Goal: Task Accomplishment & Management: Complete application form

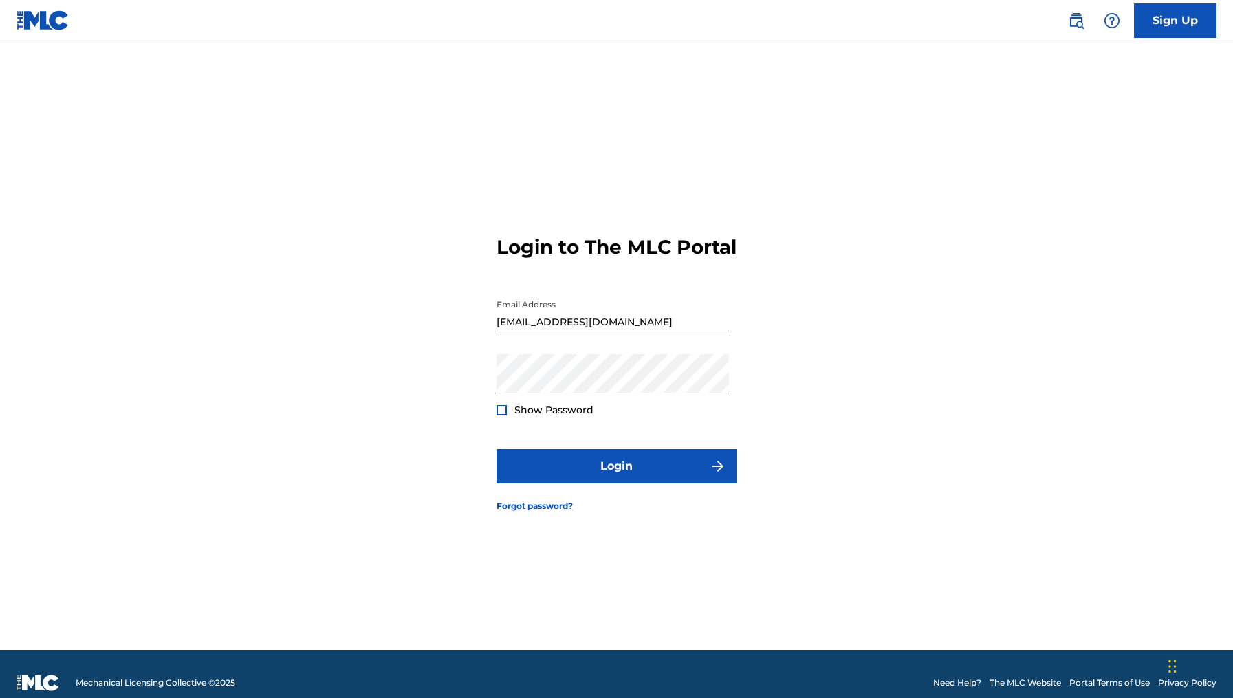
click at [607, 484] on button "Login" at bounding box center [617, 466] width 241 height 34
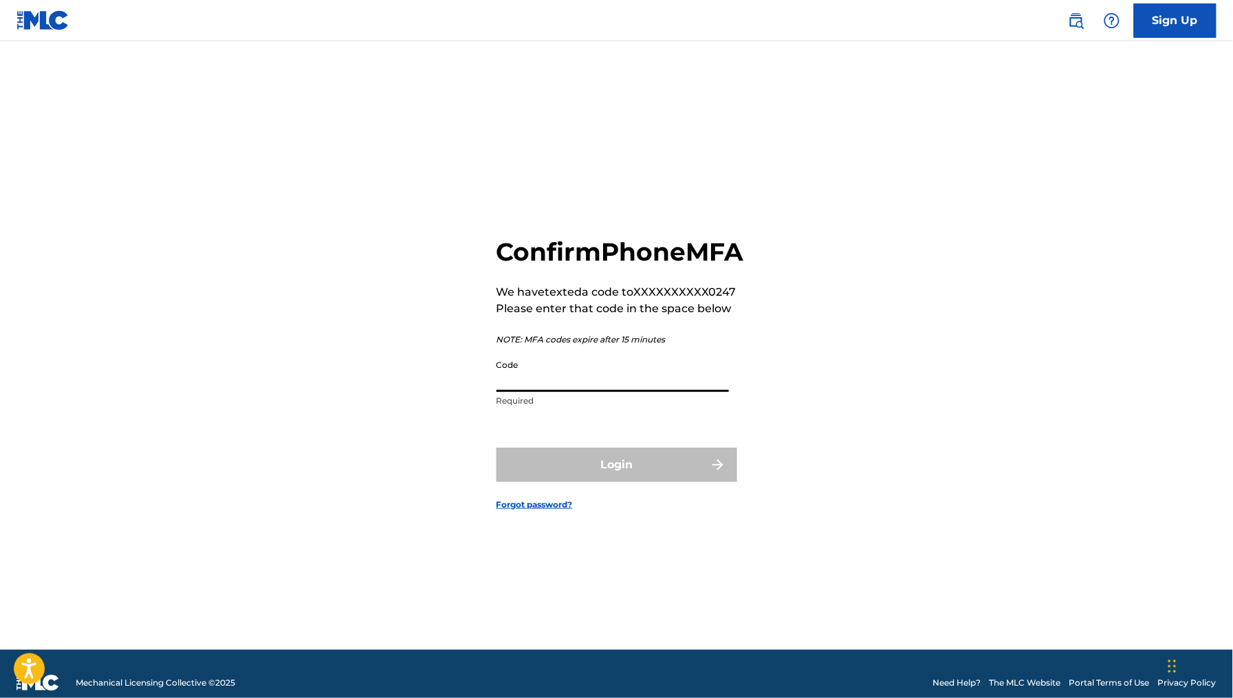
click at [573, 392] on input "Code" at bounding box center [613, 372] width 232 height 39
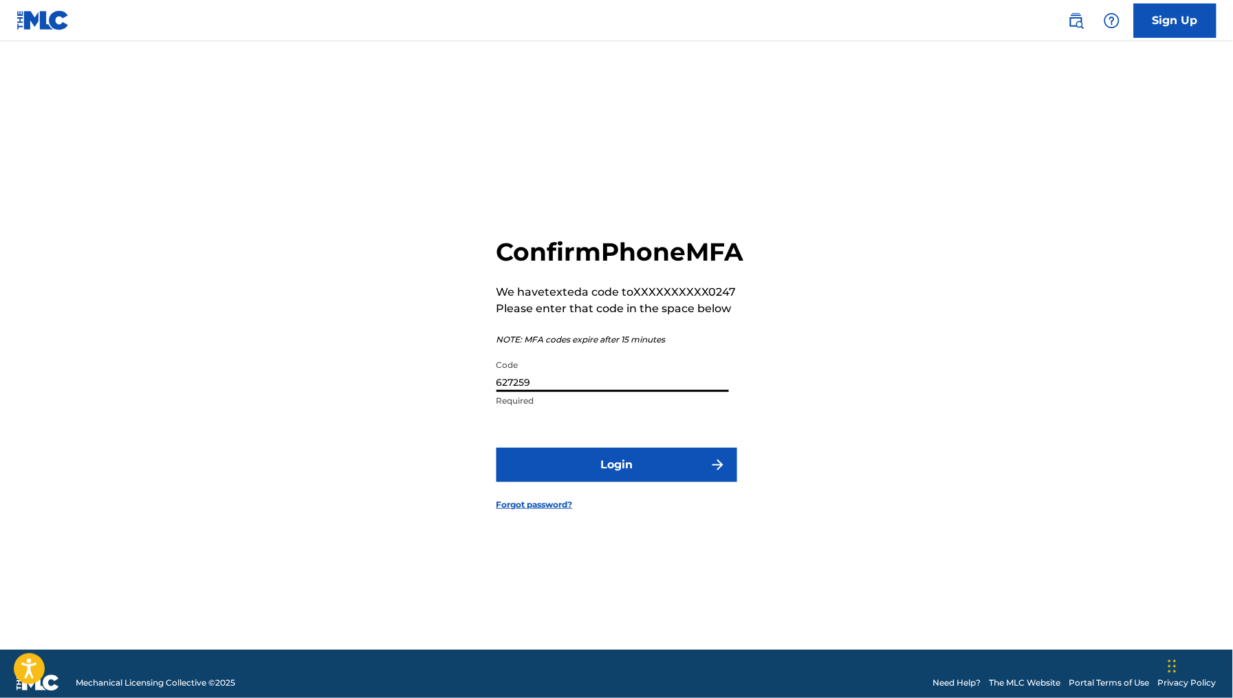
type input "627259"
click at [497, 448] on button "Login" at bounding box center [617, 465] width 241 height 34
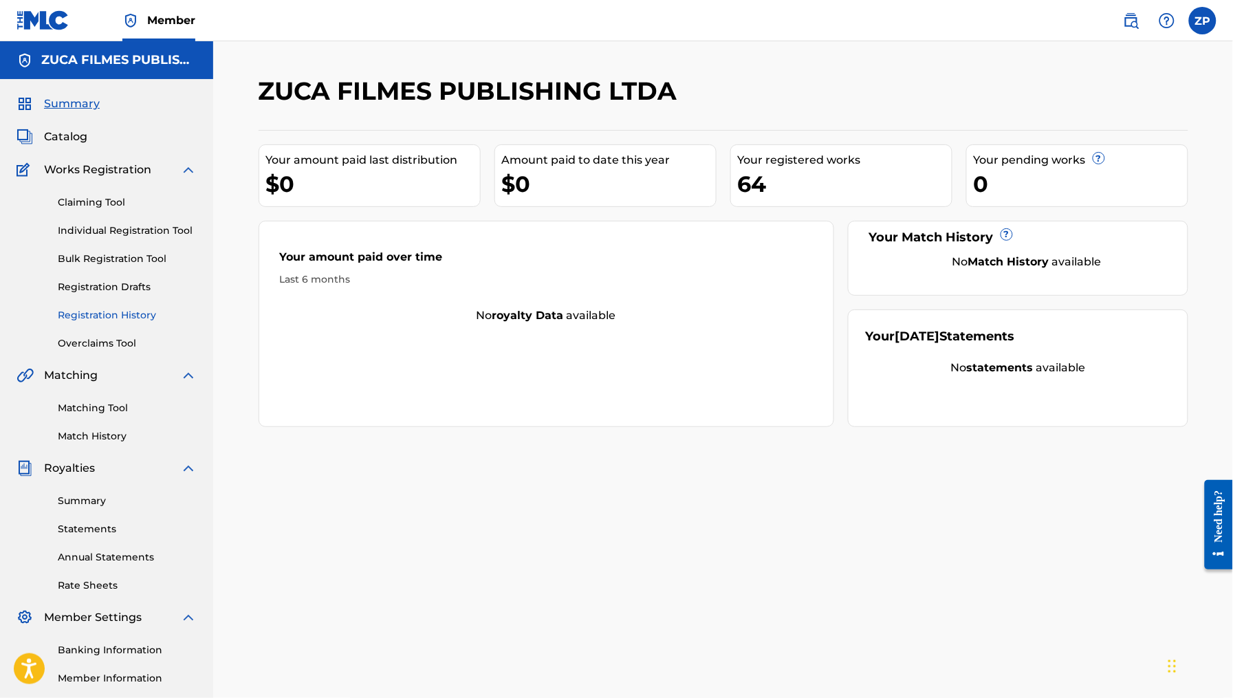
click at [131, 311] on link "Registration History" at bounding box center [127, 315] width 139 height 14
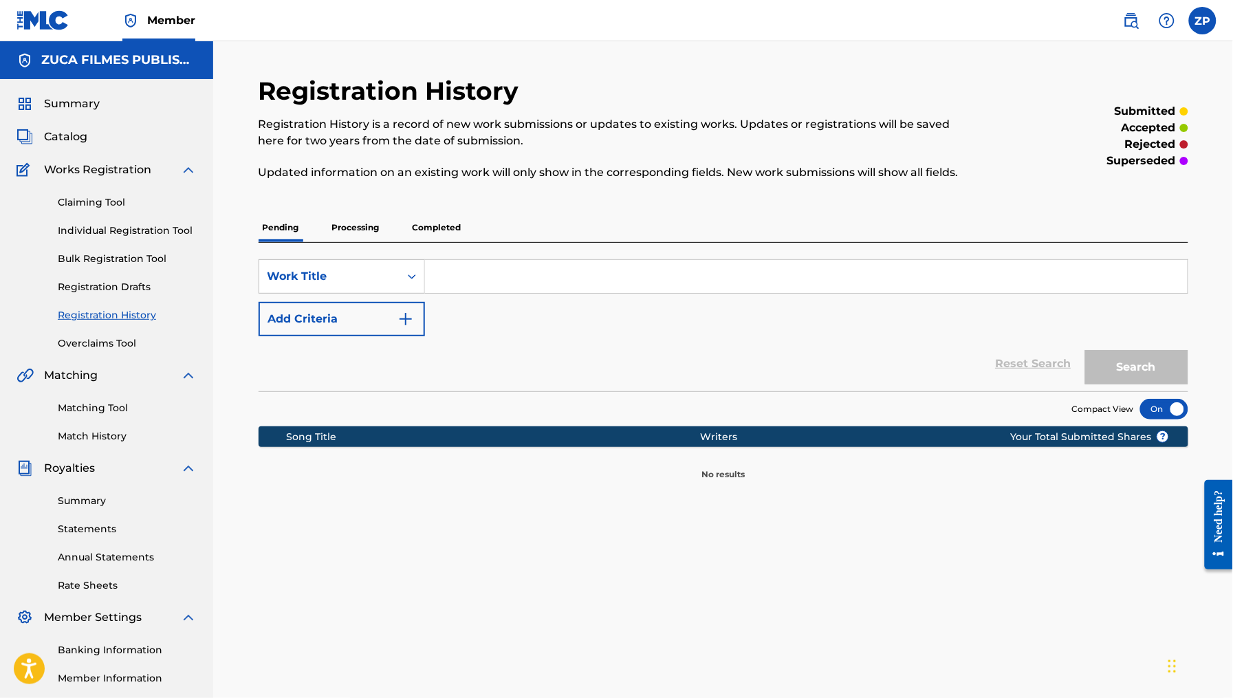
click at [418, 226] on p "Completed" at bounding box center [437, 227] width 57 height 29
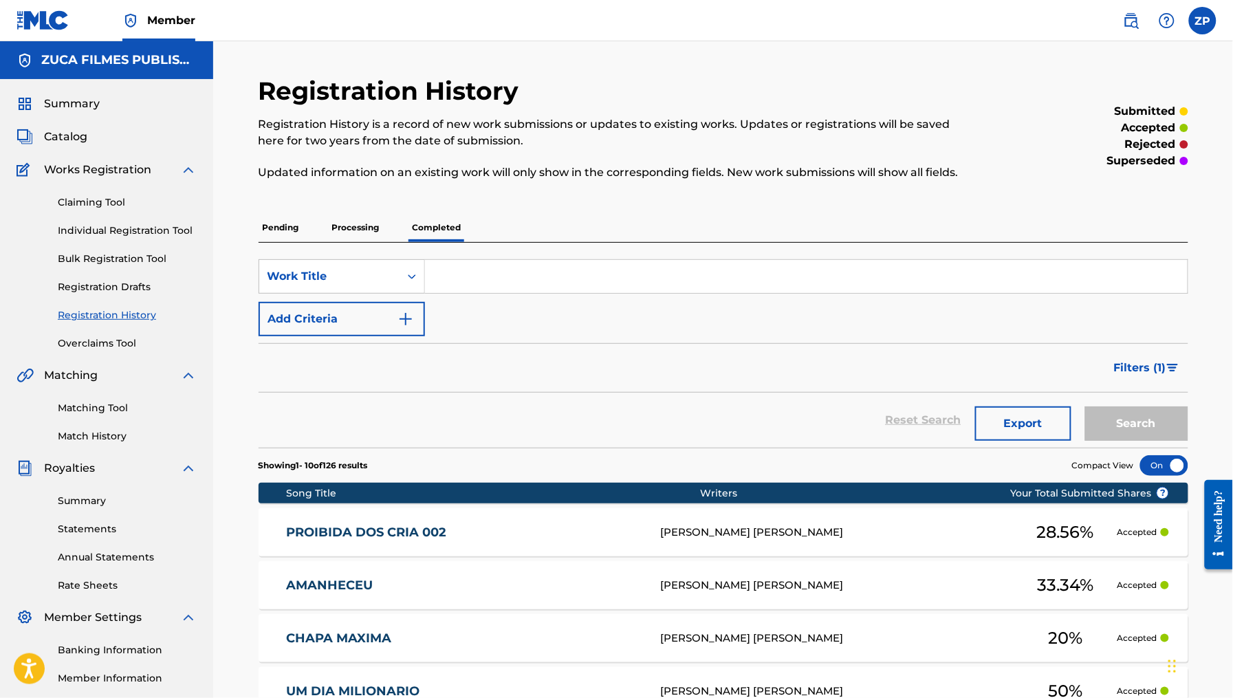
click at [367, 232] on p "Processing" at bounding box center [356, 227] width 56 height 29
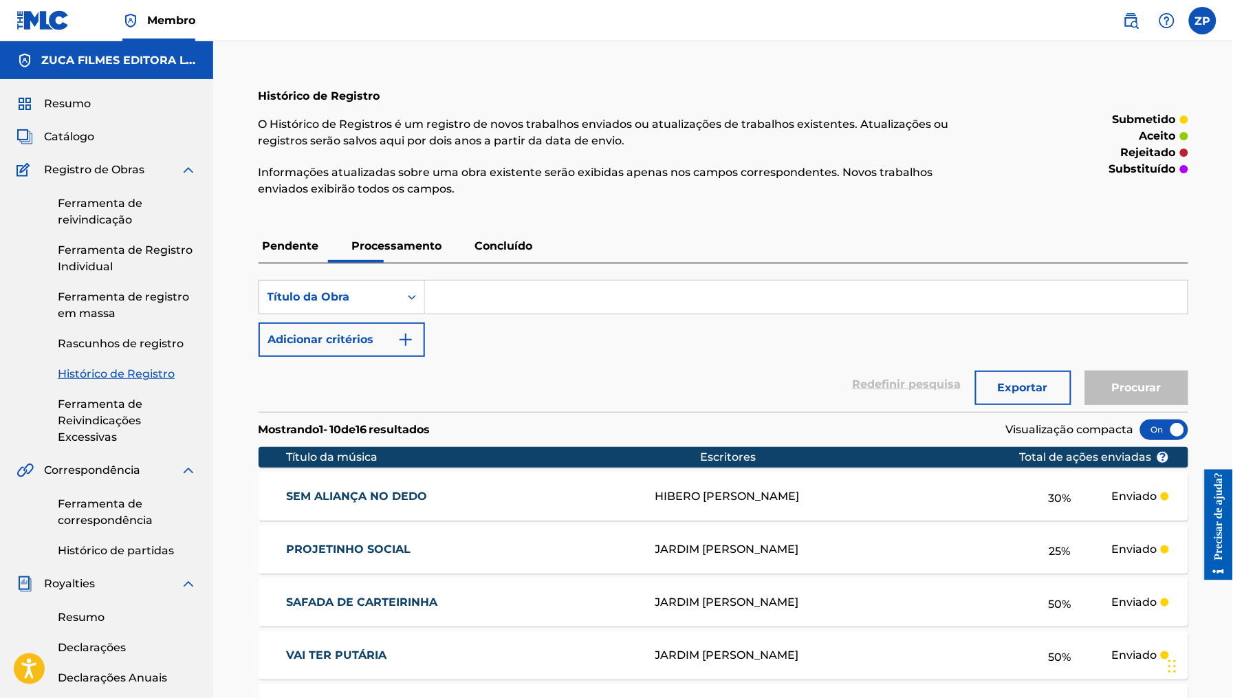
click at [95, 283] on div "Ferramenta de reivindicação Ferramenta de Registro Individual Ferramenta de reg…" at bounding box center [107, 312] width 180 height 268
click at [97, 298] on font "Ferramenta de registro em massa" at bounding box center [123, 305] width 131 height 30
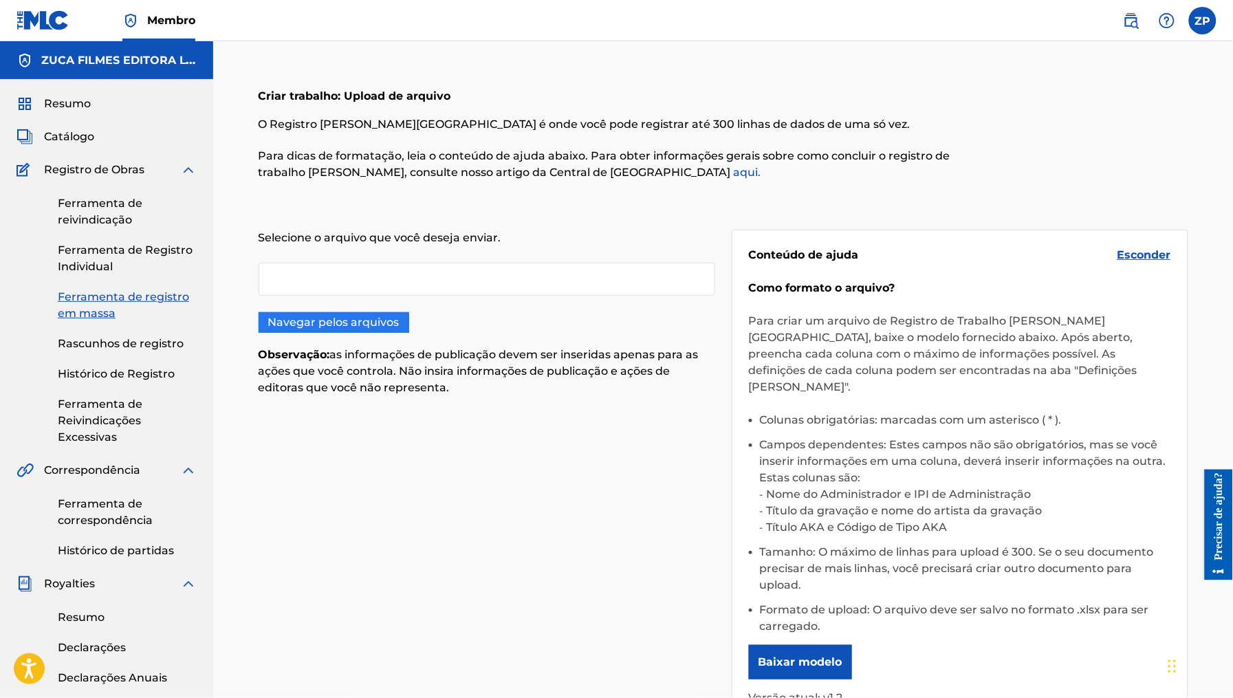
click at [356, 323] on font "Navegar pelos arquivos" at bounding box center [333, 322] width 131 height 13
click at [0, 0] on input "Navegar pelos arquivos" at bounding box center [0, 0] width 0 height 0
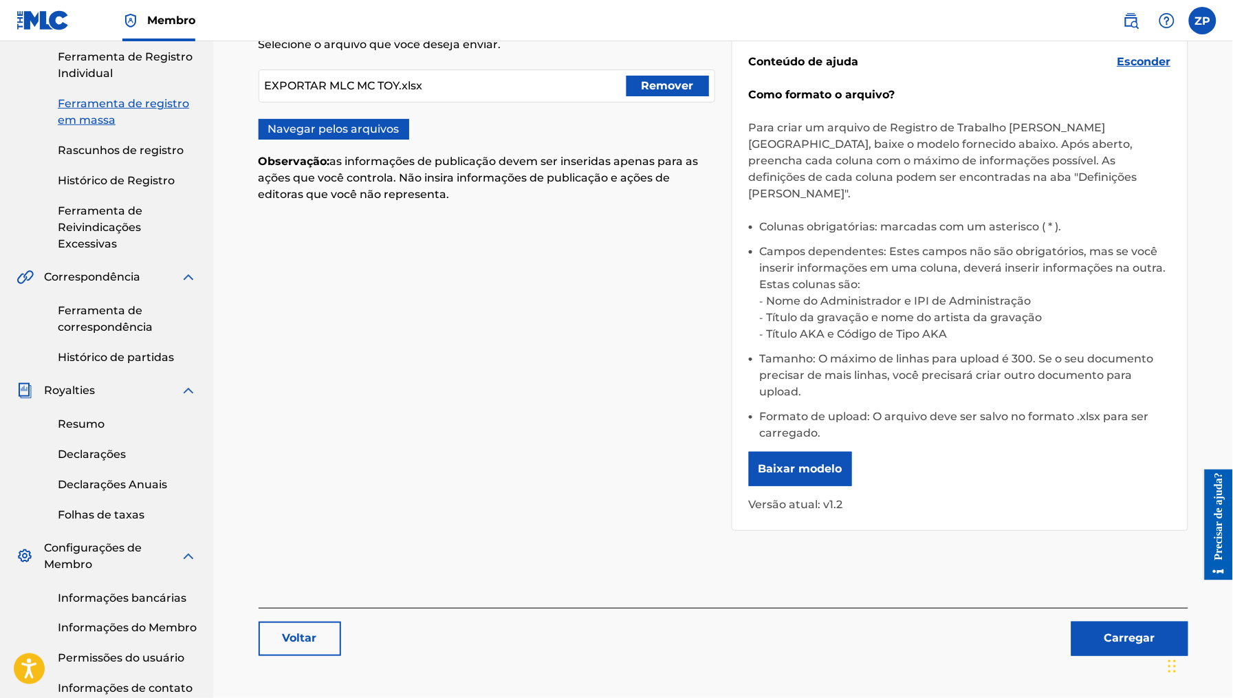
scroll to position [321, 0]
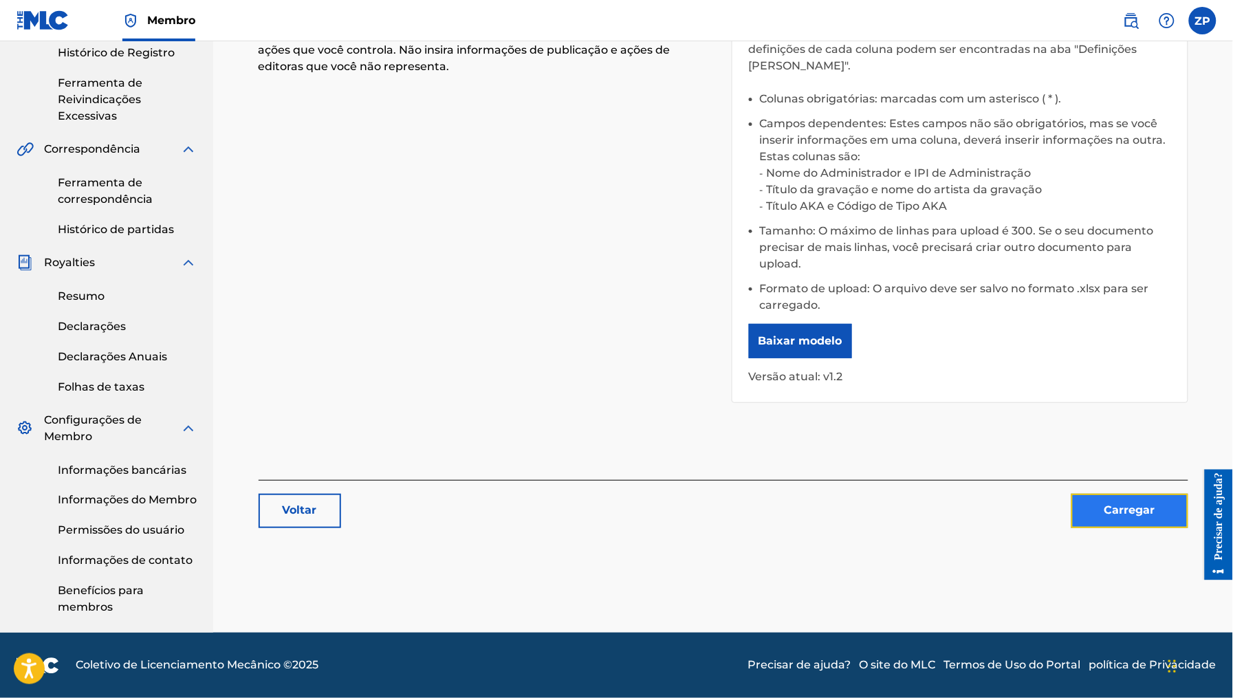
click at [1110, 511] on font "Carregar" at bounding box center [1130, 510] width 51 height 13
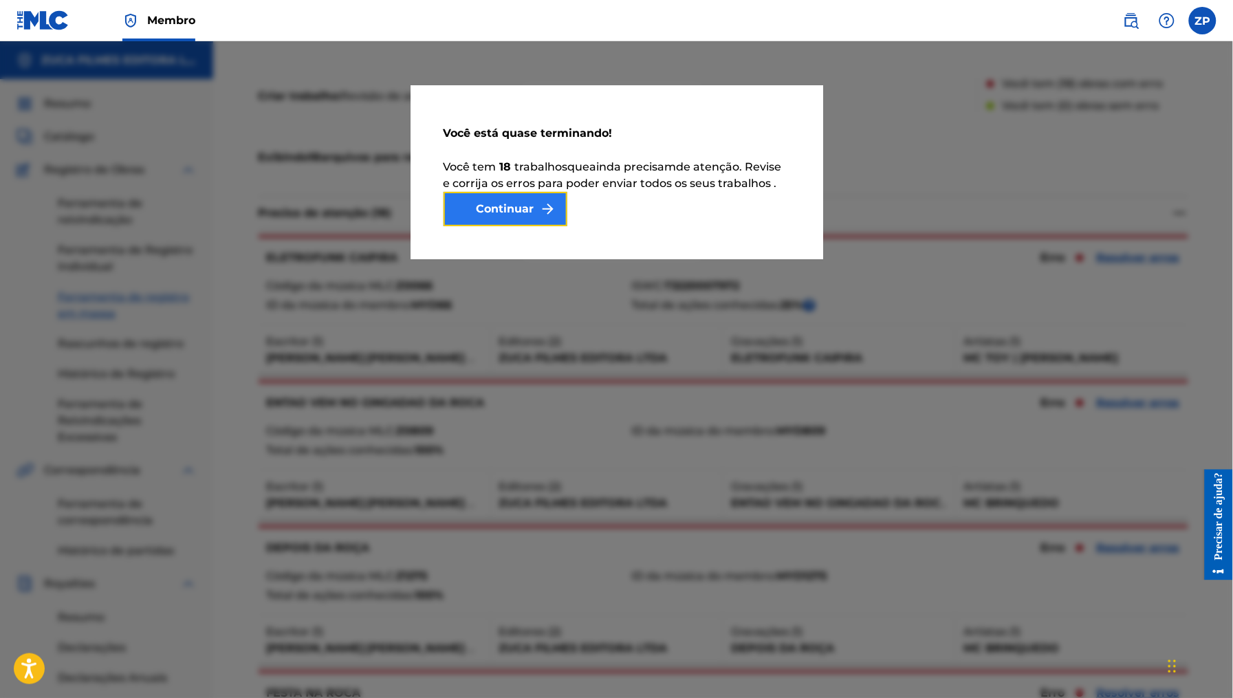
click at [525, 205] on font "Continuar" at bounding box center [506, 208] width 58 height 13
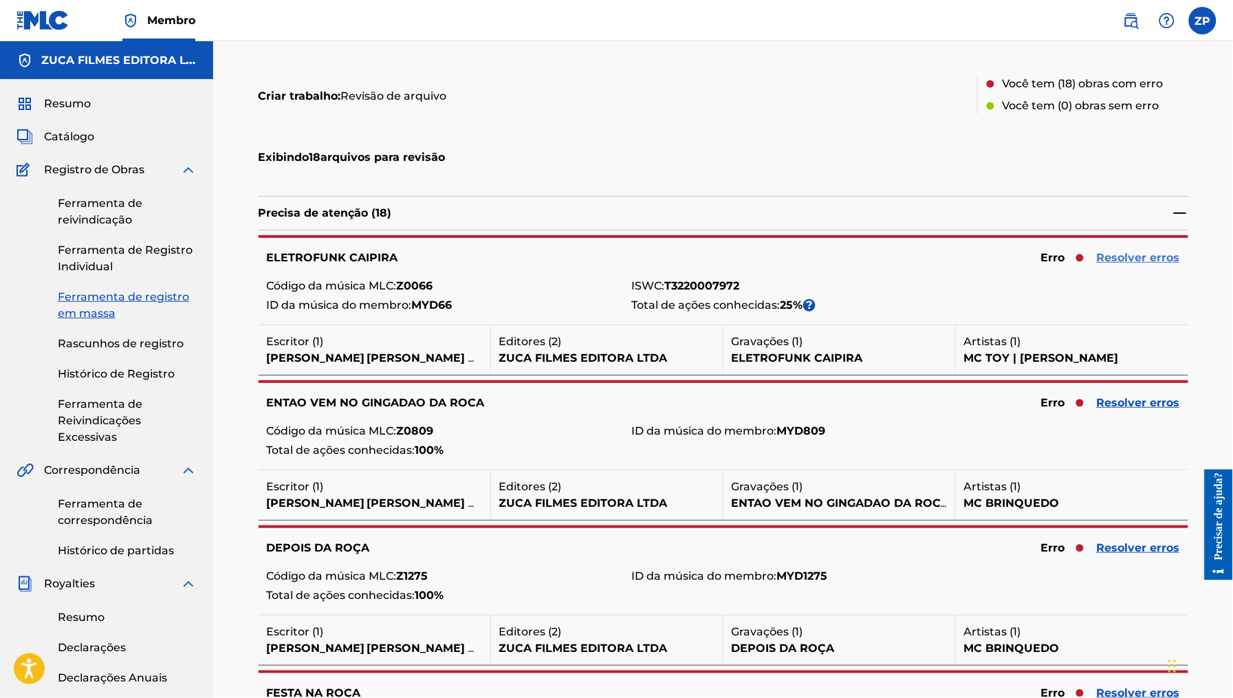
click at [1155, 258] on font "Resolver erros" at bounding box center [1138, 257] width 83 height 13
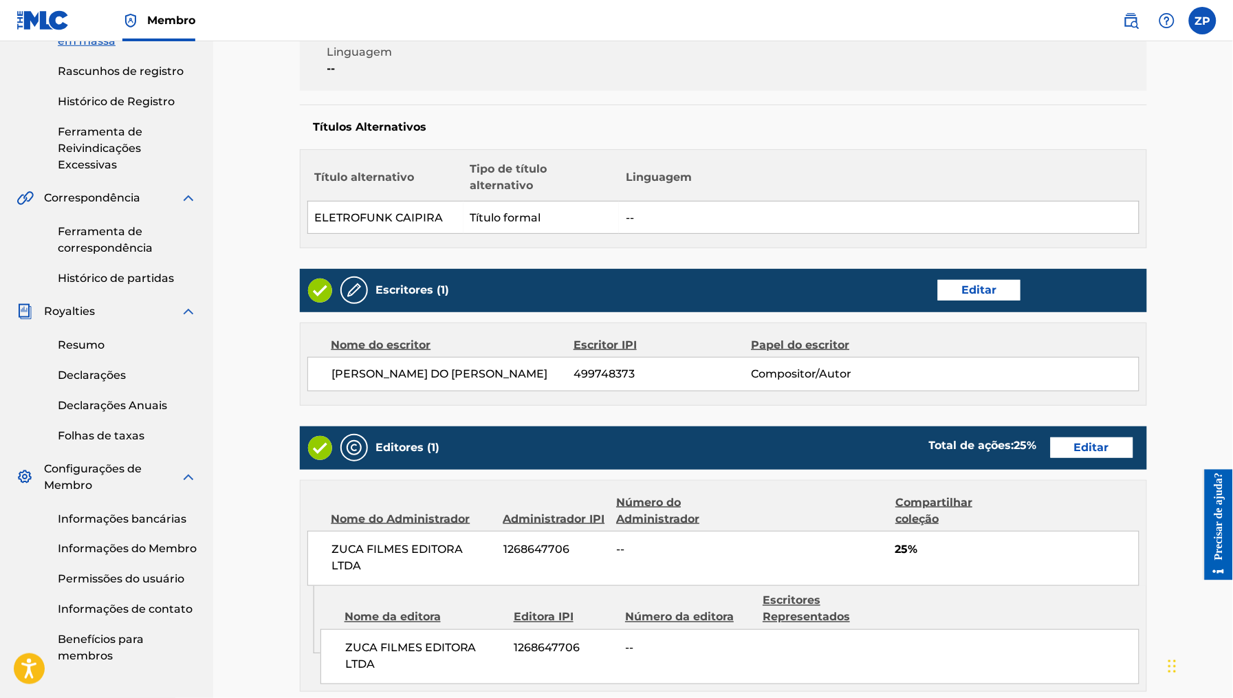
scroll to position [609, 0]
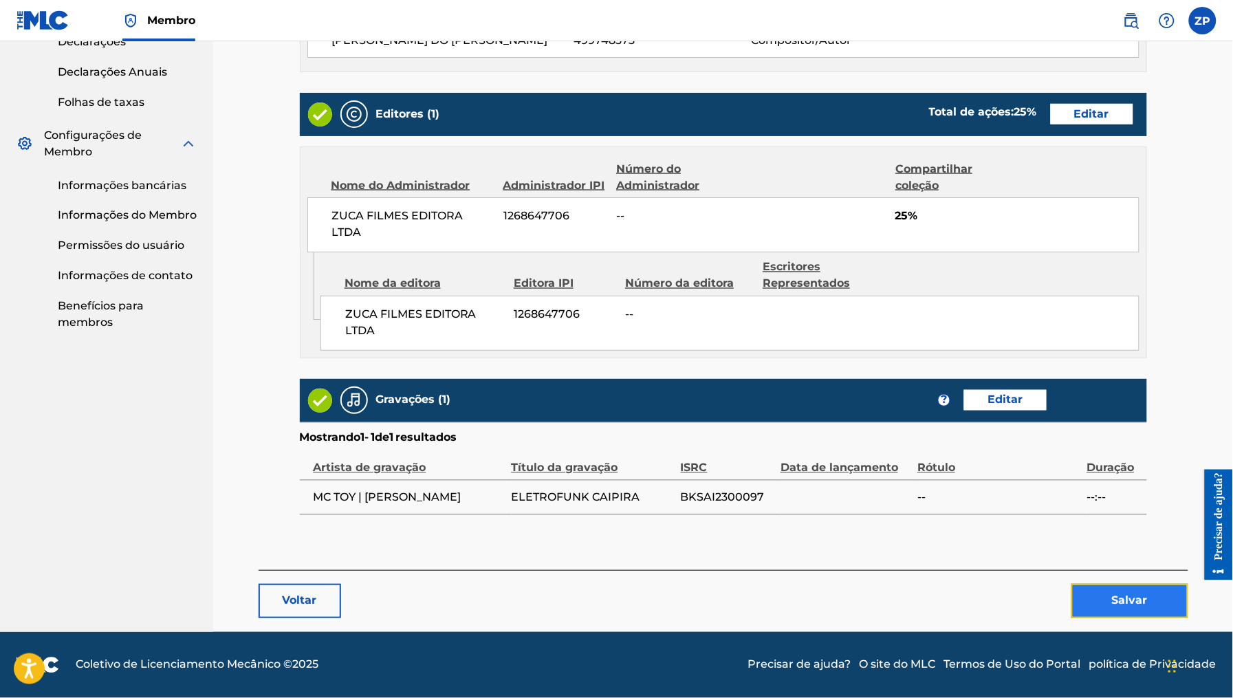
click at [1129, 598] on font "Salvar" at bounding box center [1130, 600] width 36 height 13
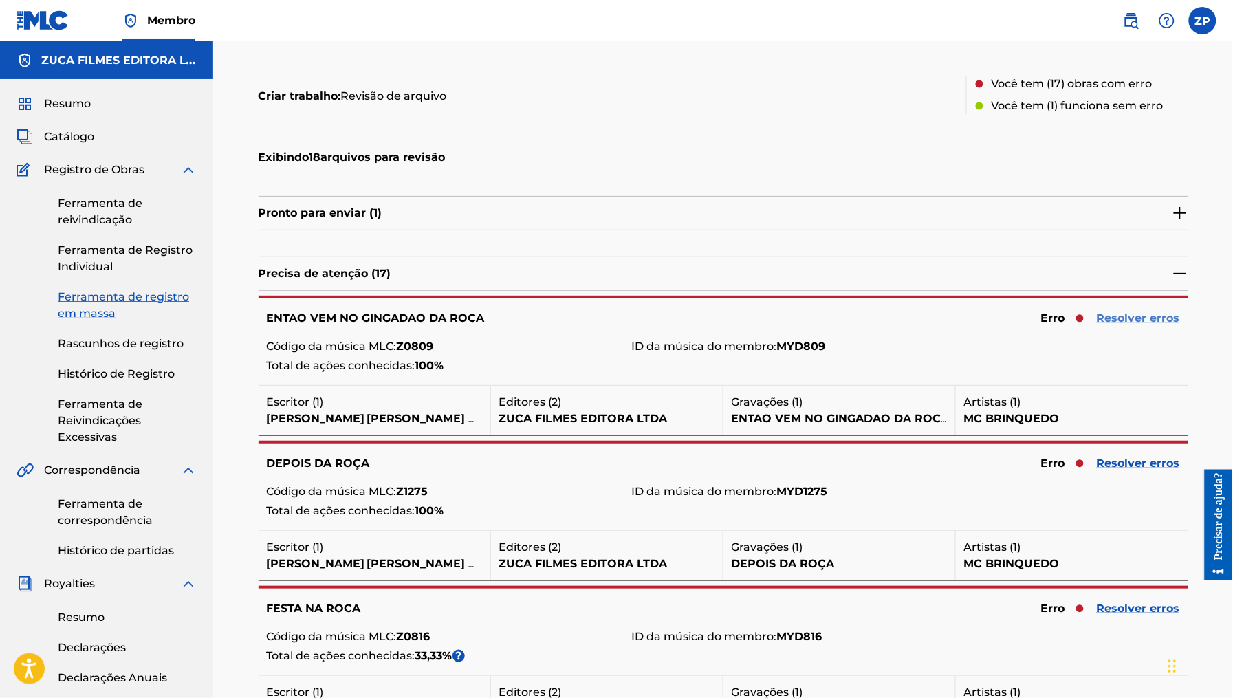
click at [1158, 313] on font "Resolver erros" at bounding box center [1138, 318] width 83 height 13
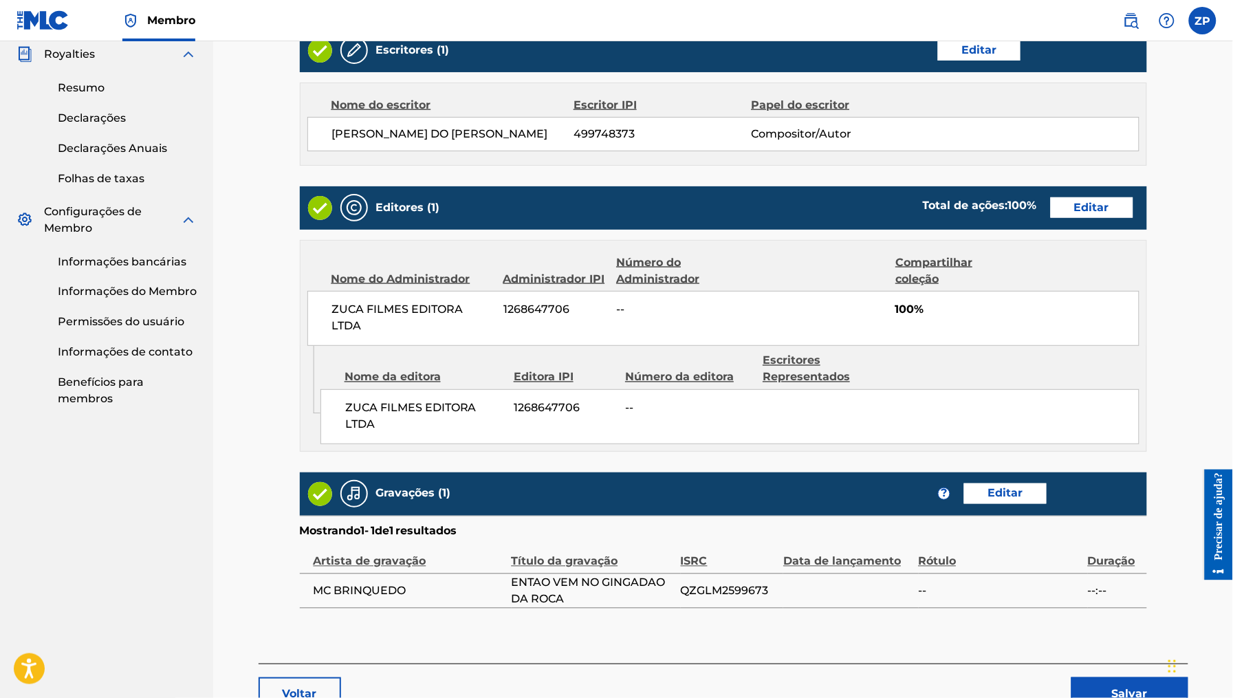
scroll to position [627, 0]
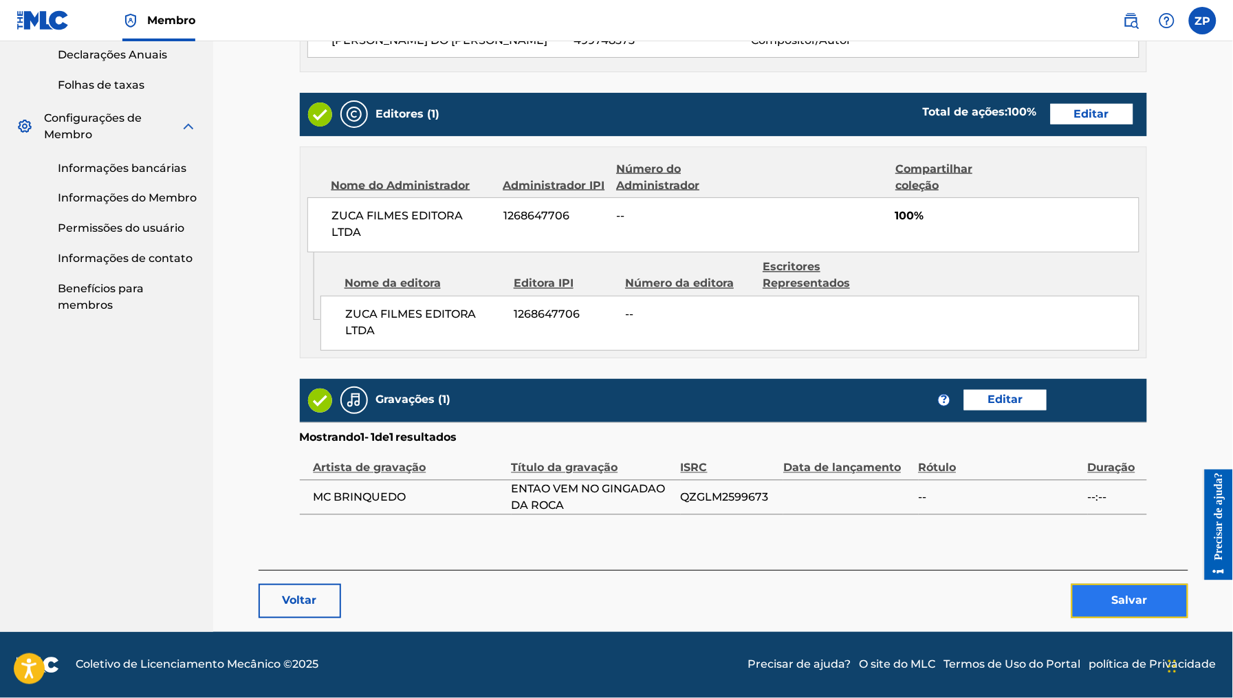
click at [1144, 603] on font "Salvar" at bounding box center [1130, 600] width 36 height 13
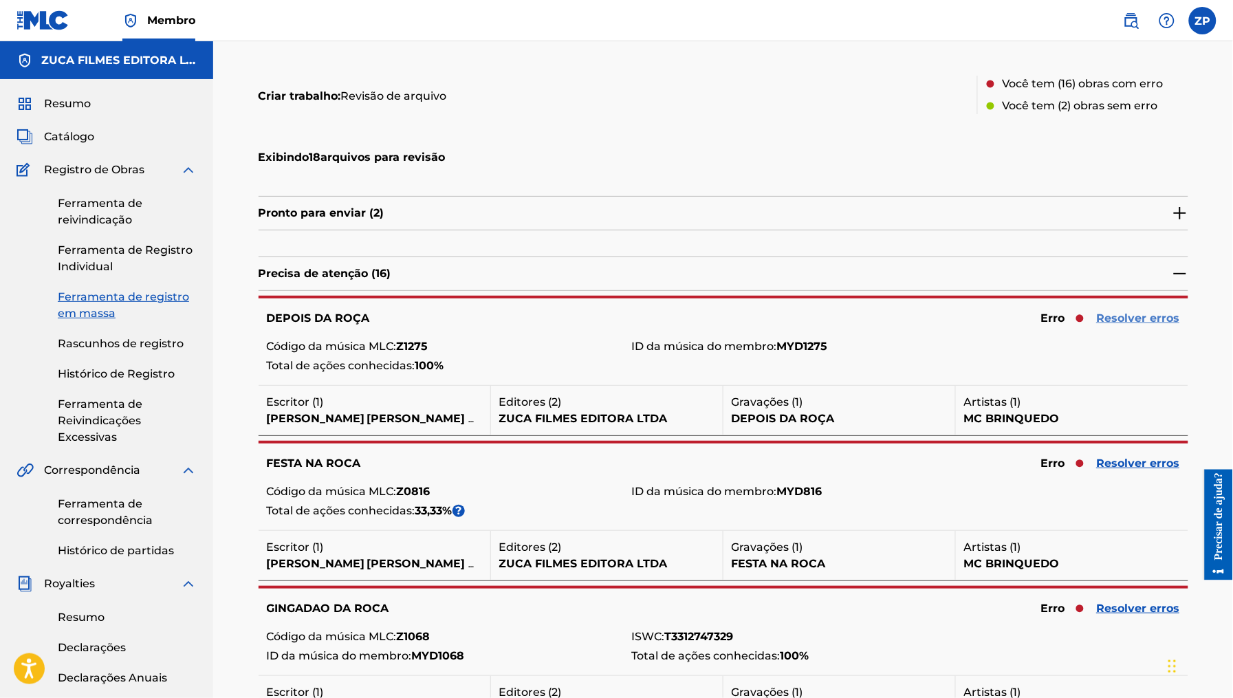
click at [1136, 312] on font "Resolver erros" at bounding box center [1138, 318] width 83 height 13
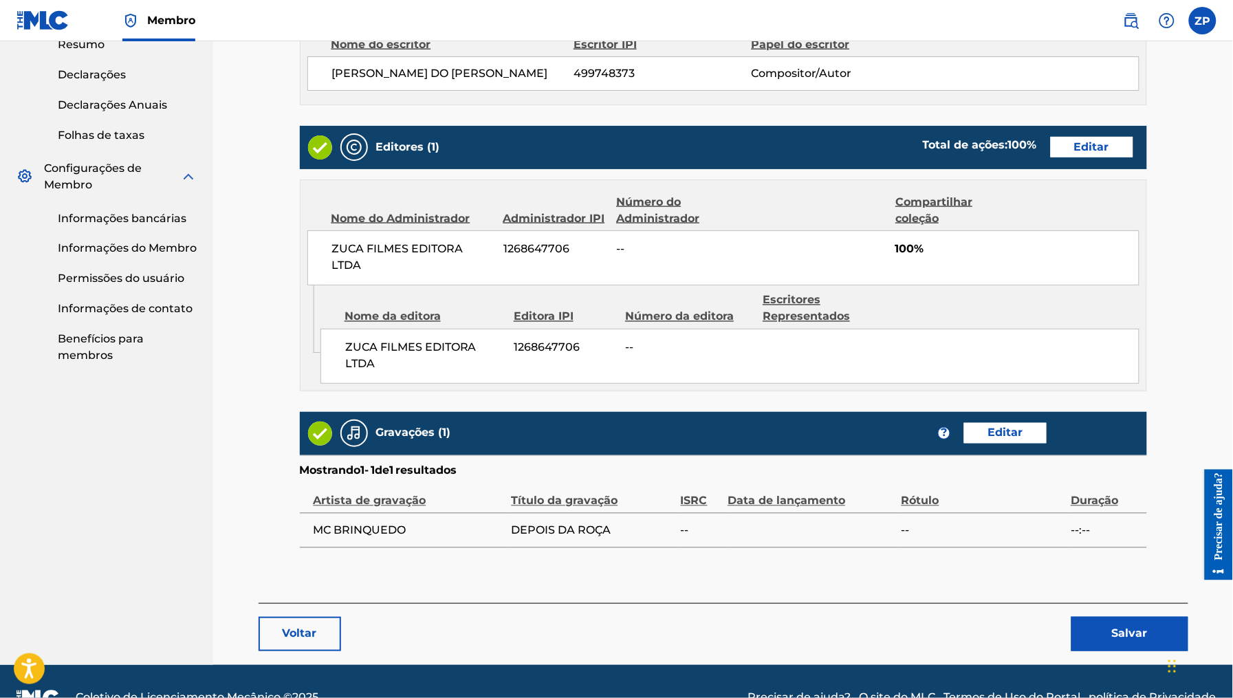
scroll to position [609, 0]
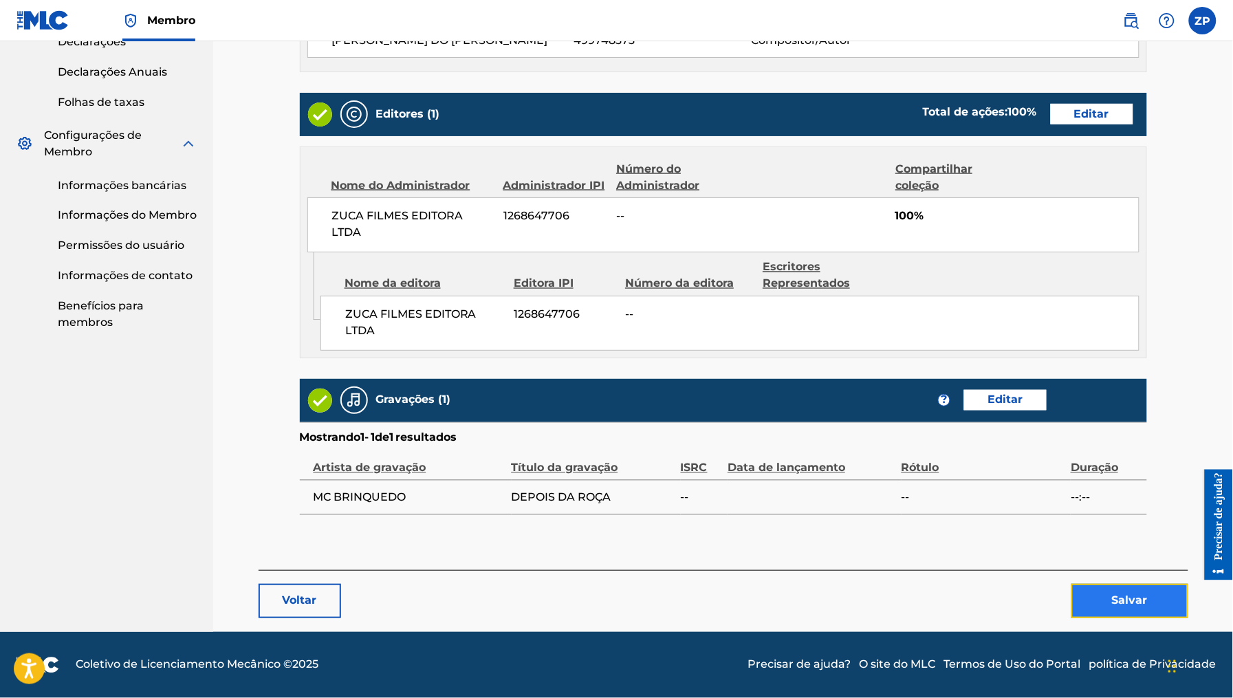
click at [1103, 609] on button "Salvar" at bounding box center [1130, 601] width 117 height 34
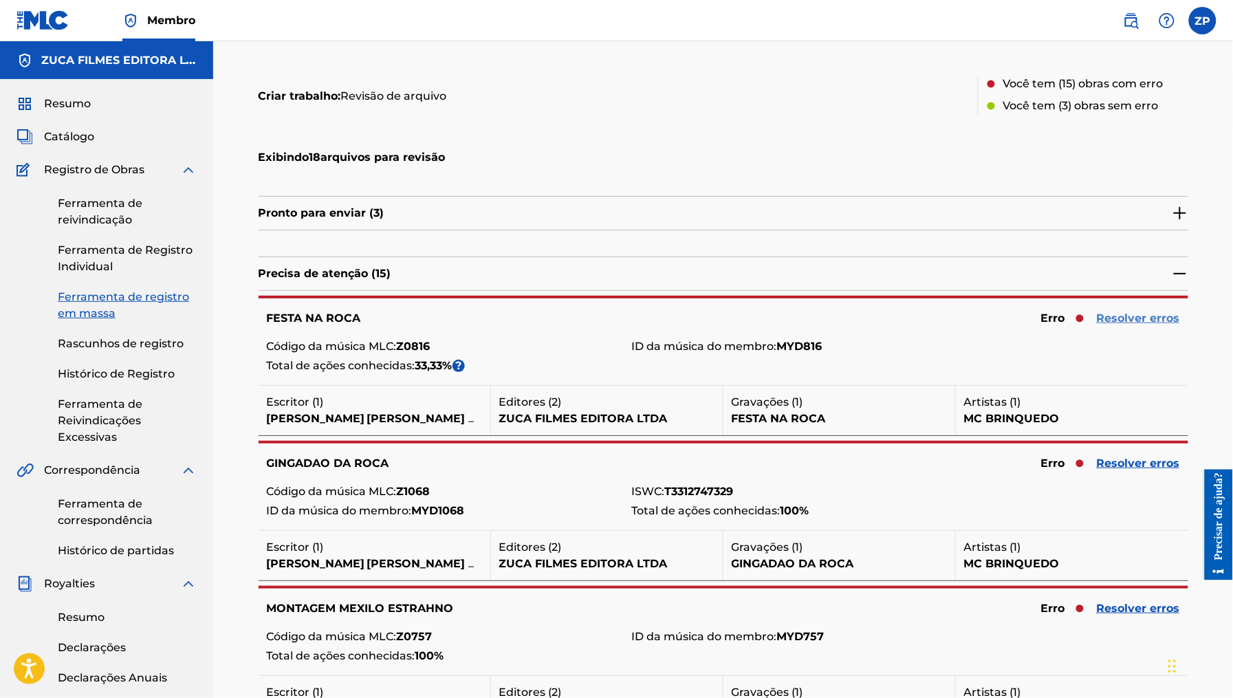
click at [1127, 314] on font "Resolver erros" at bounding box center [1138, 318] width 83 height 13
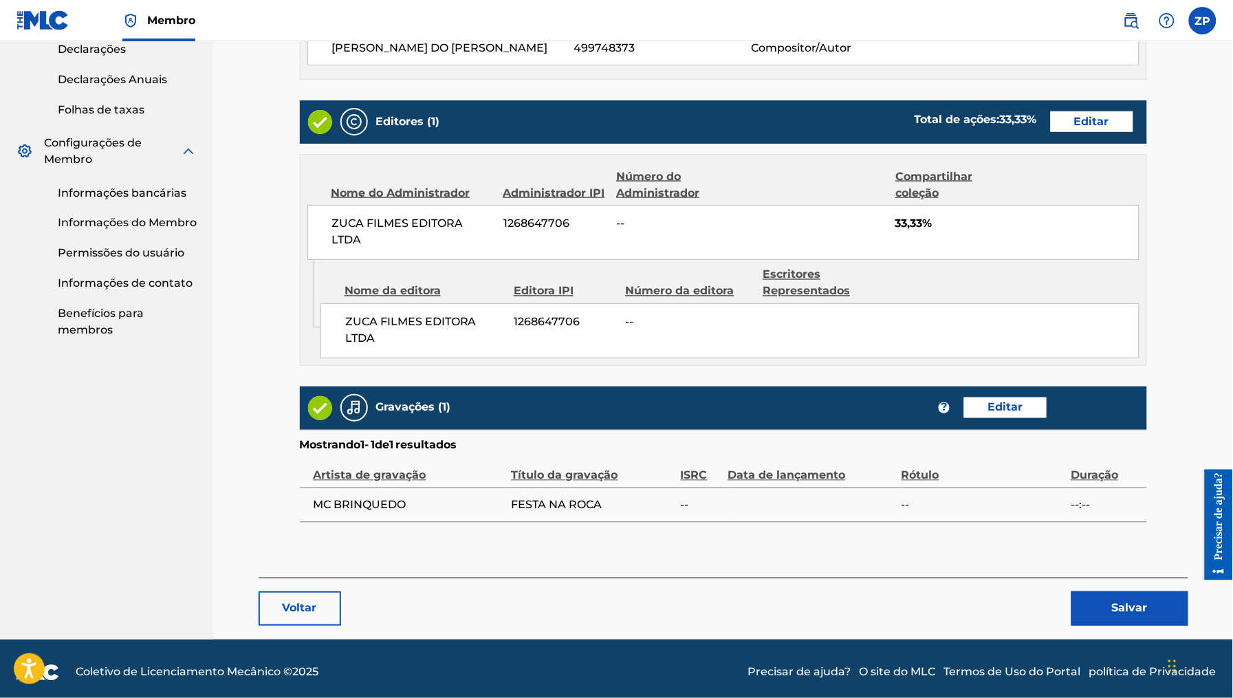
scroll to position [609, 0]
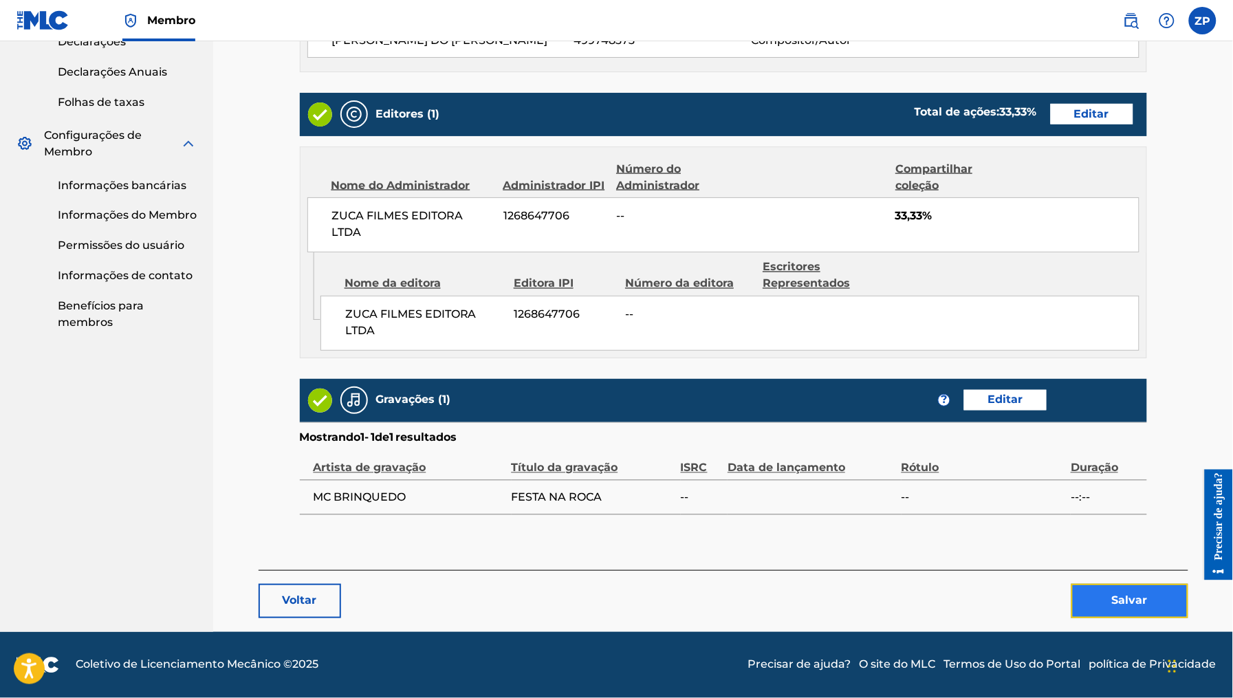
click at [1145, 598] on font "Salvar" at bounding box center [1130, 600] width 36 height 13
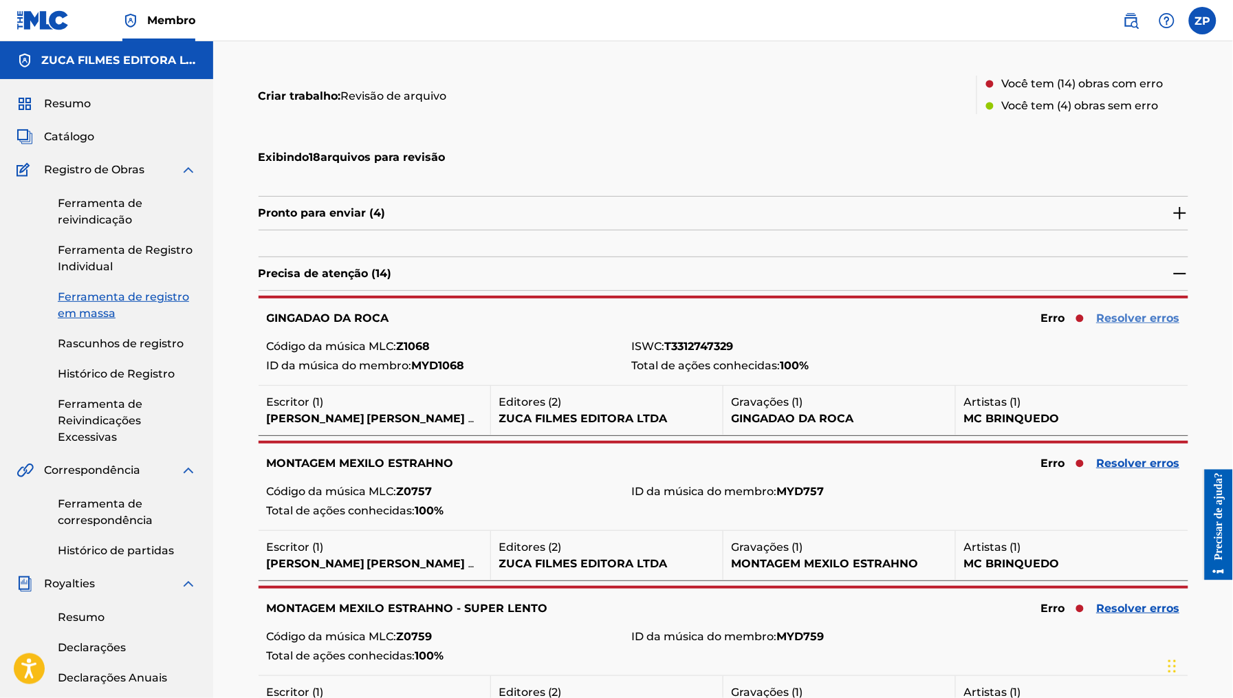
click at [1135, 320] on font "Resolver erros" at bounding box center [1138, 318] width 83 height 13
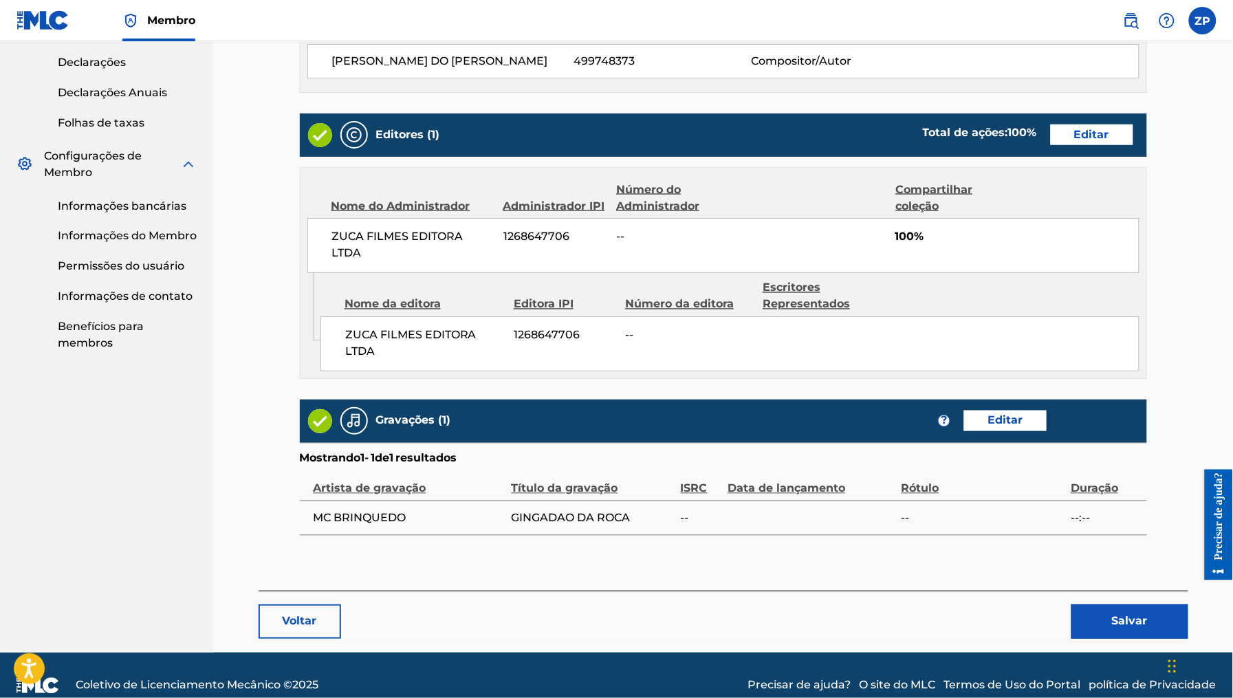
scroll to position [609, 0]
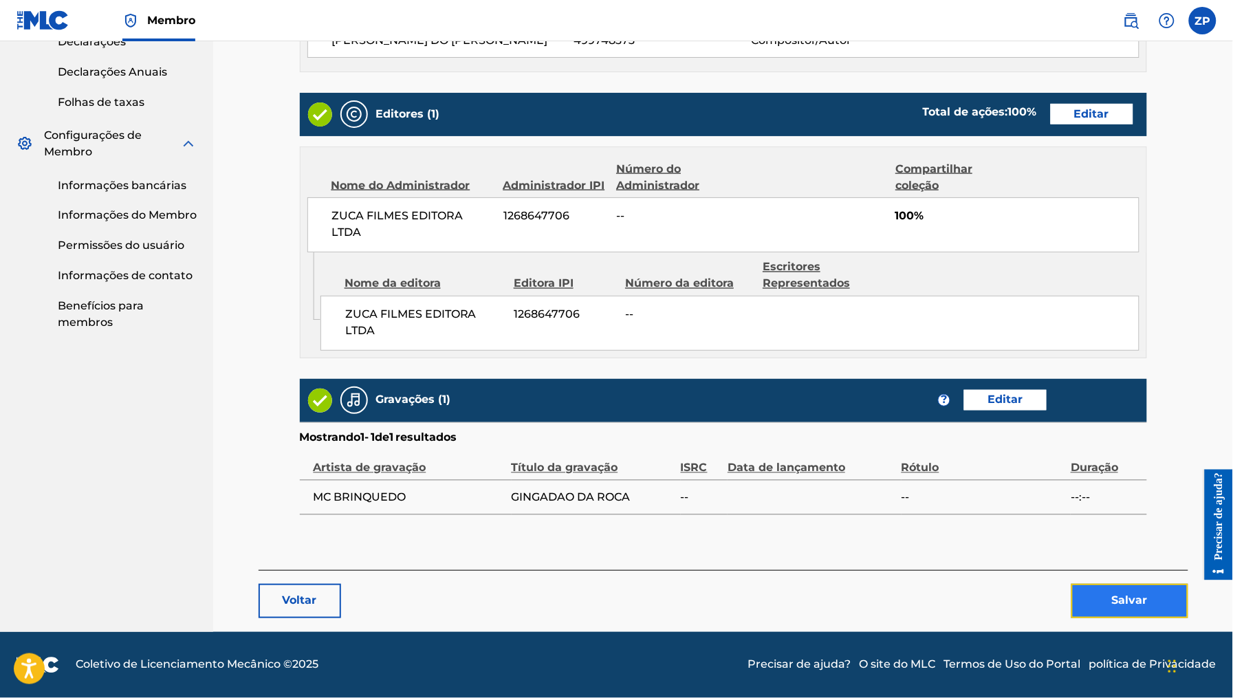
click at [1128, 589] on button "Salvar" at bounding box center [1130, 601] width 117 height 34
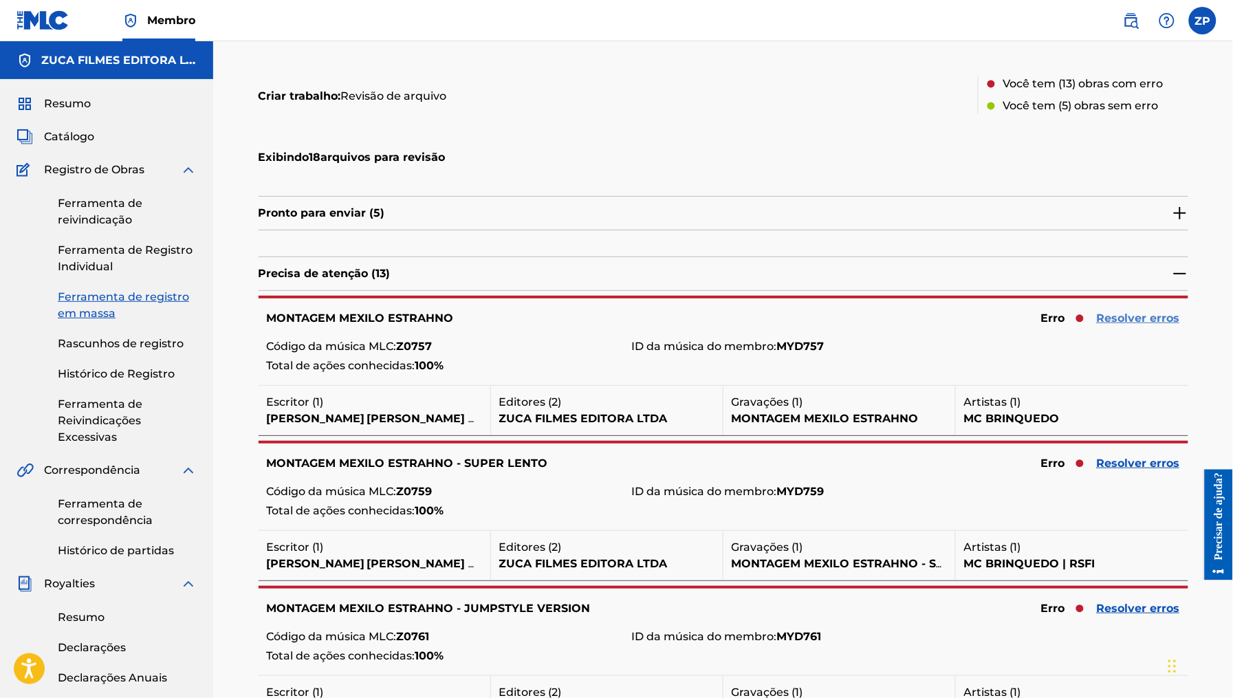
click at [1133, 318] on font "Resolver erros" at bounding box center [1138, 318] width 83 height 13
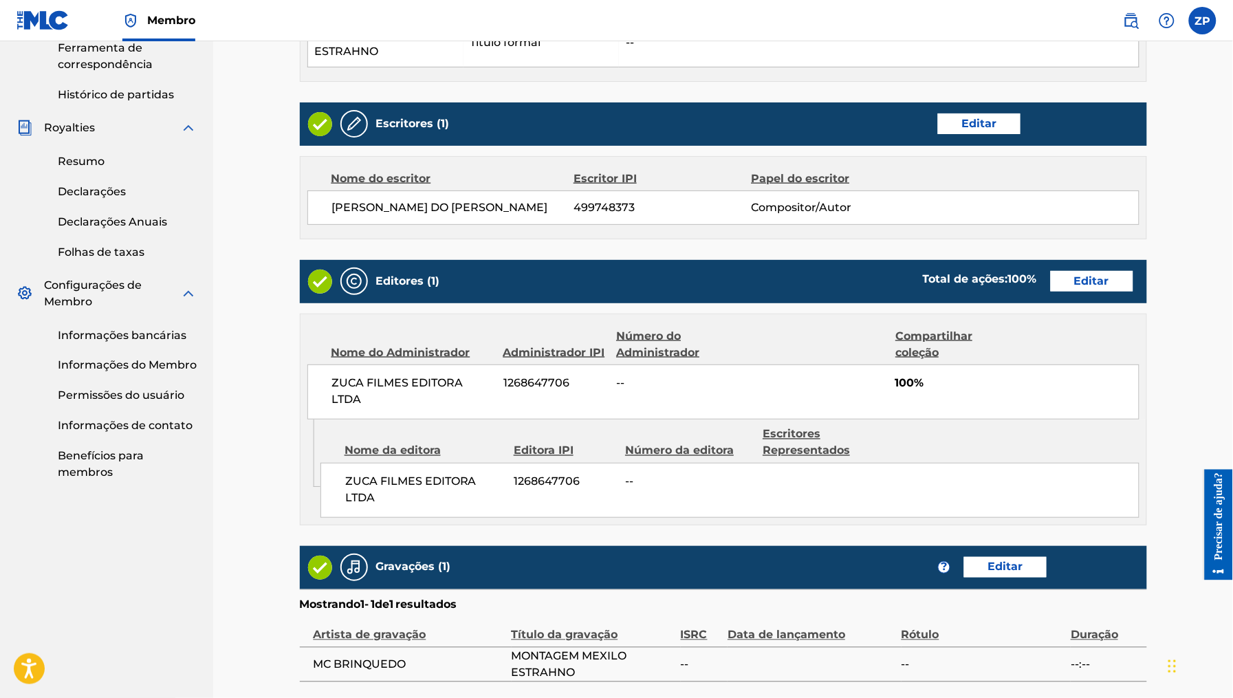
scroll to position [627, 0]
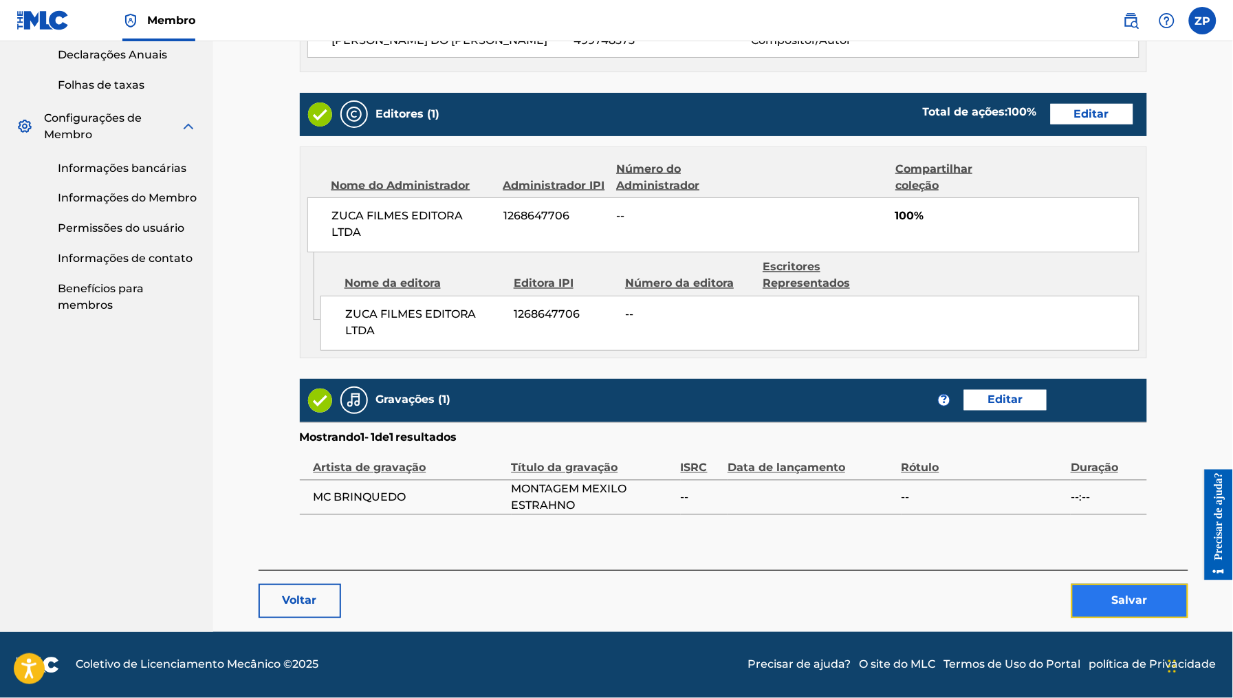
click at [1120, 596] on font "Salvar" at bounding box center [1130, 600] width 36 height 13
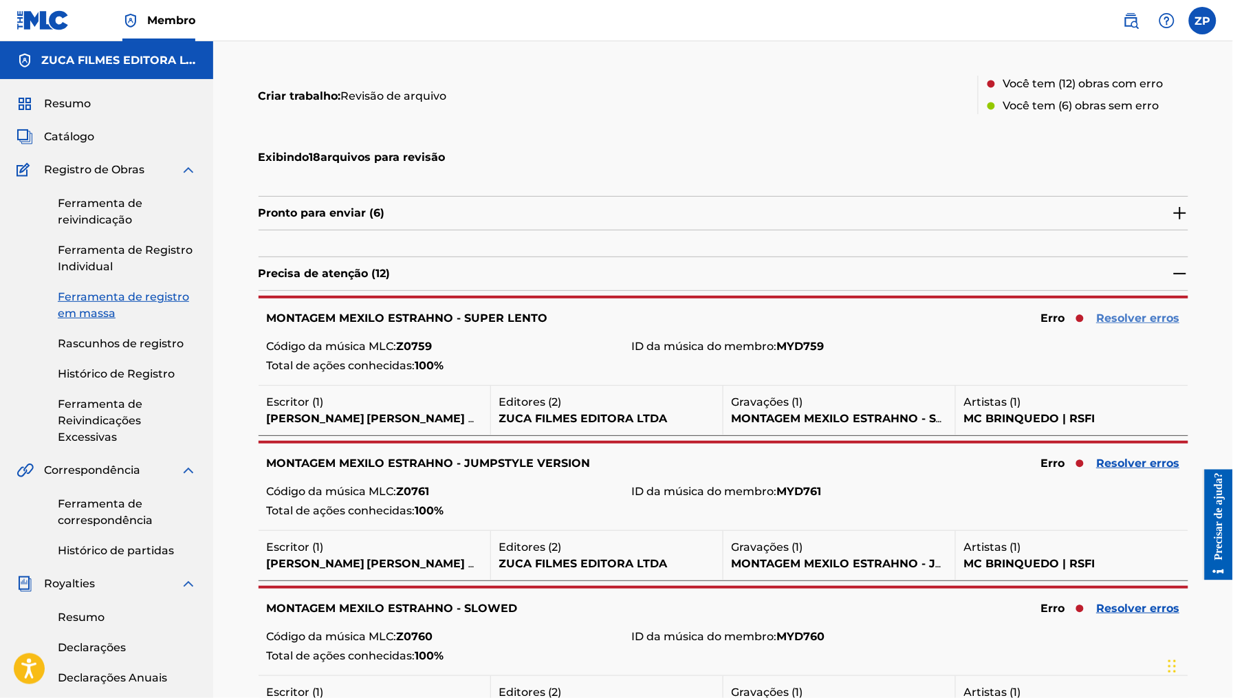
click at [1117, 319] on font "Resolver erros" at bounding box center [1138, 318] width 83 height 13
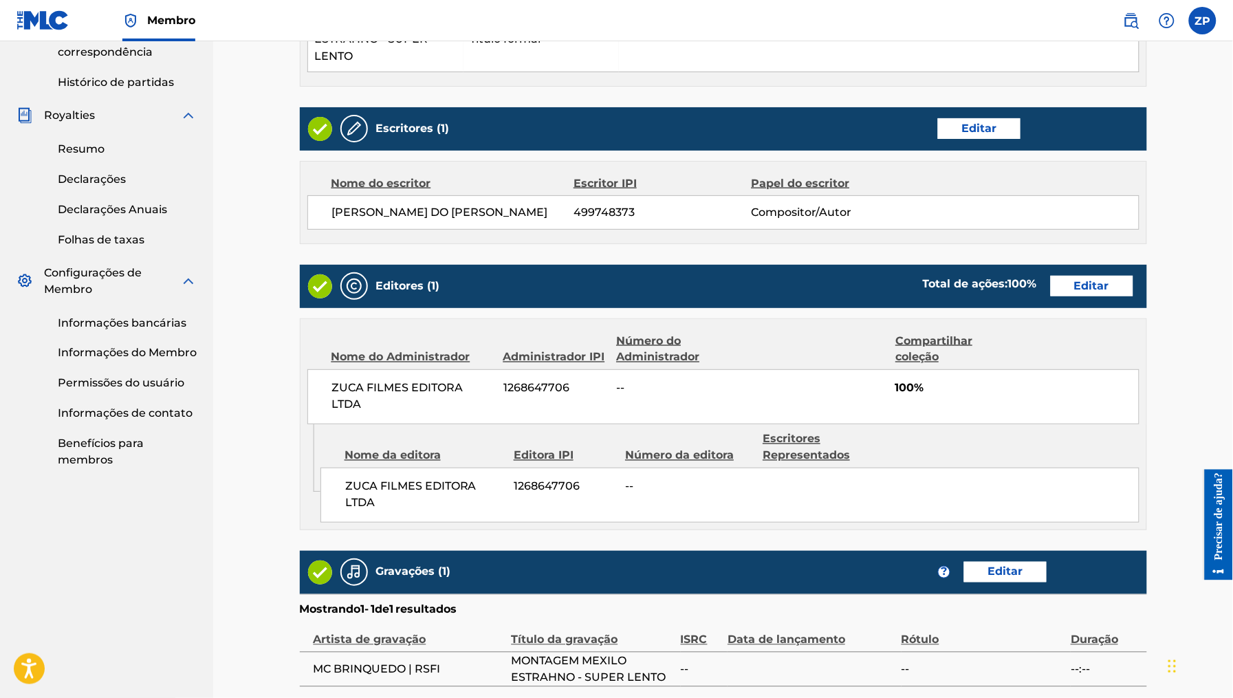
scroll to position [644, 0]
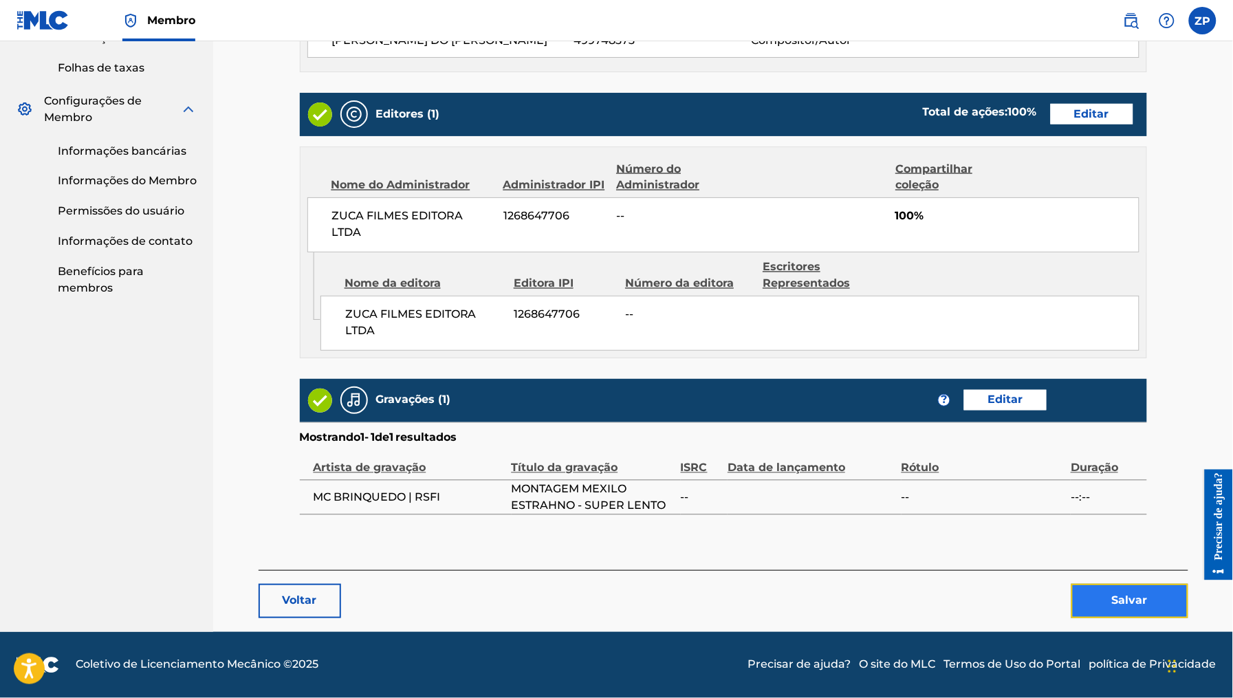
click at [1129, 600] on font "Salvar" at bounding box center [1130, 600] width 36 height 13
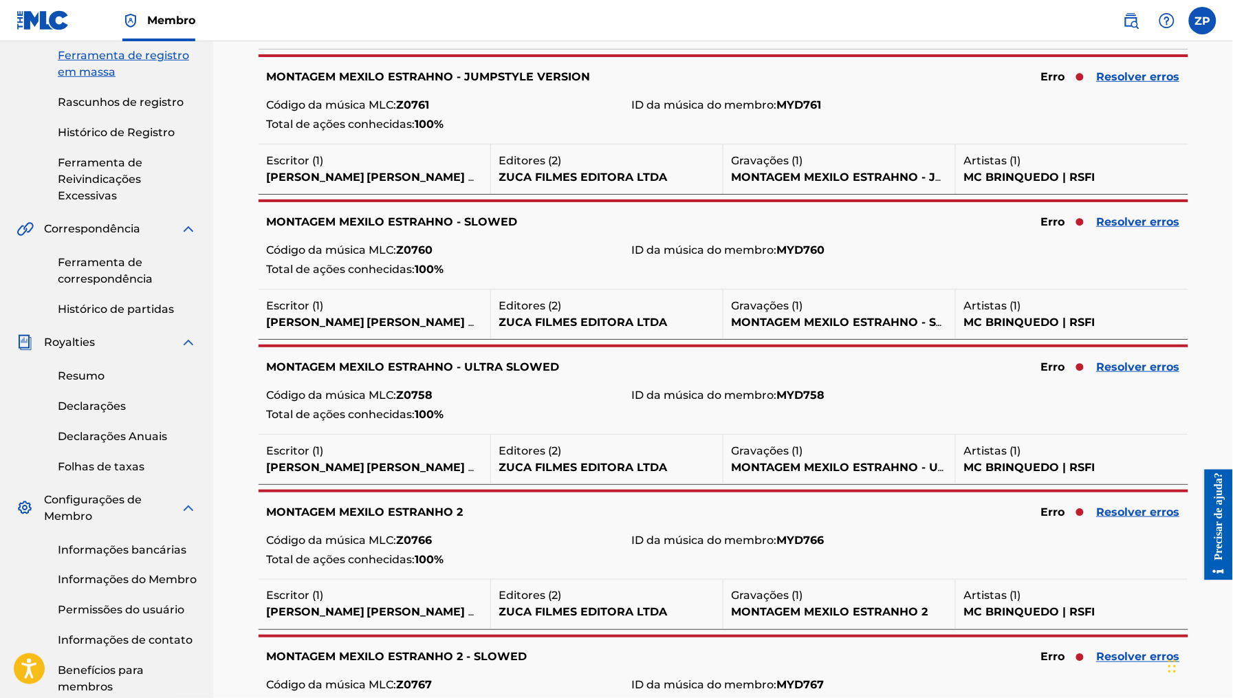
scroll to position [140, 0]
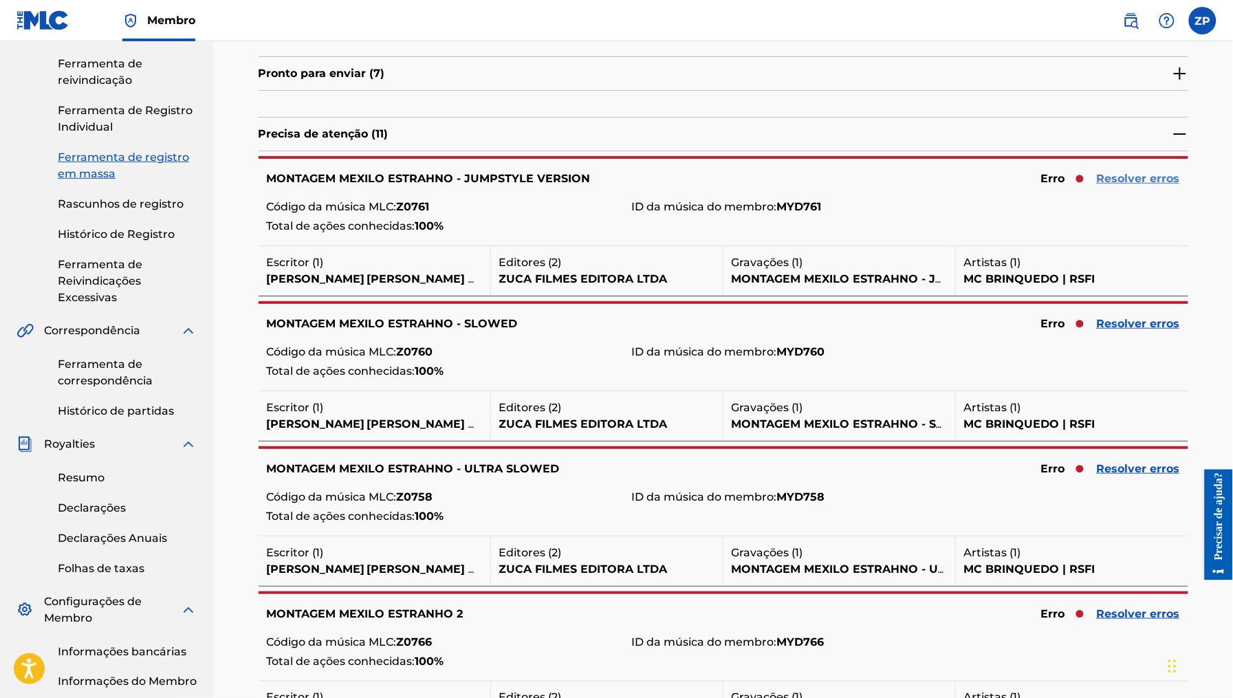
click at [1138, 173] on font "Resolver erros" at bounding box center [1138, 178] width 83 height 13
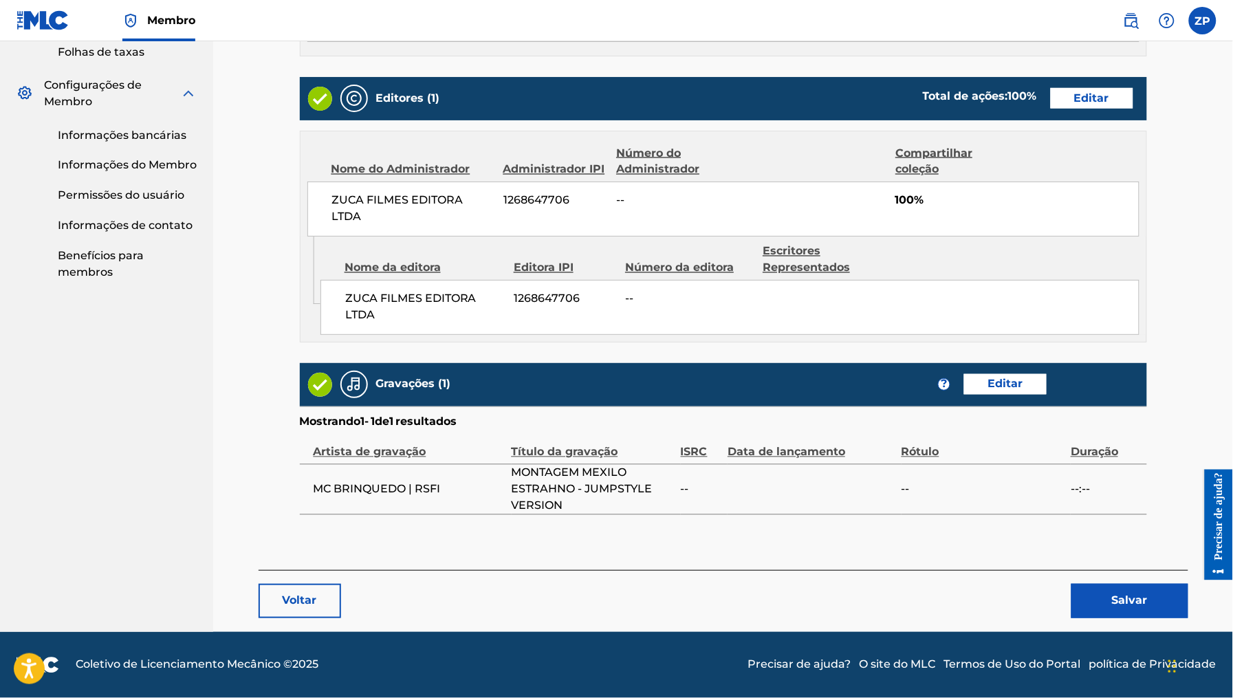
scroll to position [661, 0]
click at [1097, 591] on button "Salvar" at bounding box center [1130, 601] width 117 height 34
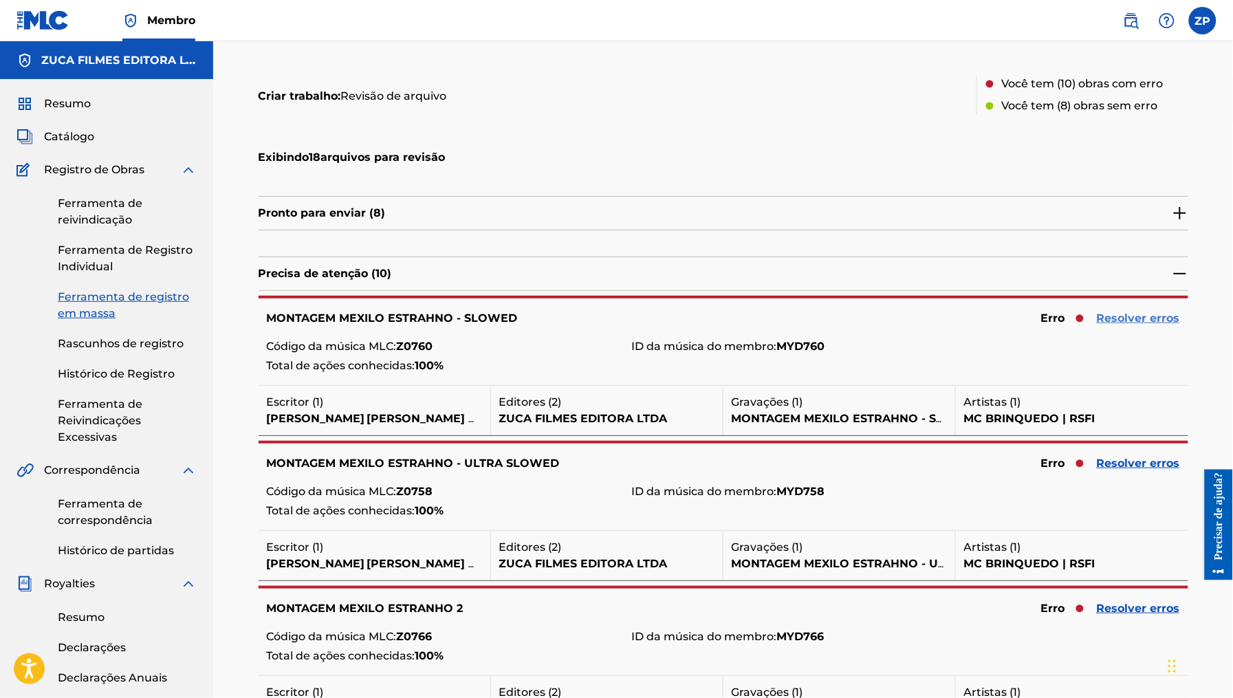
click at [1147, 321] on font "Resolver erros" at bounding box center [1138, 318] width 83 height 13
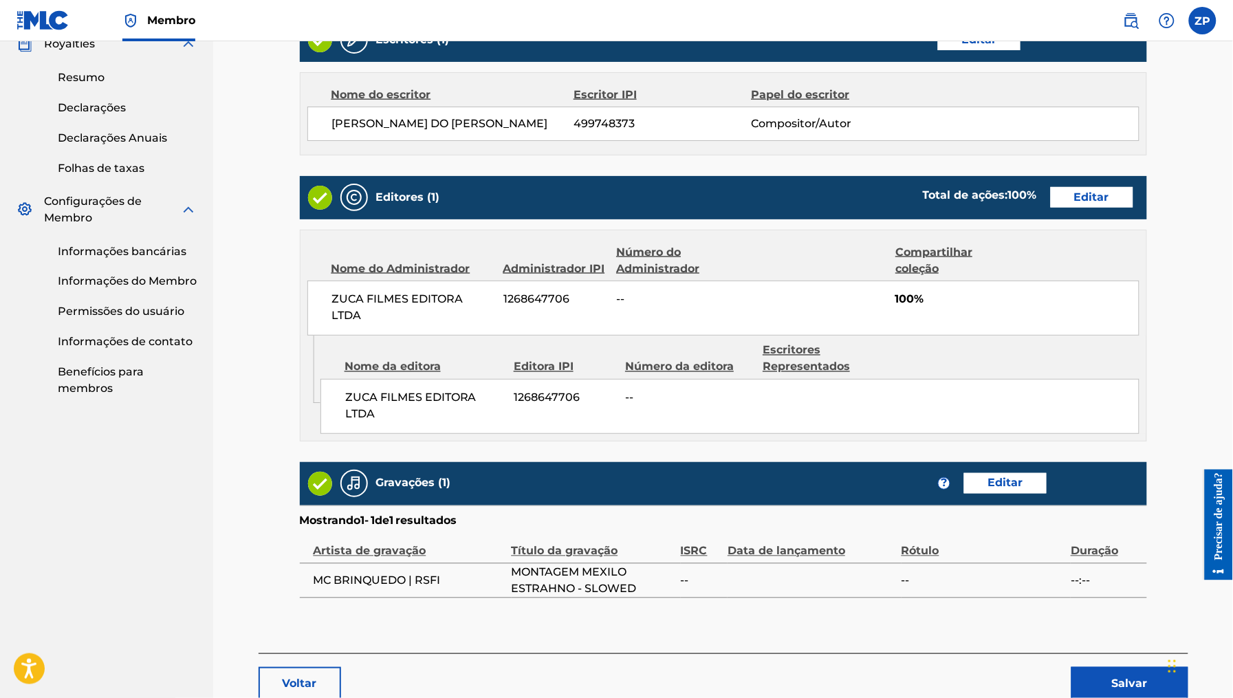
scroll to position [627, 0]
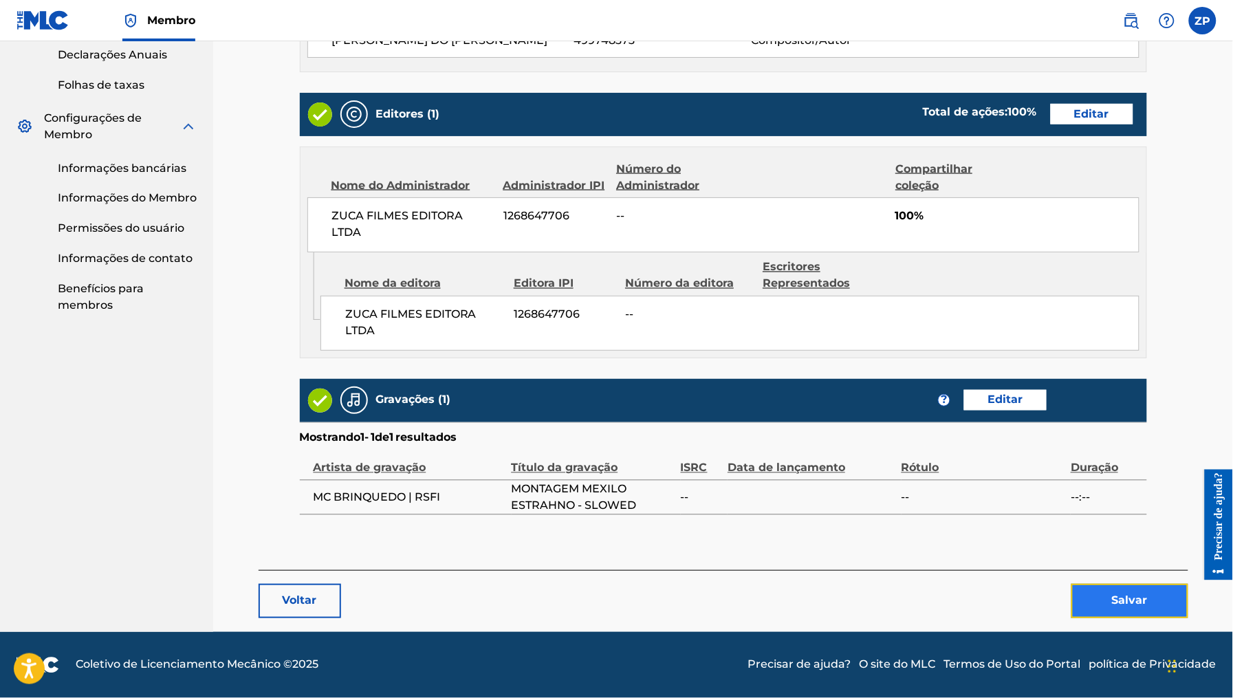
click at [1117, 603] on font "Salvar" at bounding box center [1130, 600] width 36 height 13
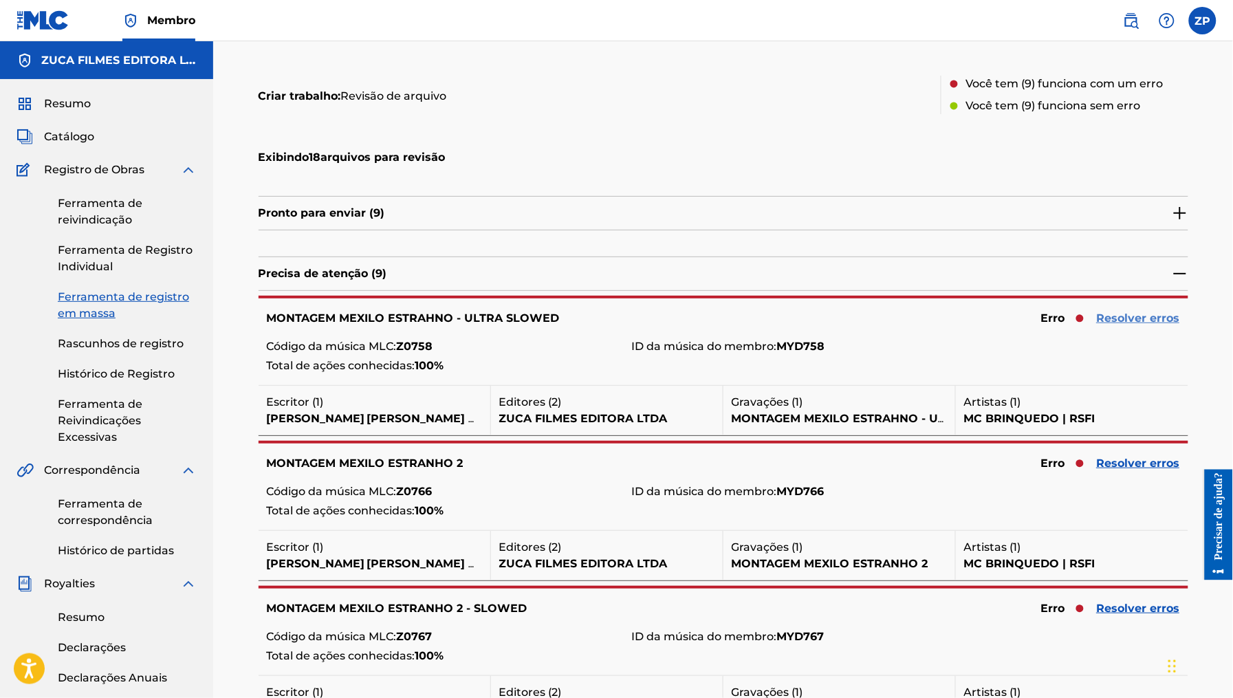
click at [1142, 316] on font "Resolver erros" at bounding box center [1138, 318] width 83 height 13
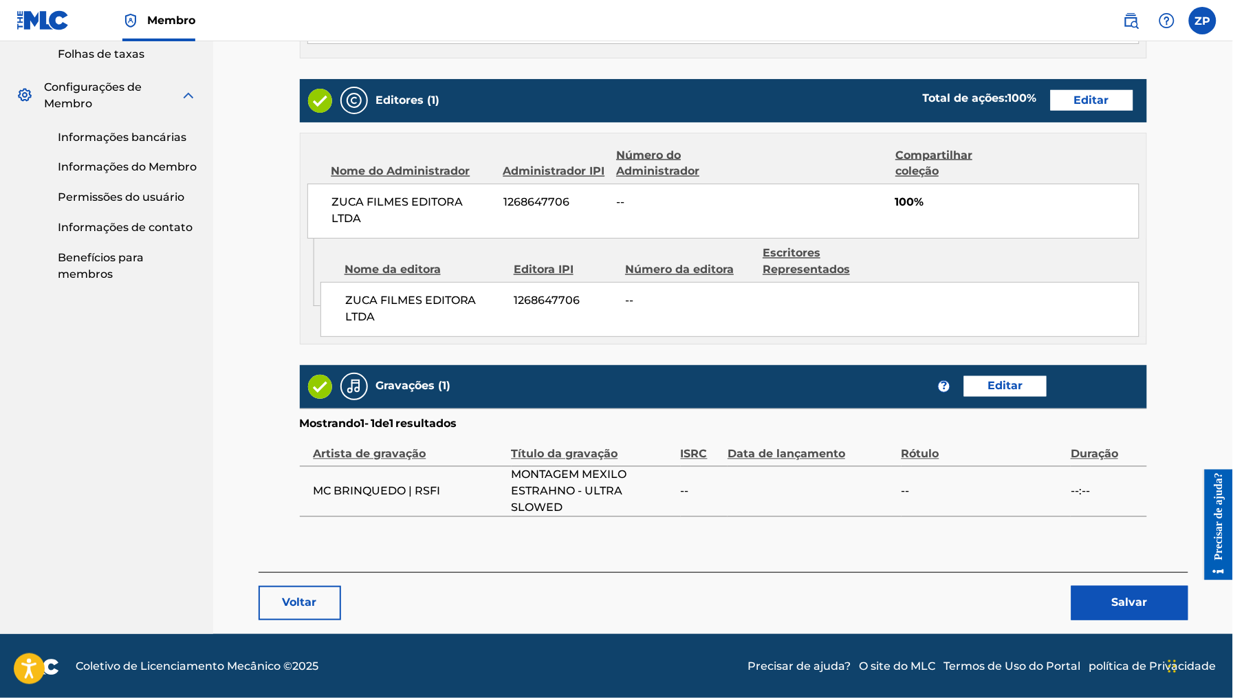
scroll to position [661, 0]
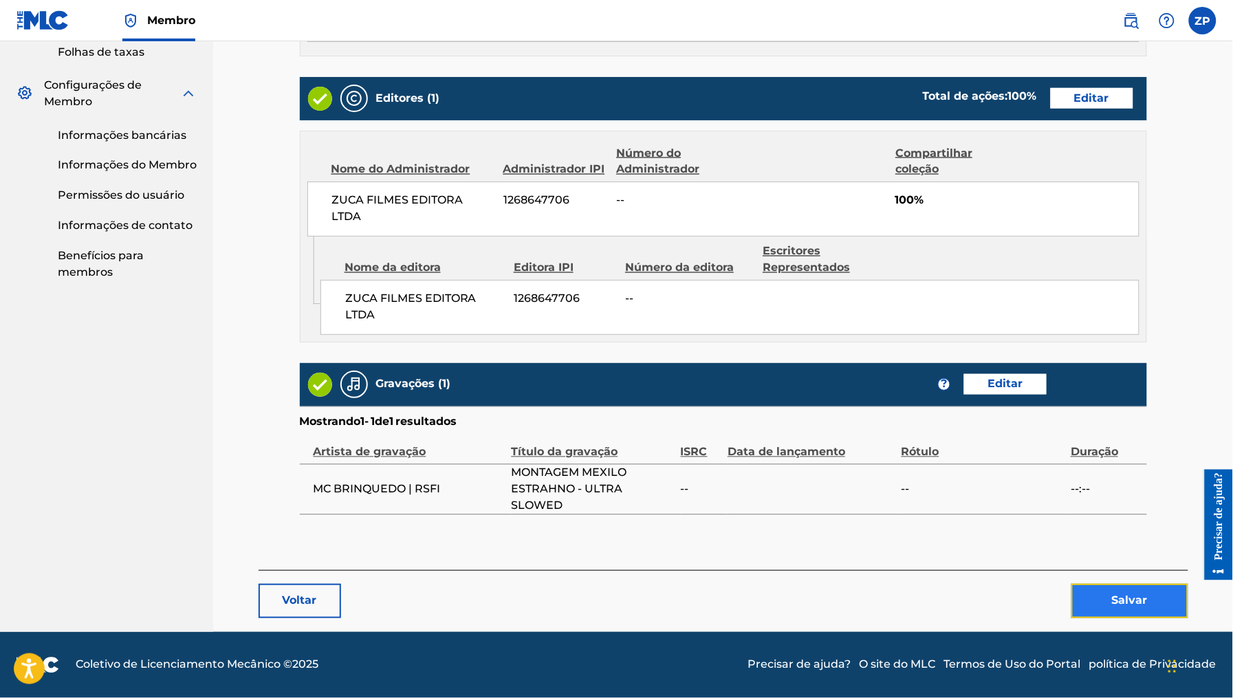
click at [1138, 589] on button "Salvar" at bounding box center [1130, 601] width 117 height 34
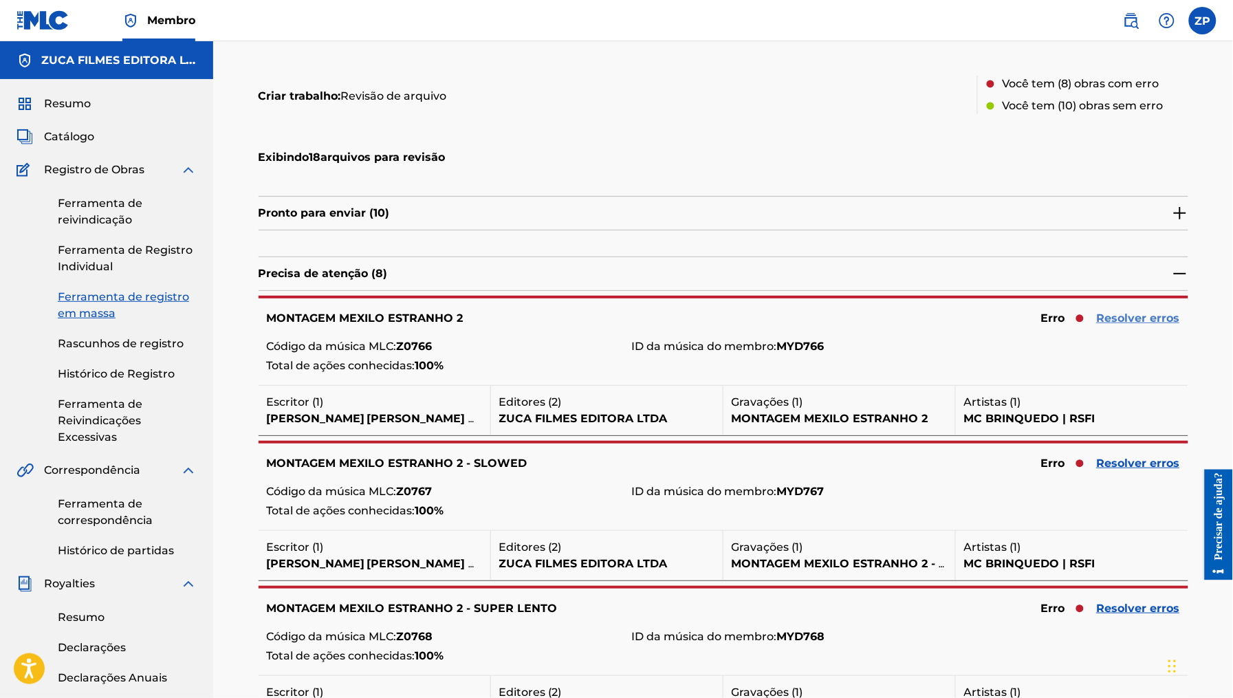
click at [1125, 315] on font "Resolver erros" at bounding box center [1138, 318] width 83 height 13
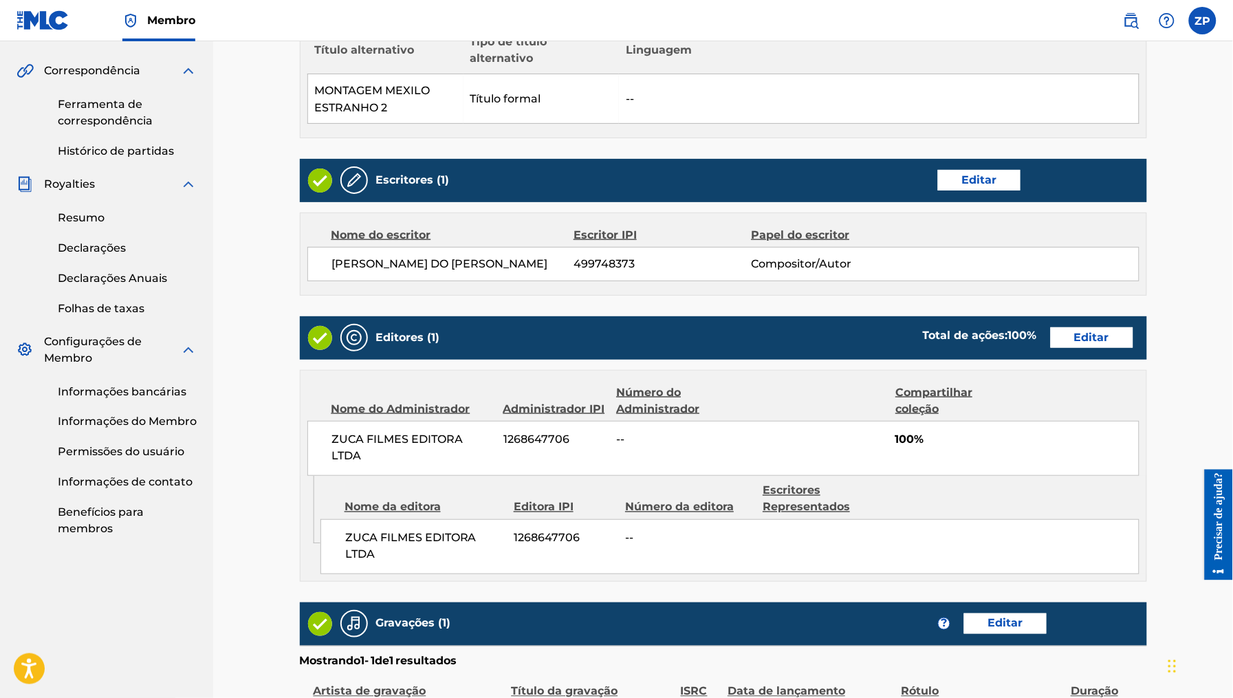
scroll to position [578, 0]
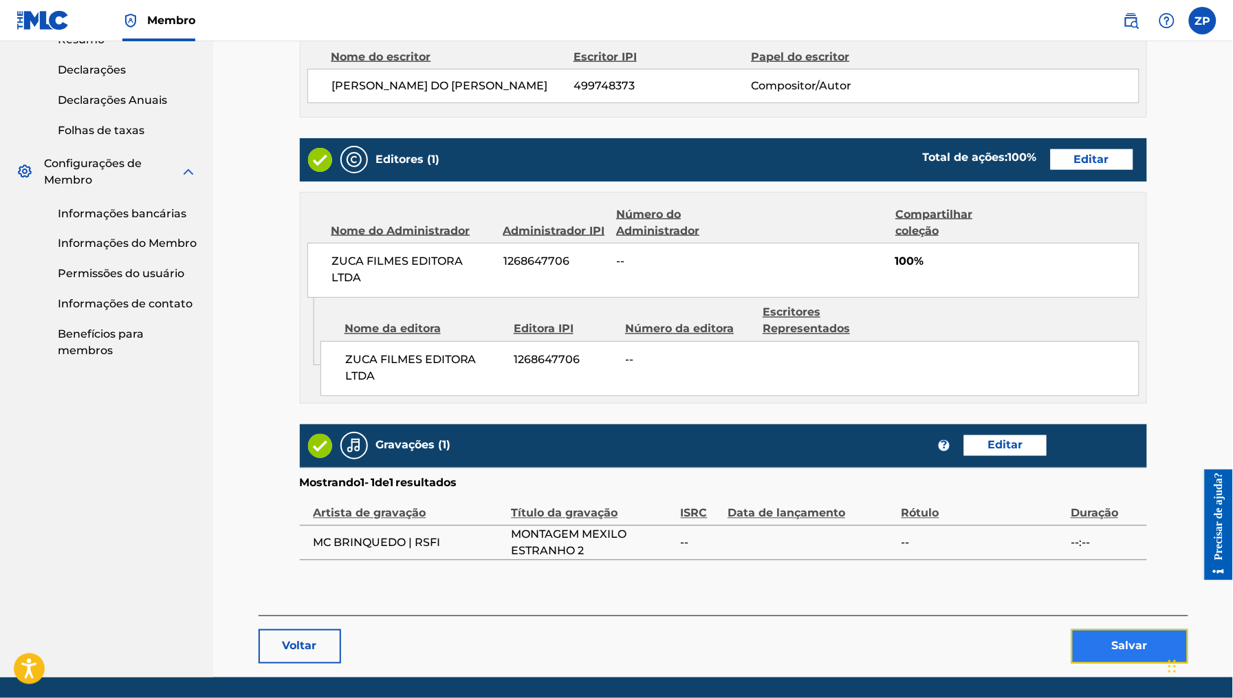
click at [1145, 638] on button "Salvar" at bounding box center [1130, 646] width 117 height 34
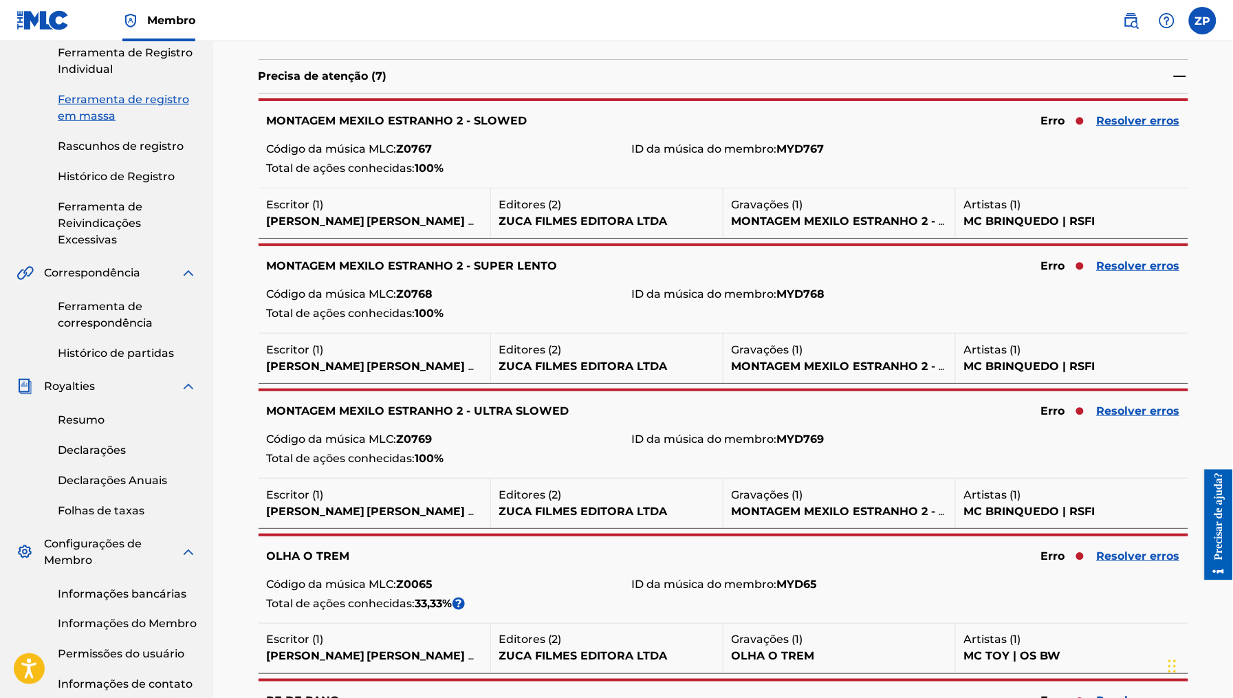
scroll to position [334, 0]
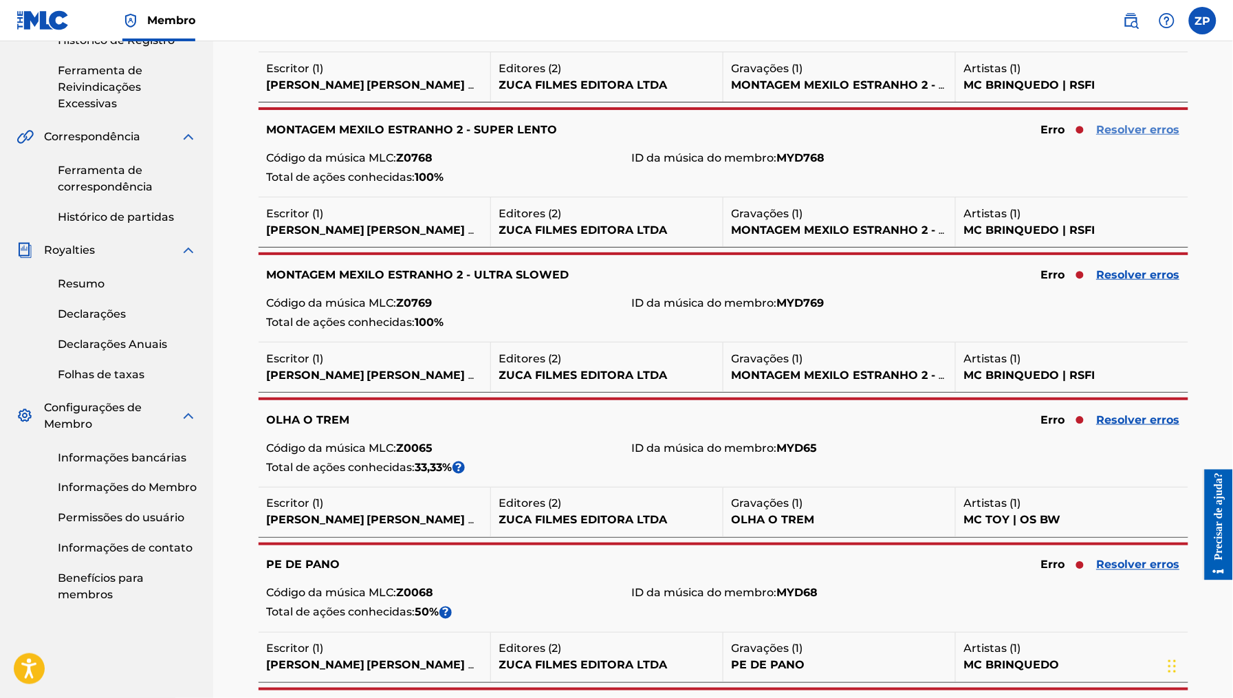
click at [1165, 134] on font "Resolver erros" at bounding box center [1138, 129] width 83 height 13
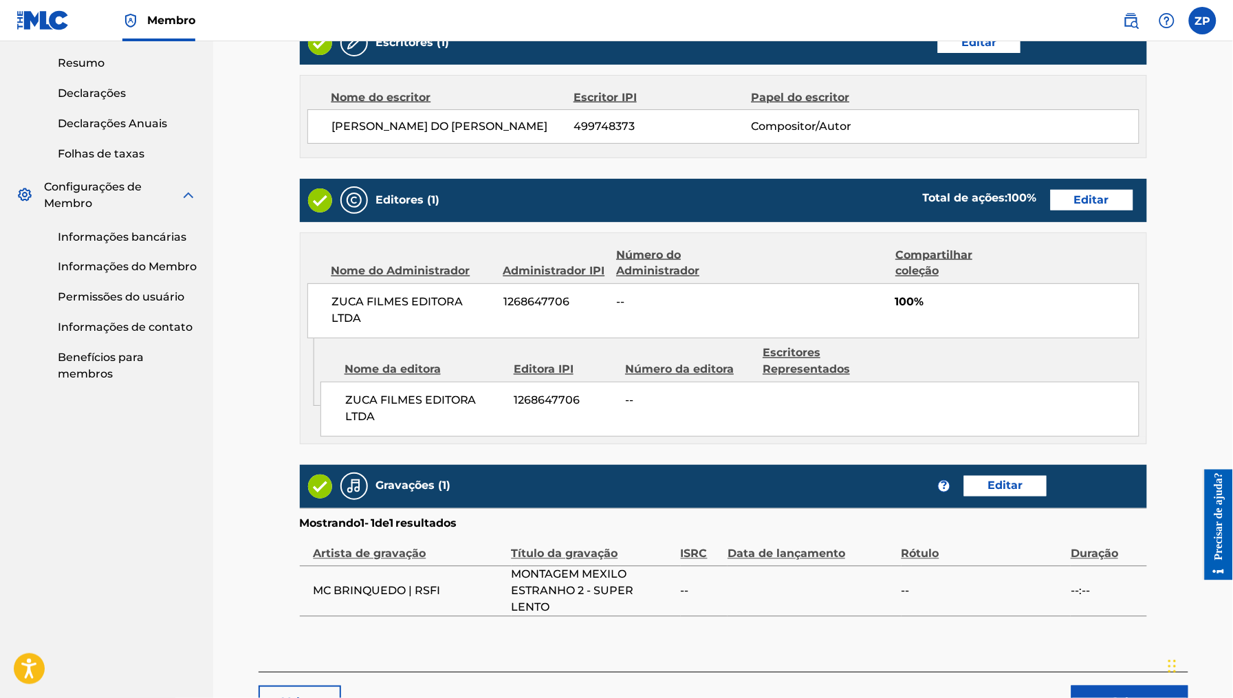
scroll to position [661, 0]
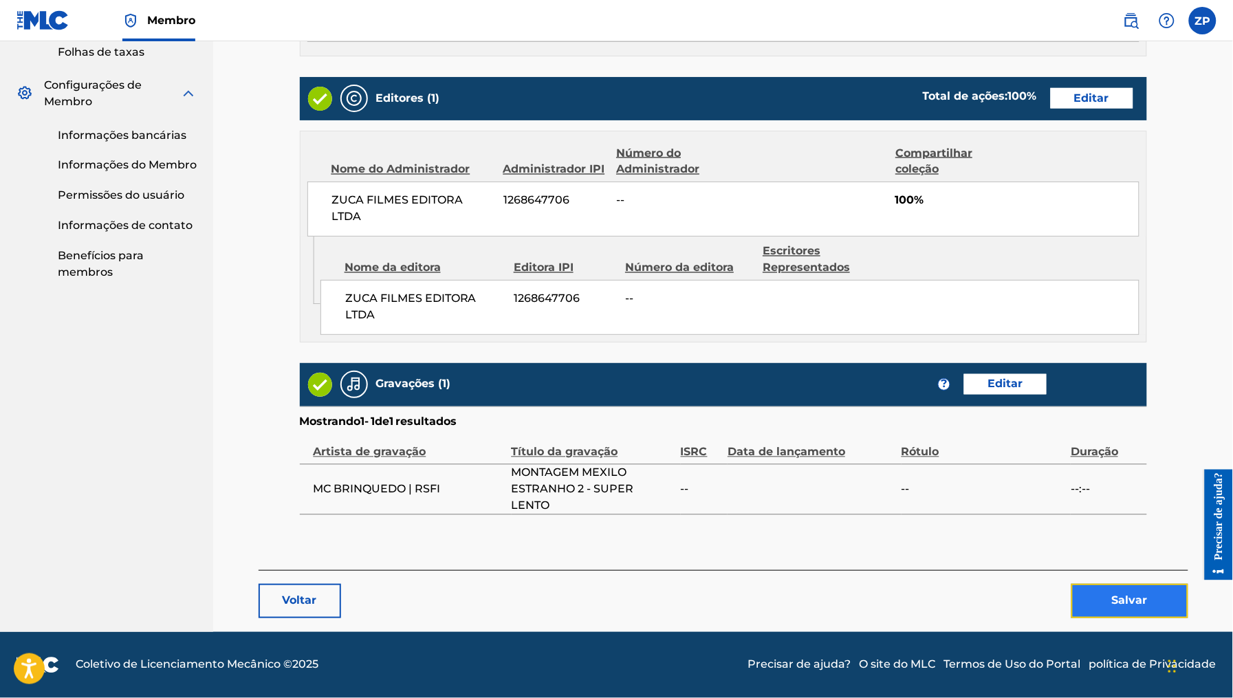
click at [1126, 594] on font "Salvar" at bounding box center [1130, 600] width 36 height 13
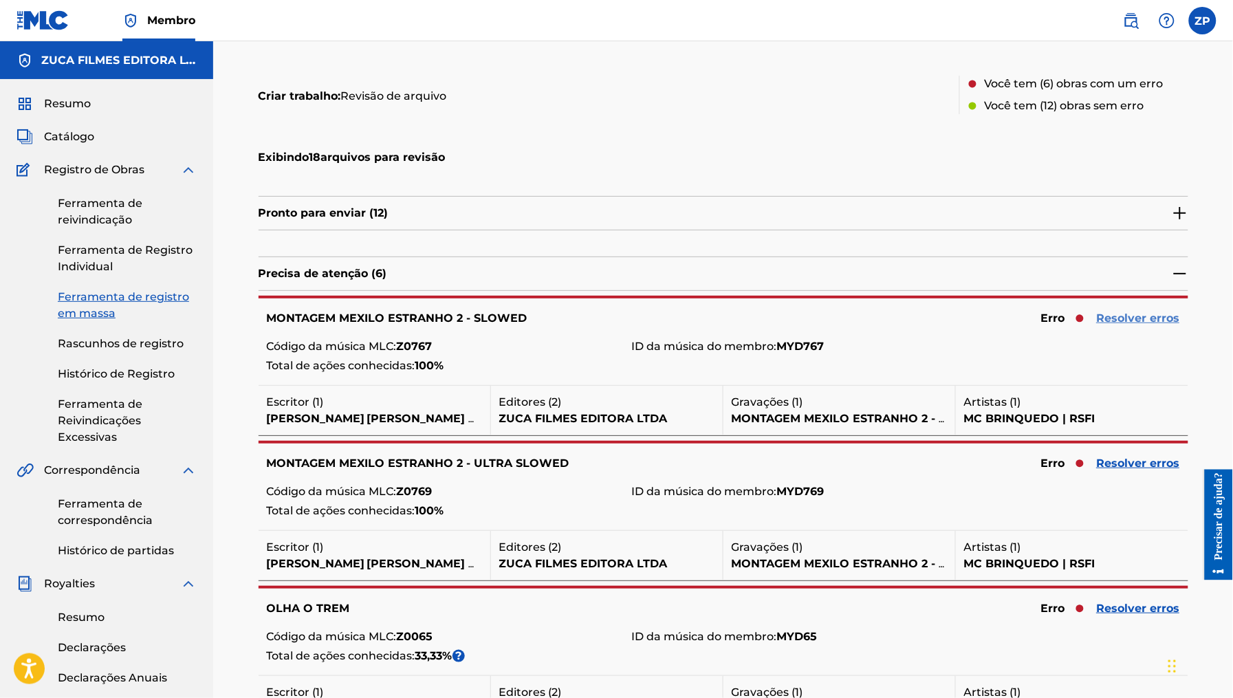
click at [1129, 321] on font "Resolver erros" at bounding box center [1138, 318] width 83 height 13
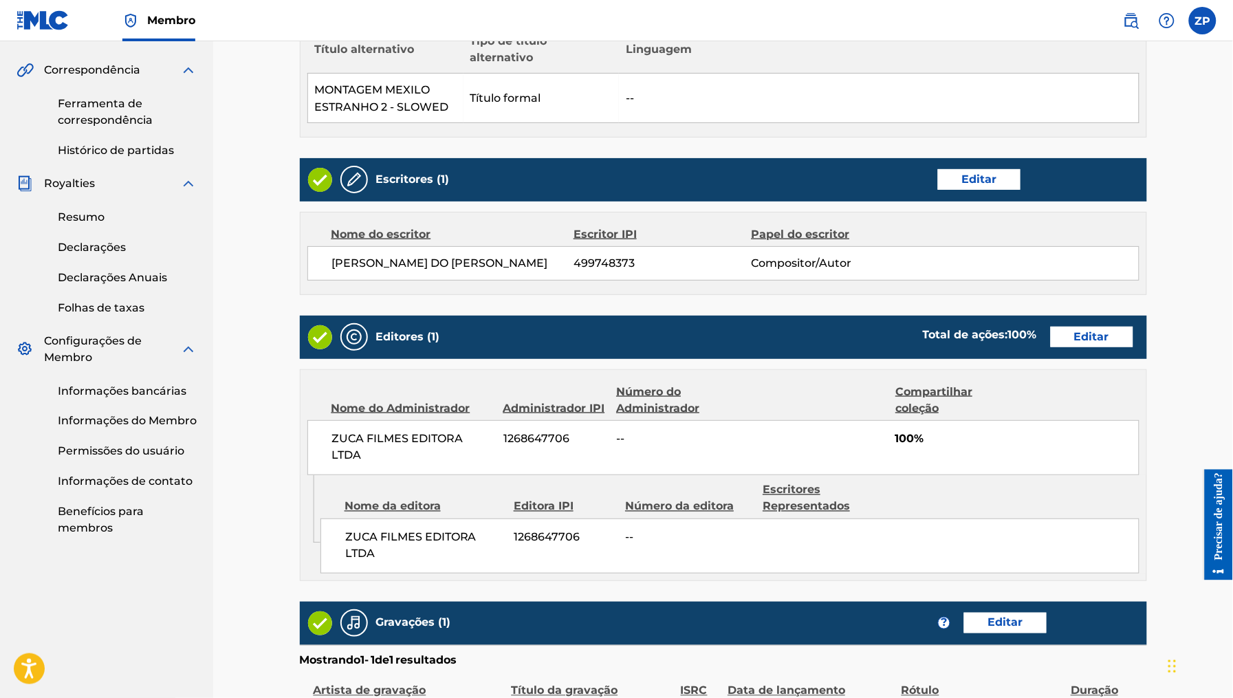
scroll to position [627, 0]
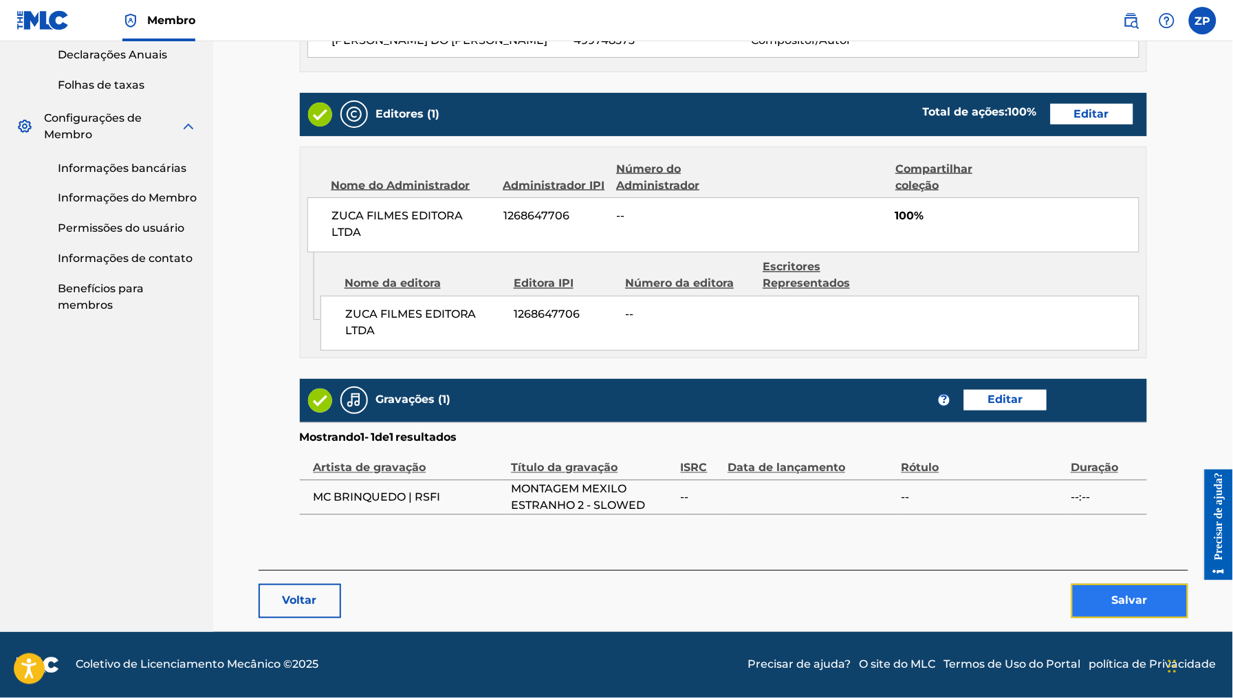
click at [1128, 588] on button "Salvar" at bounding box center [1130, 601] width 117 height 34
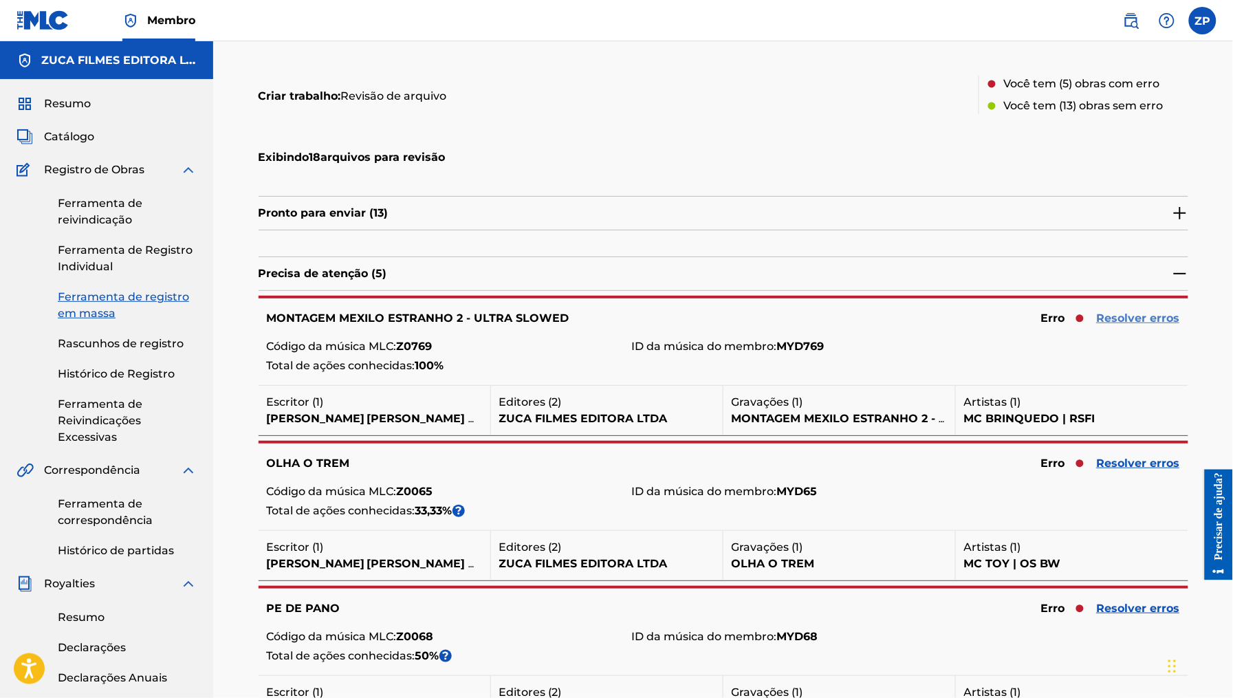
click at [1109, 321] on font "Resolver erros" at bounding box center [1138, 318] width 83 height 13
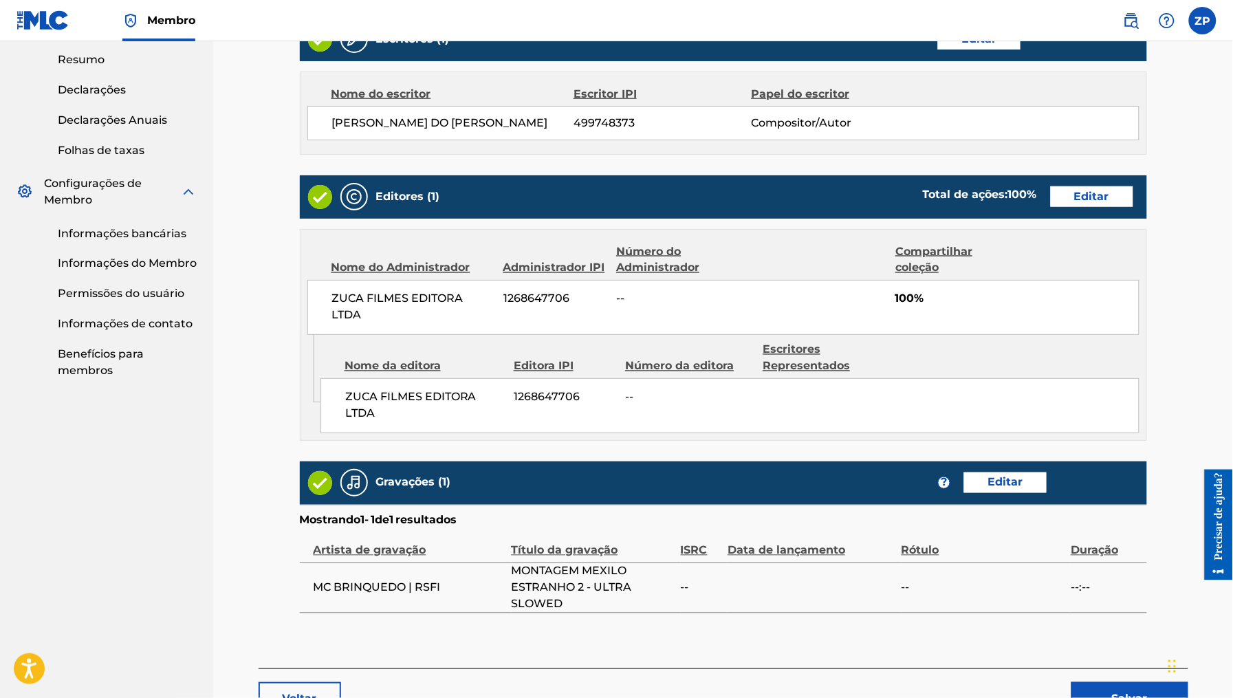
scroll to position [661, 0]
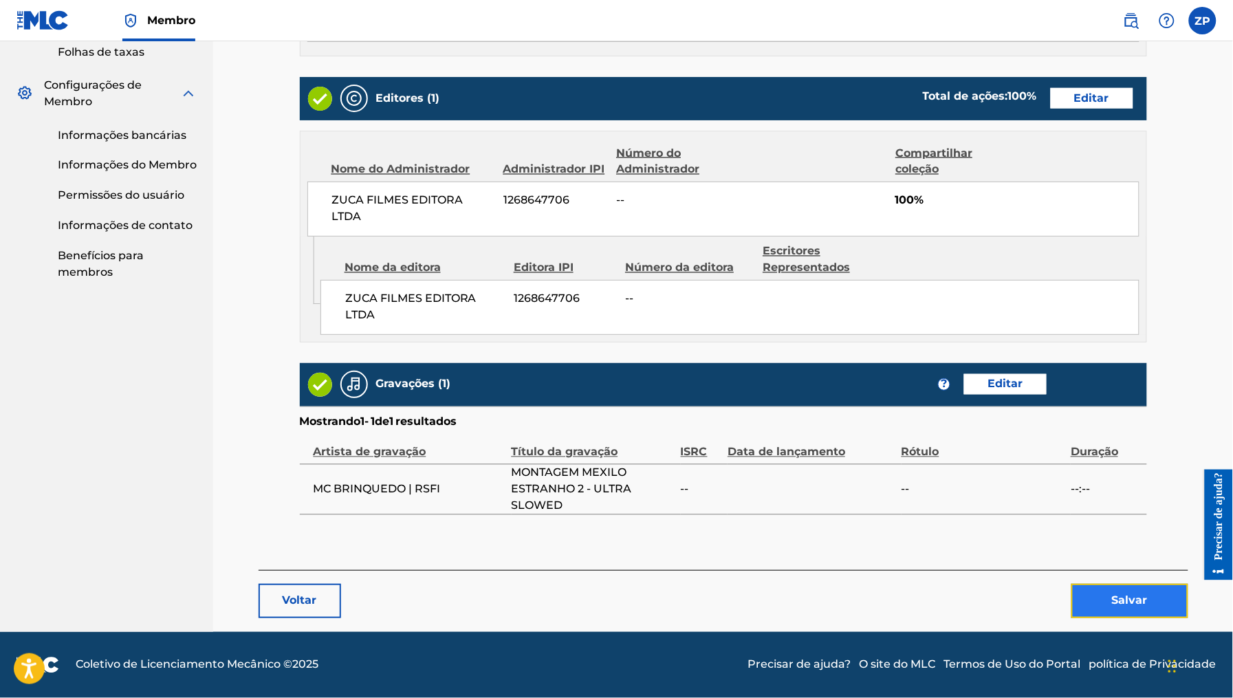
click at [1113, 605] on font "Salvar" at bounding box center [1130, 600] width 36 height 13
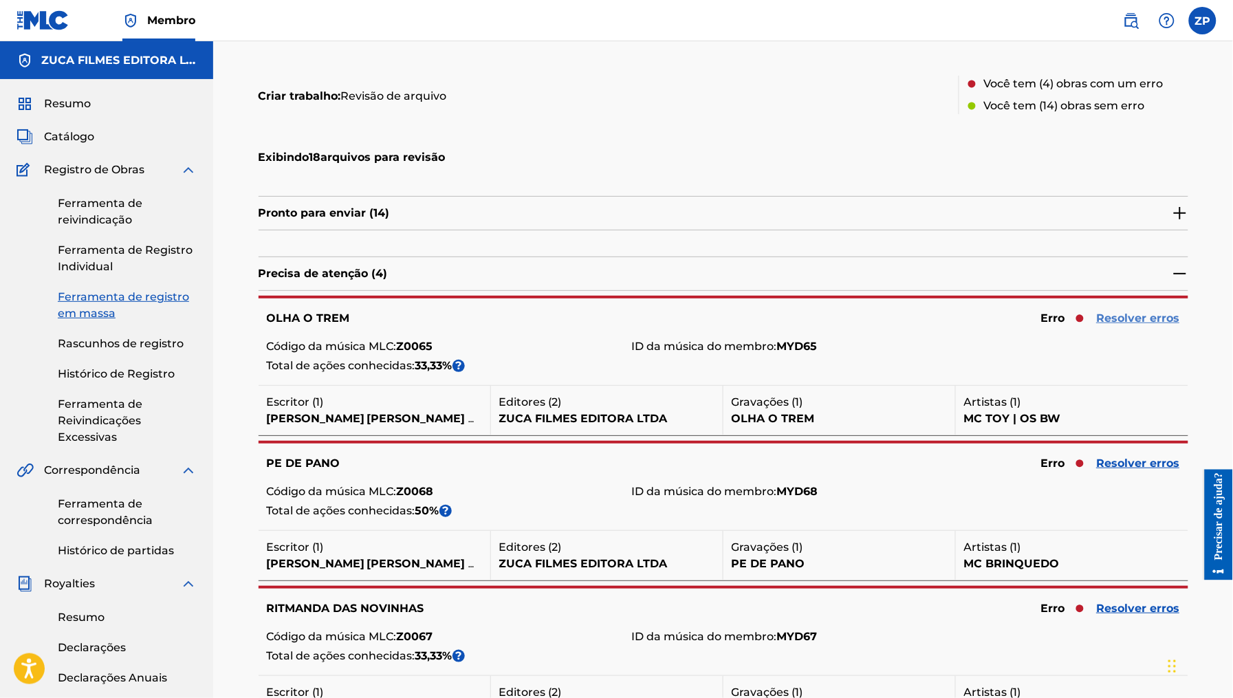
click at [1136, 322] on font "Resolver erros" at bounding box center [1138, 318] width 83 height 13
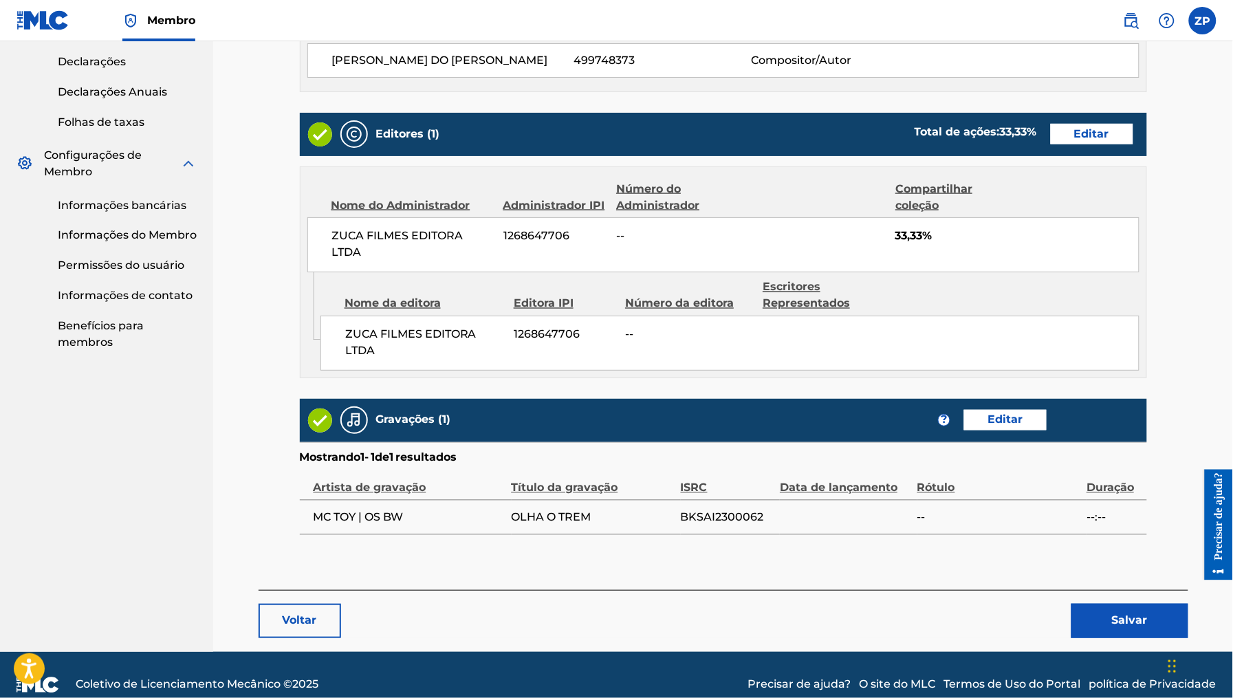
scroll to position [609, 0]
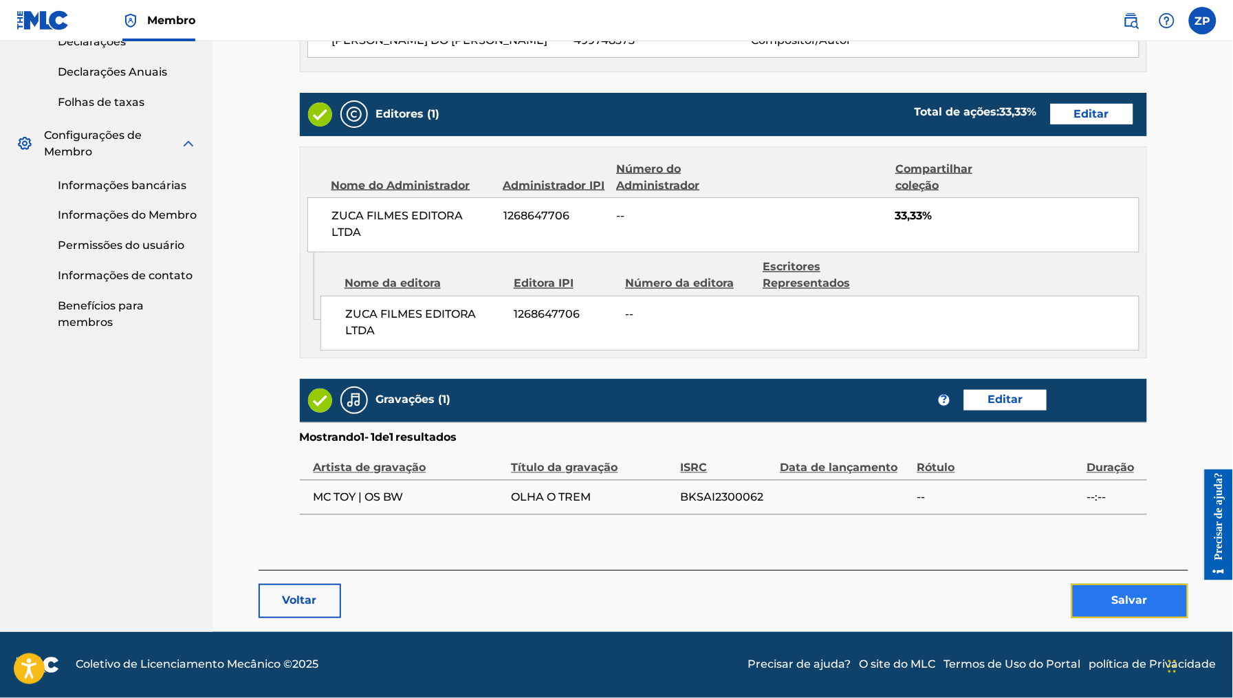
click at [1142, 594] on font "Salvar" at bounding box center [1130, 600] width 36 height 13
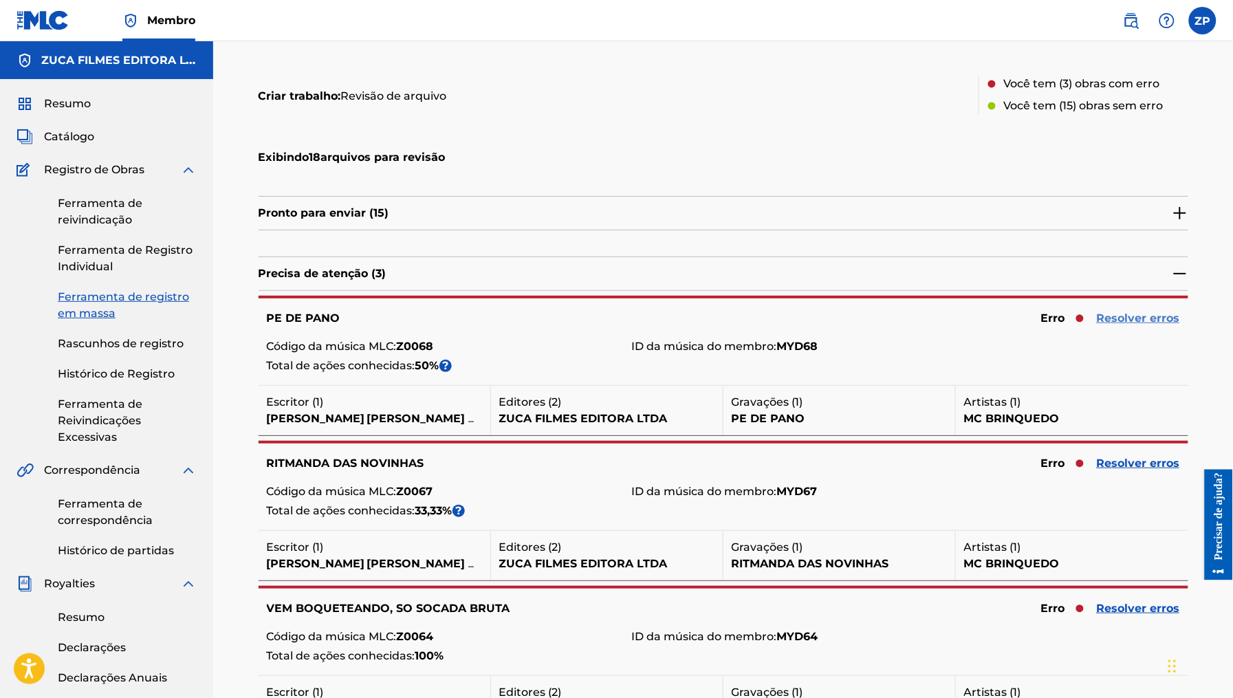
click at [1130, 318] on font "Resolver erros" at bounding box center [1138, 318] width 83 height 13
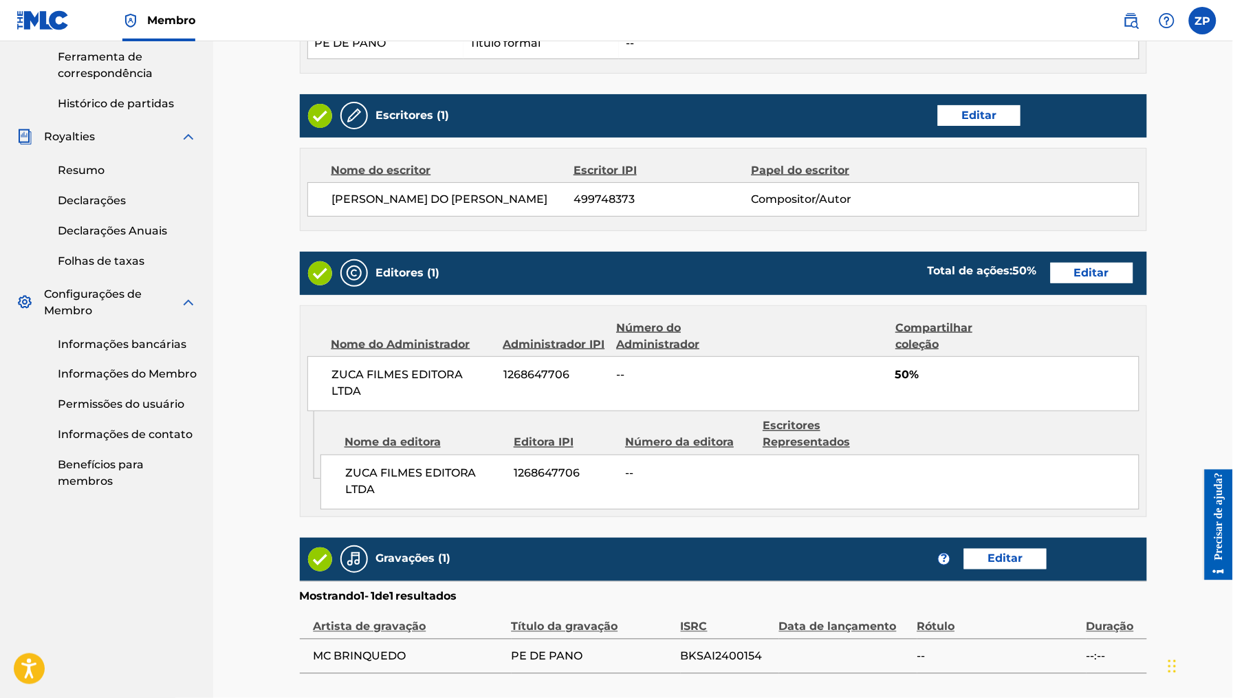
scroll to position [587, 0]
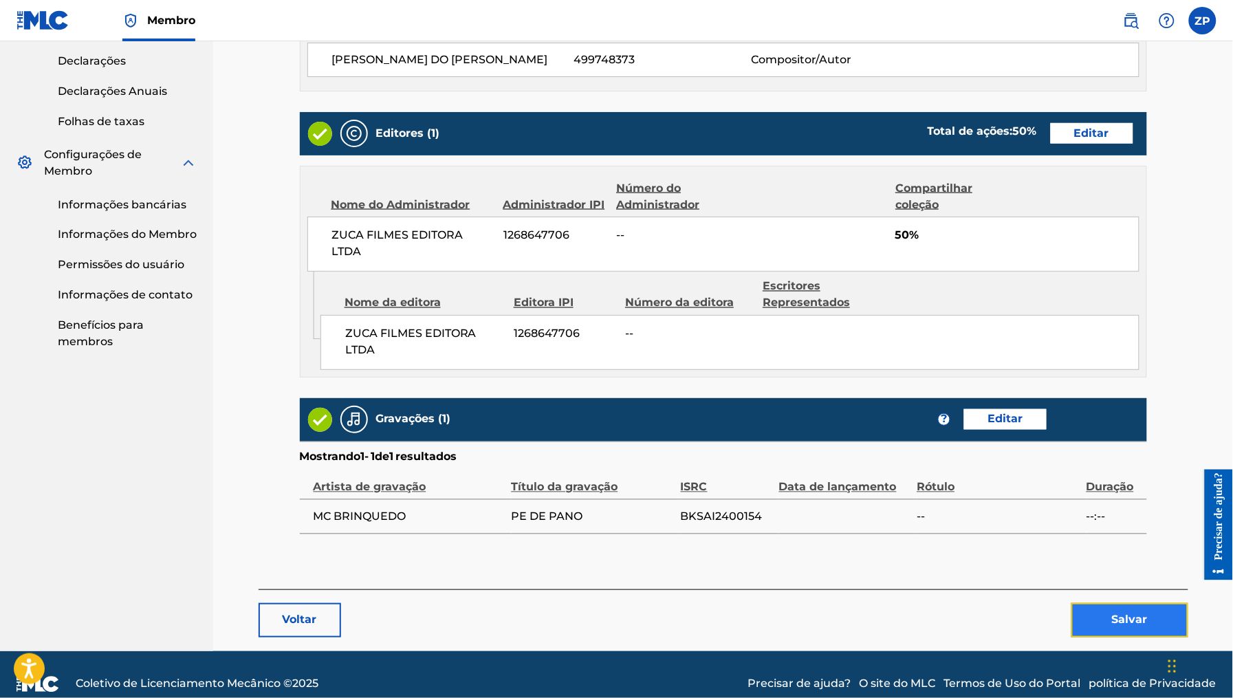
click at [1112, 621] on font "Salvar" at bounding box center [1130, 620] width 36 height 13
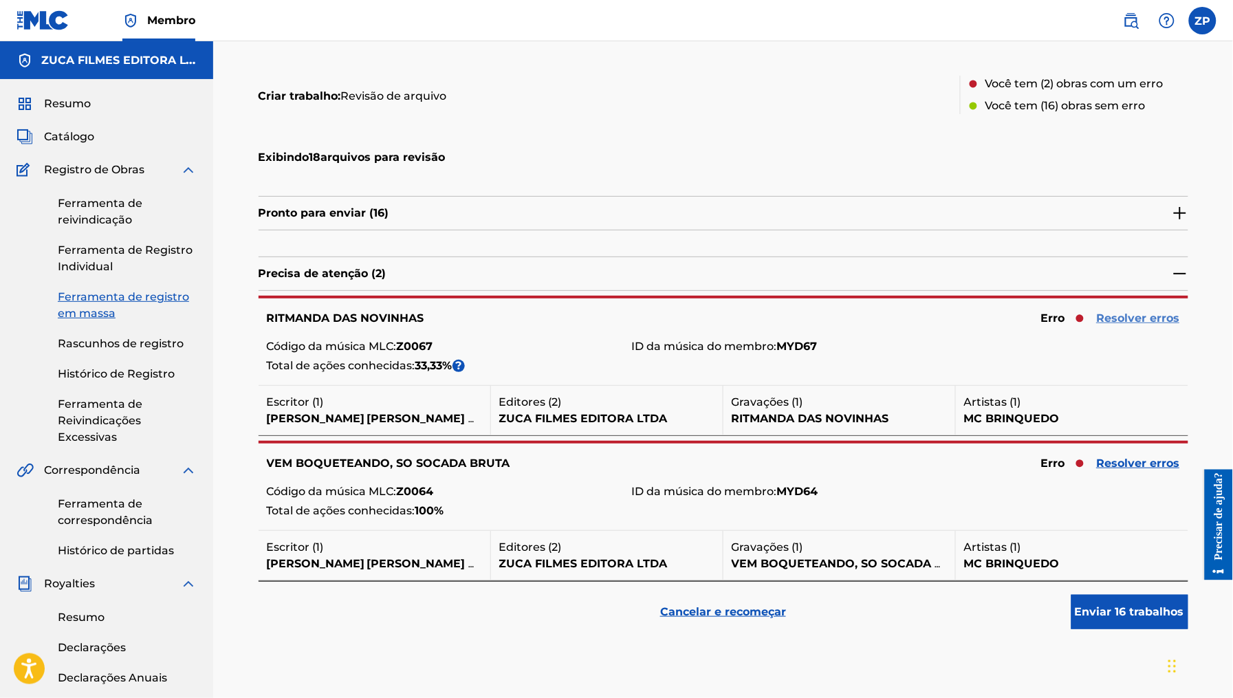
click at [1138, 320] on font "Resolver erros" at bounding box center [1138, 318] width 83 height 13
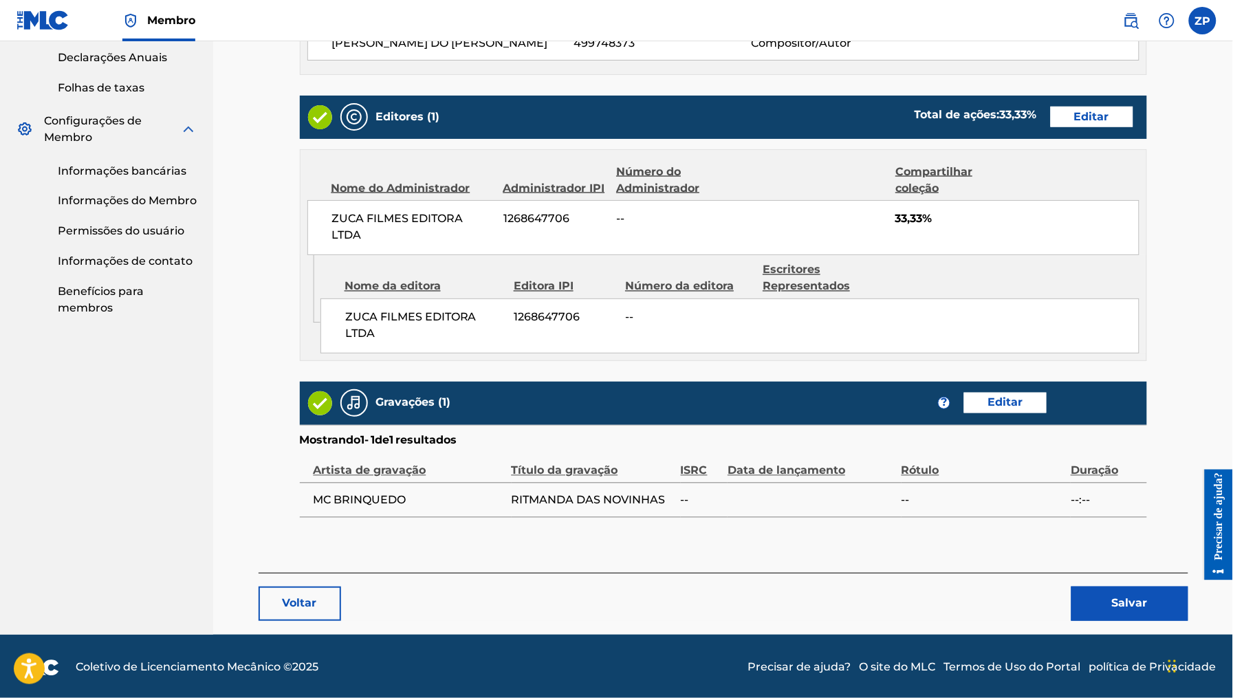
scroll to position [627, 0]
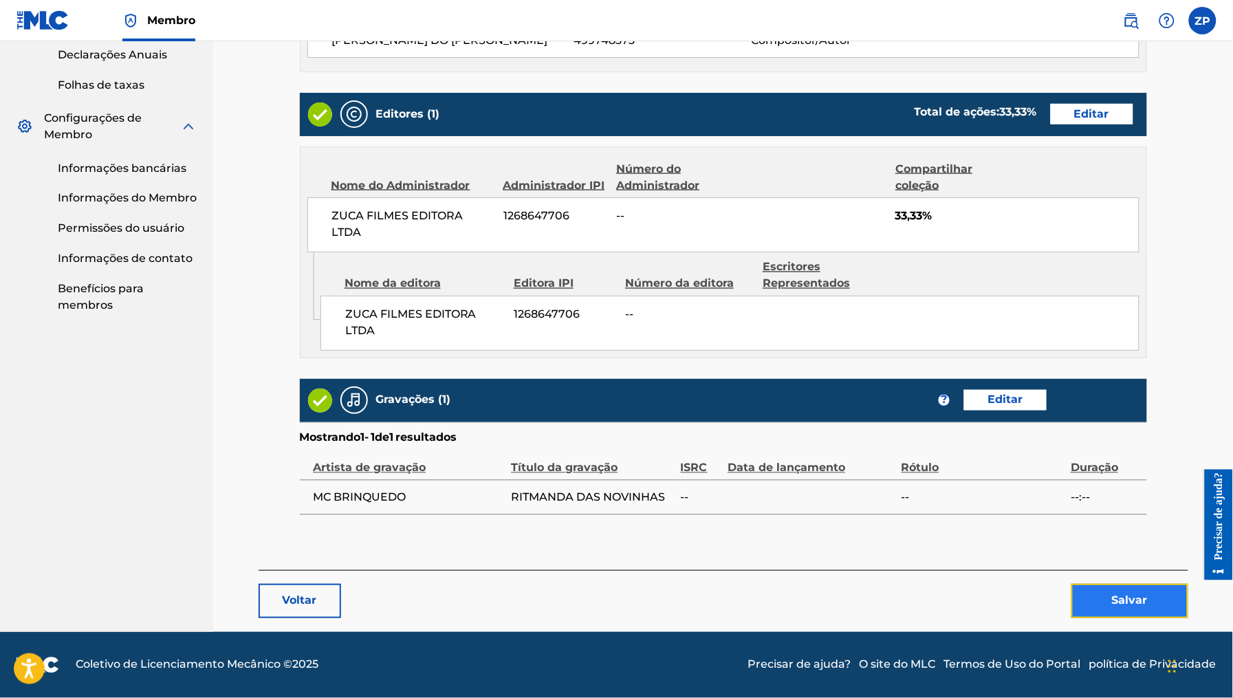
click at [1091, 601] on button "Salvar" at bounding box center [1130, 601] width 117 height 34
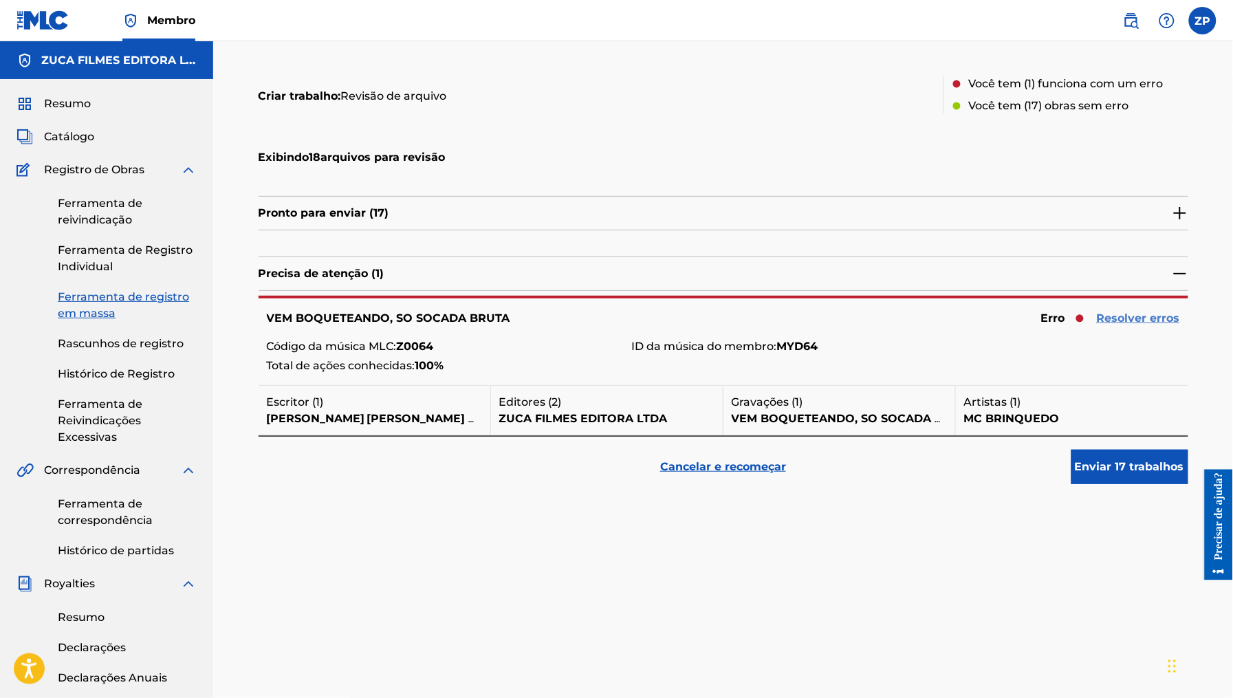
click at [1137, 321] on font "Resolver erros" at bounding box center [1138, 318] width 83 height 13
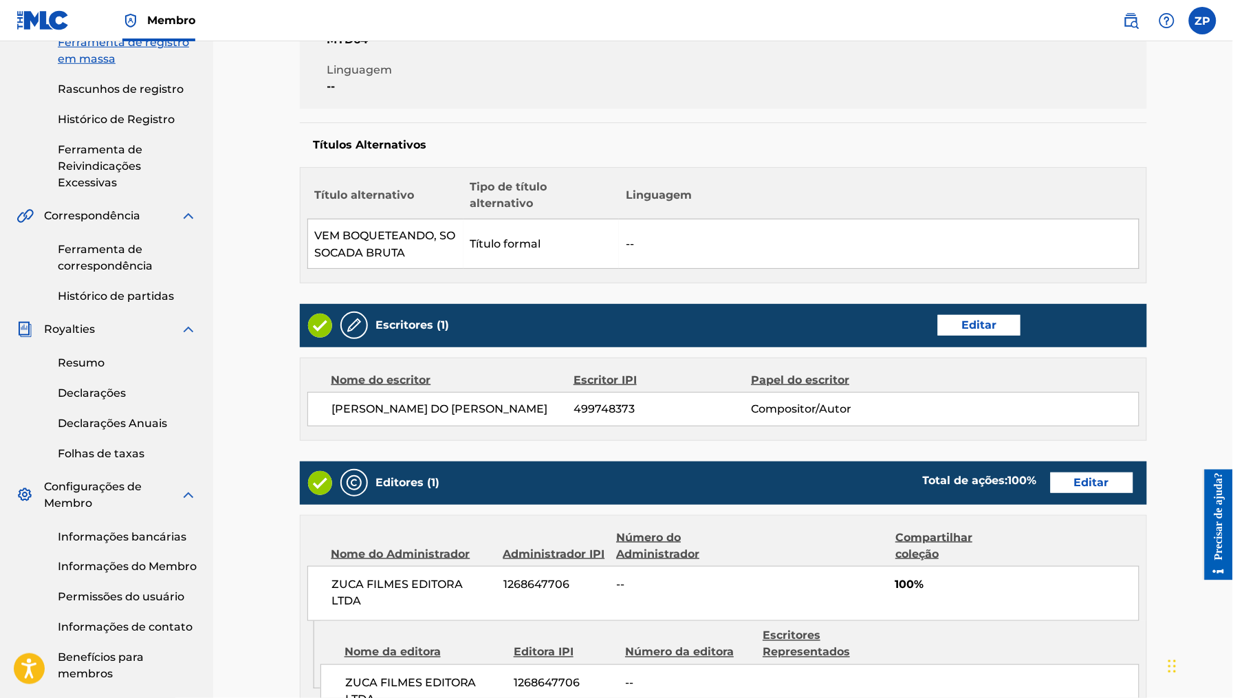
scroll to position [627, 0]
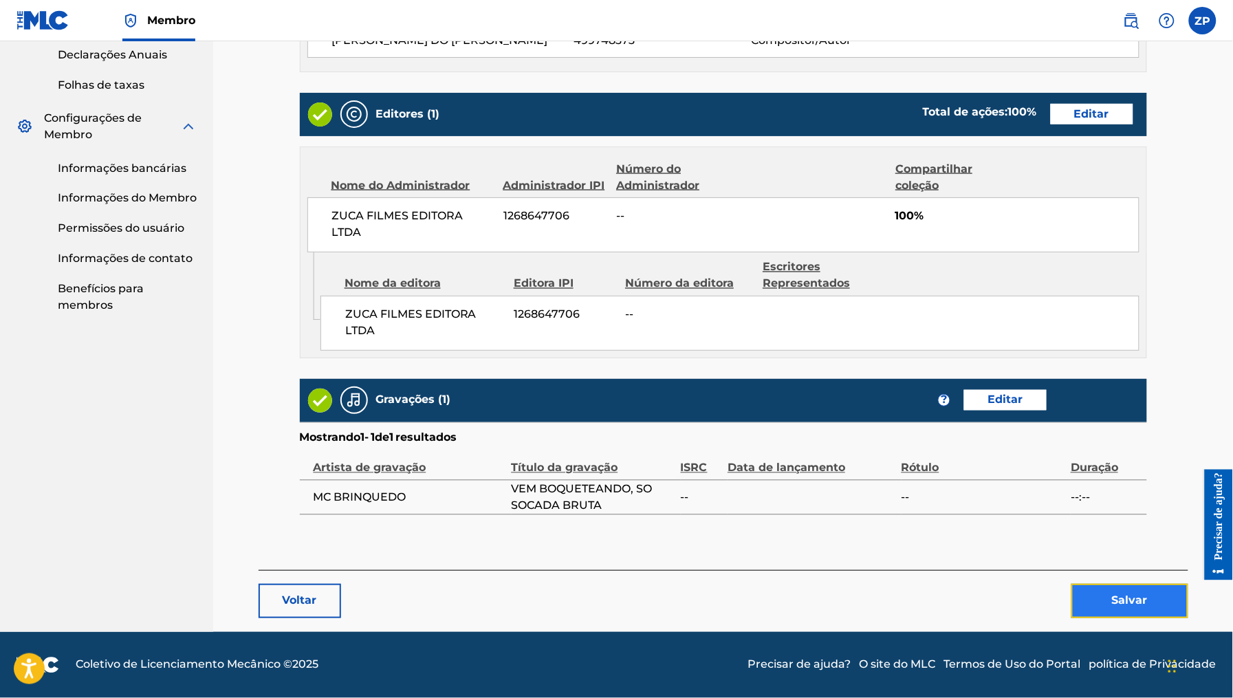
click at [1098, 596] on button "Salvar" at bounding box center [1130, 601] width 117 height 34
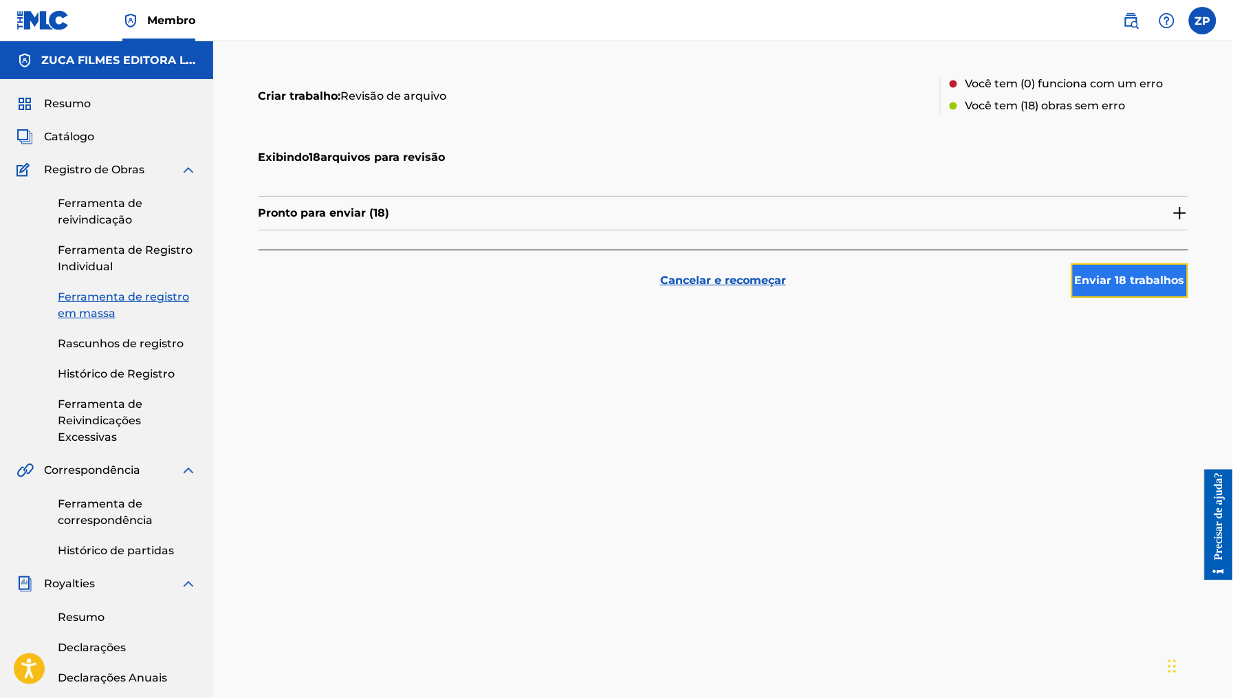
click at [1128, 282] on font "Enviar 18 trabalhos" at bounding box center [1130, 280] width 110 height 13
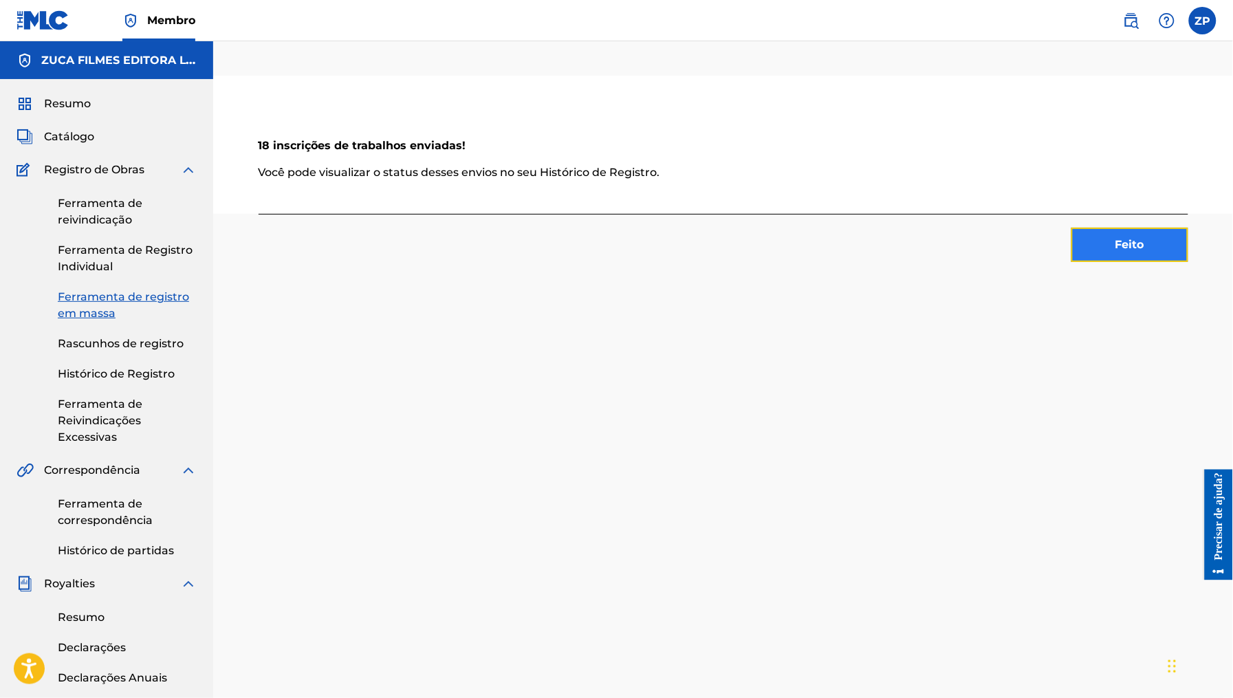
click at [1120, 247] on font "Feito" at bounding box center [1130, 244] width 29 height 13
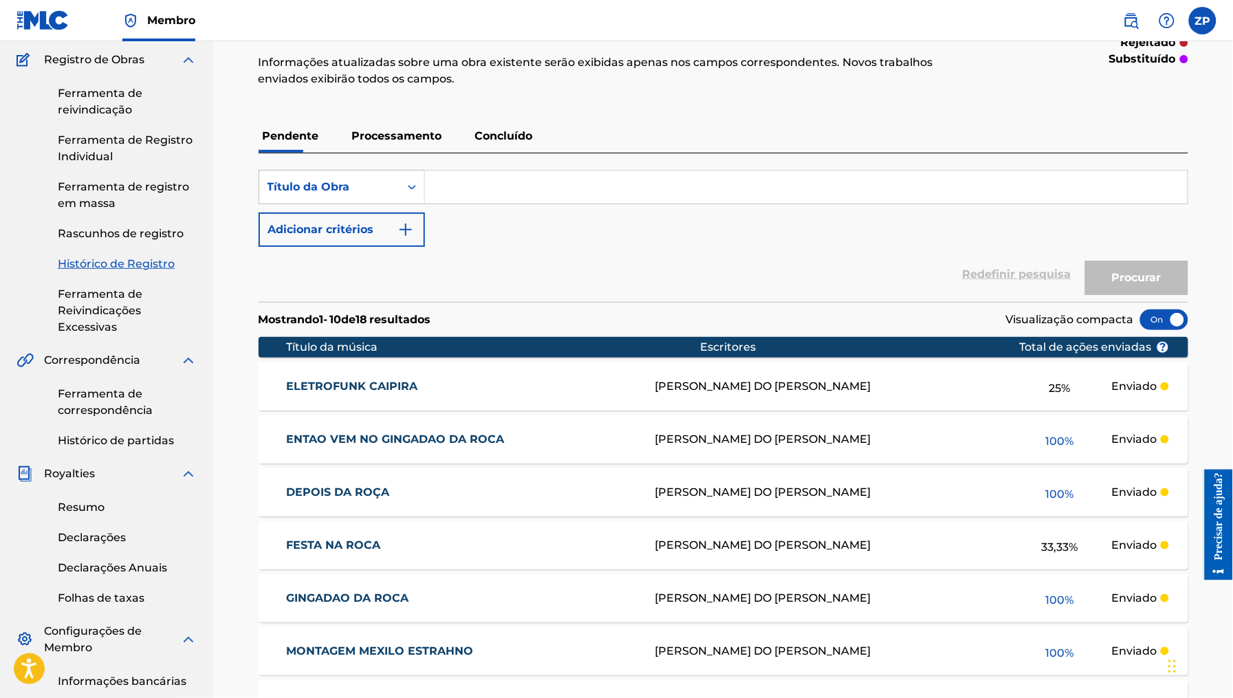
scroll to position [72, 0]
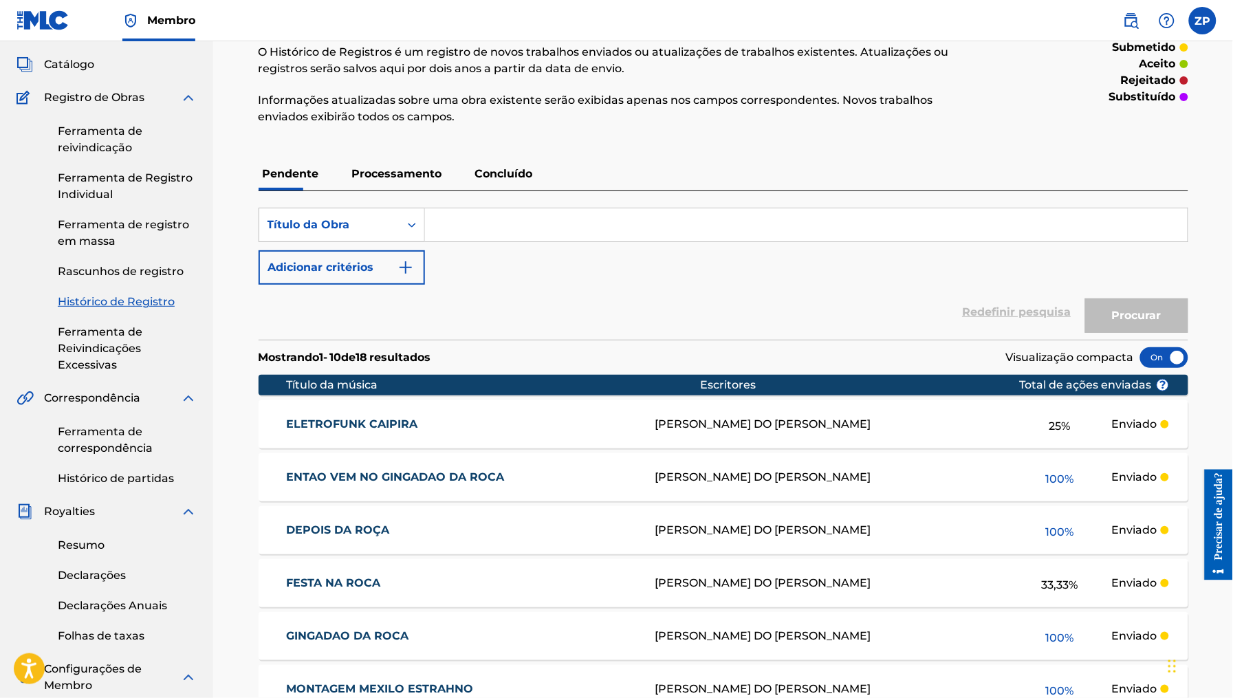
click at [414, 186] on p "Processamento" at bounding box center [397, 174] width 98 height 33
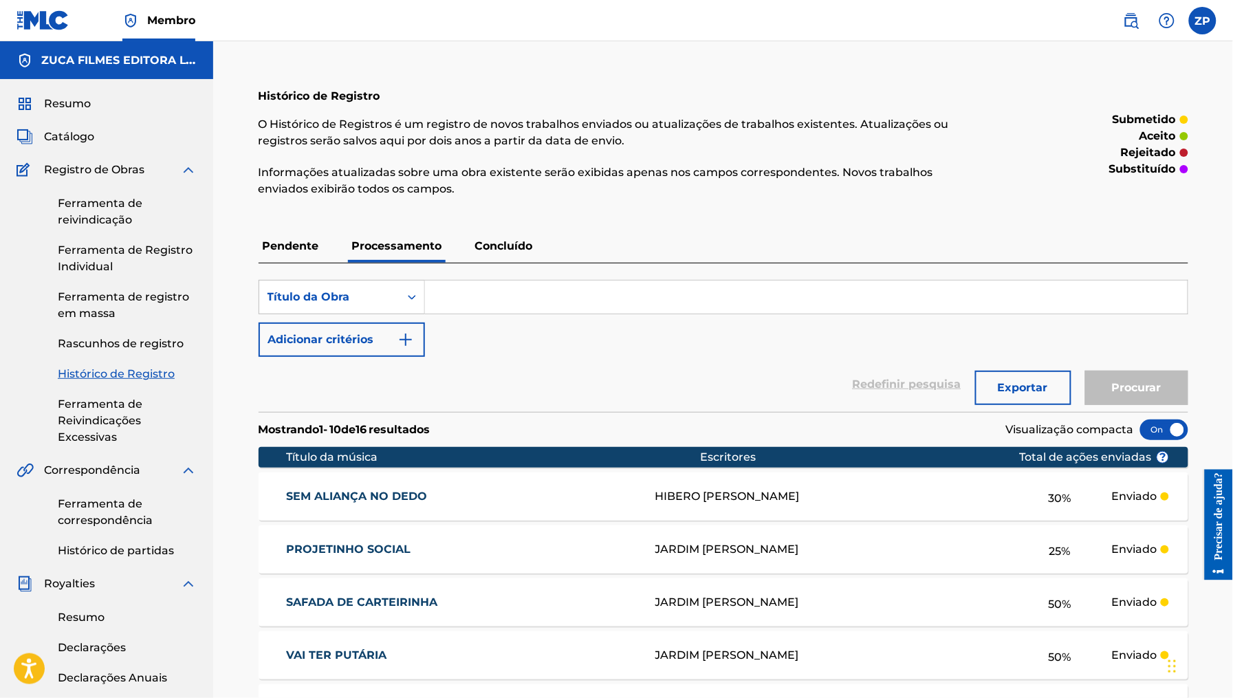
click at [487, 236] on p "Concluído" at bounding box center [504, 246] width 66 height 33
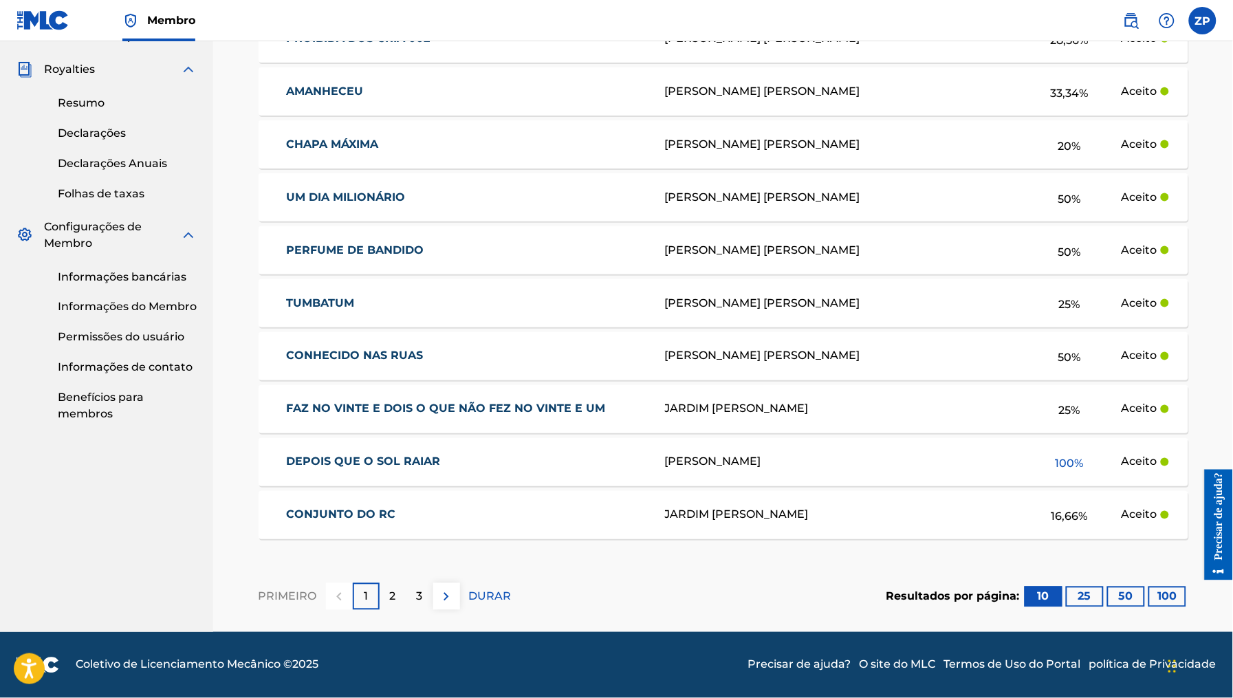
scroll to position [145, 0]
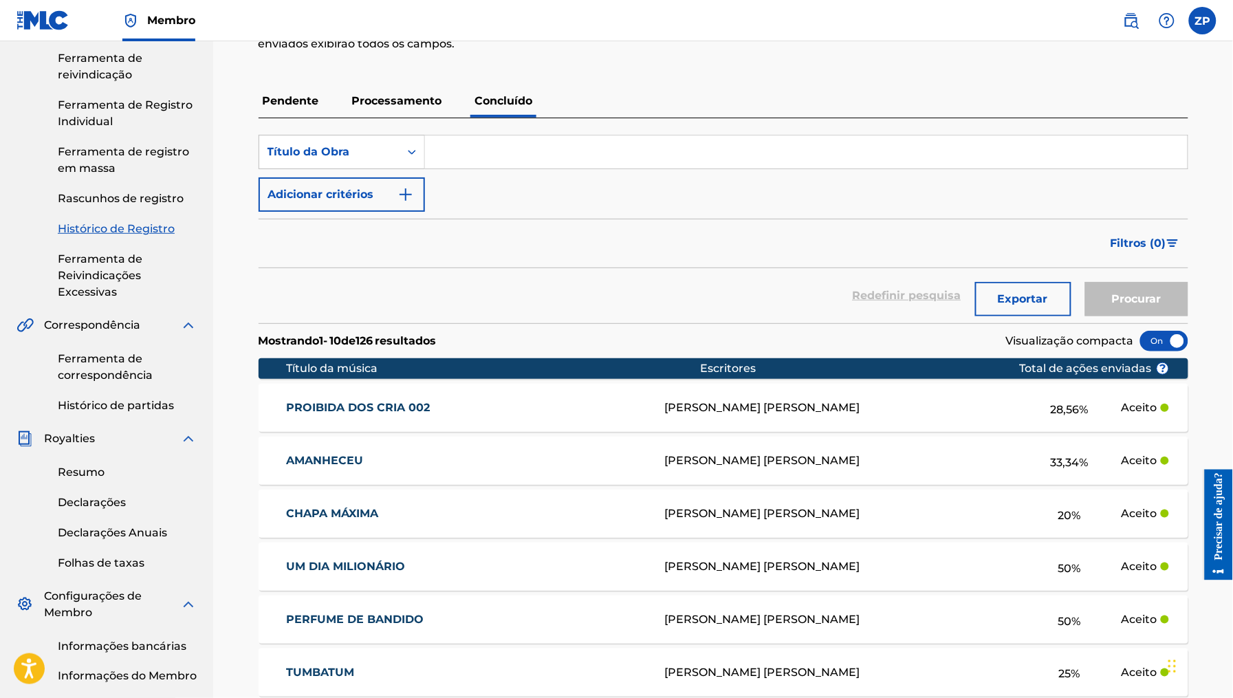
click at [554, 151] on input "Formulário de Pesquisa" at bounding box center [806, 151] width 763 height 33
click at [1085, 282] on button "Procurar" at bounding box center [1136, 299] width 103 height 34
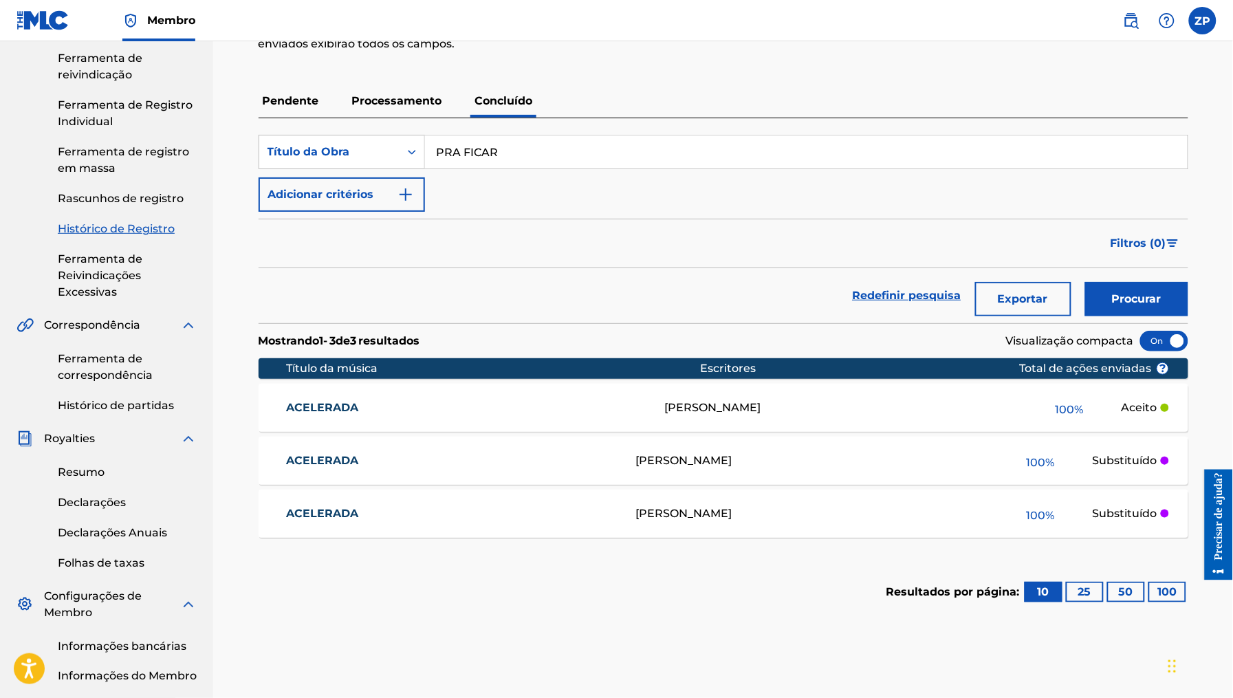
type input "PRA FICAR"
click at [1085, 282] on button "Procurar" at bounding box center [1136, 299] width 103 height 34
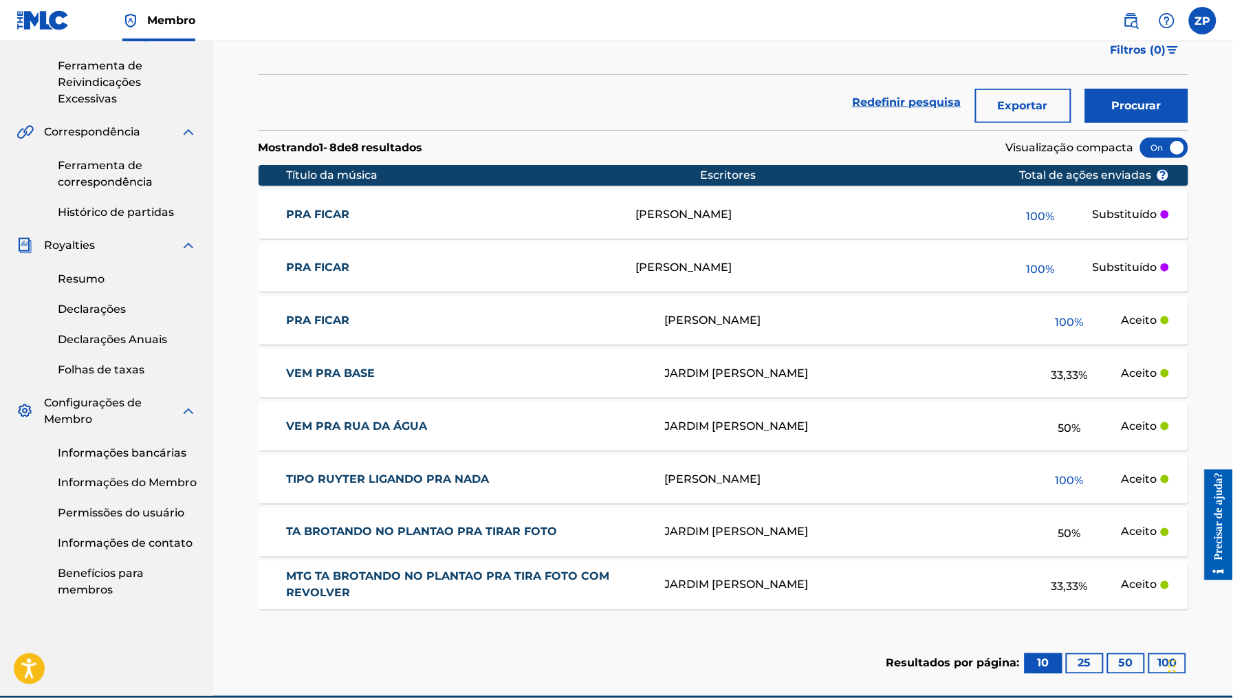
scroll to position [403, 0]
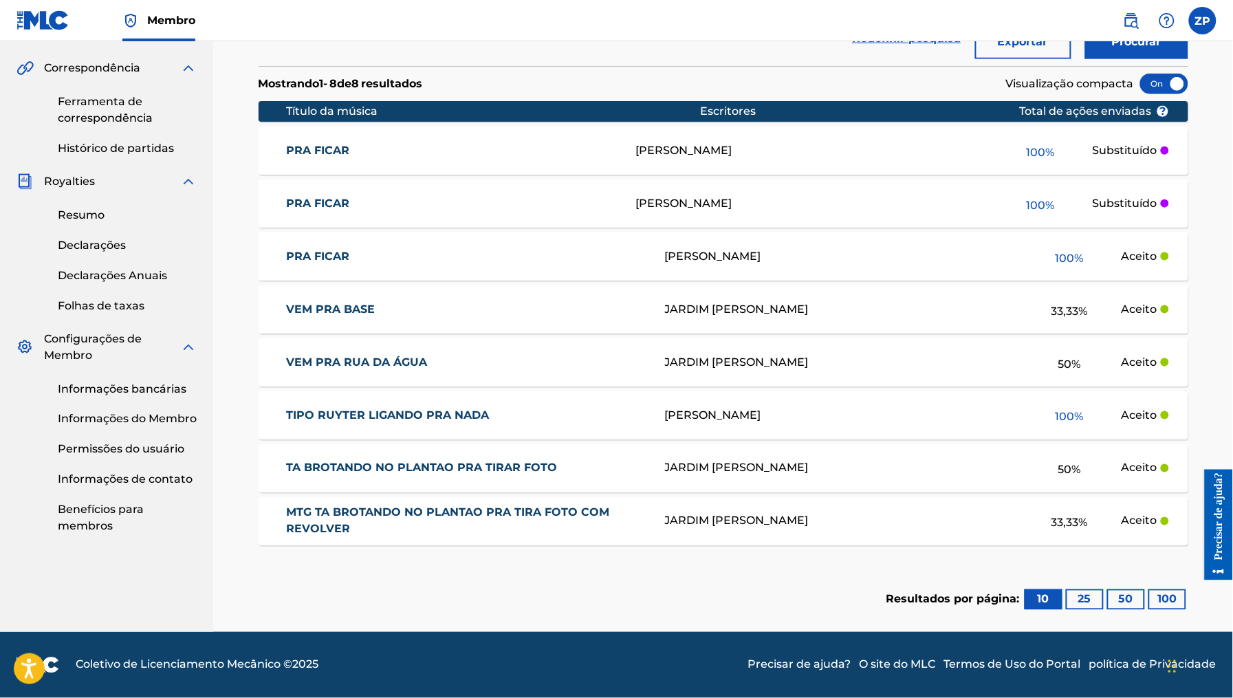
click at [1074, 247] on span "100 %" at bounding box center [1070, 256] width 28 height 25
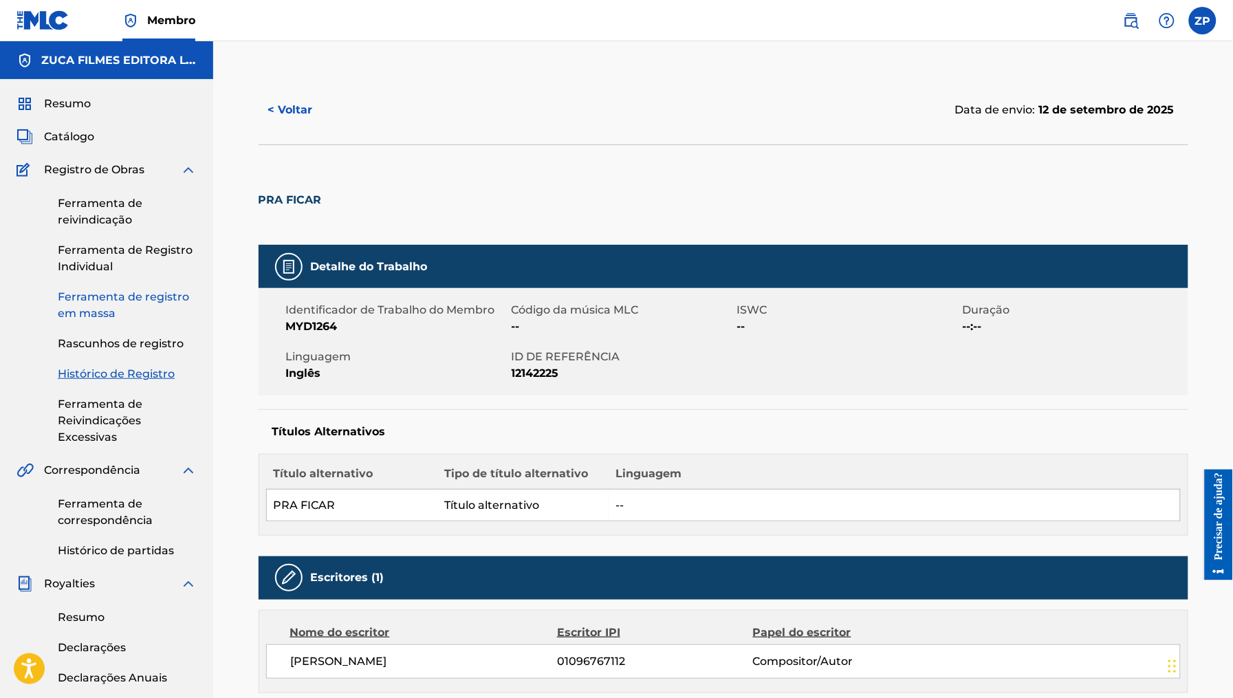
click at [139, 296] on font "Ferramenta de registro em massa" at bounding box center [123, 305] width 131 height 30
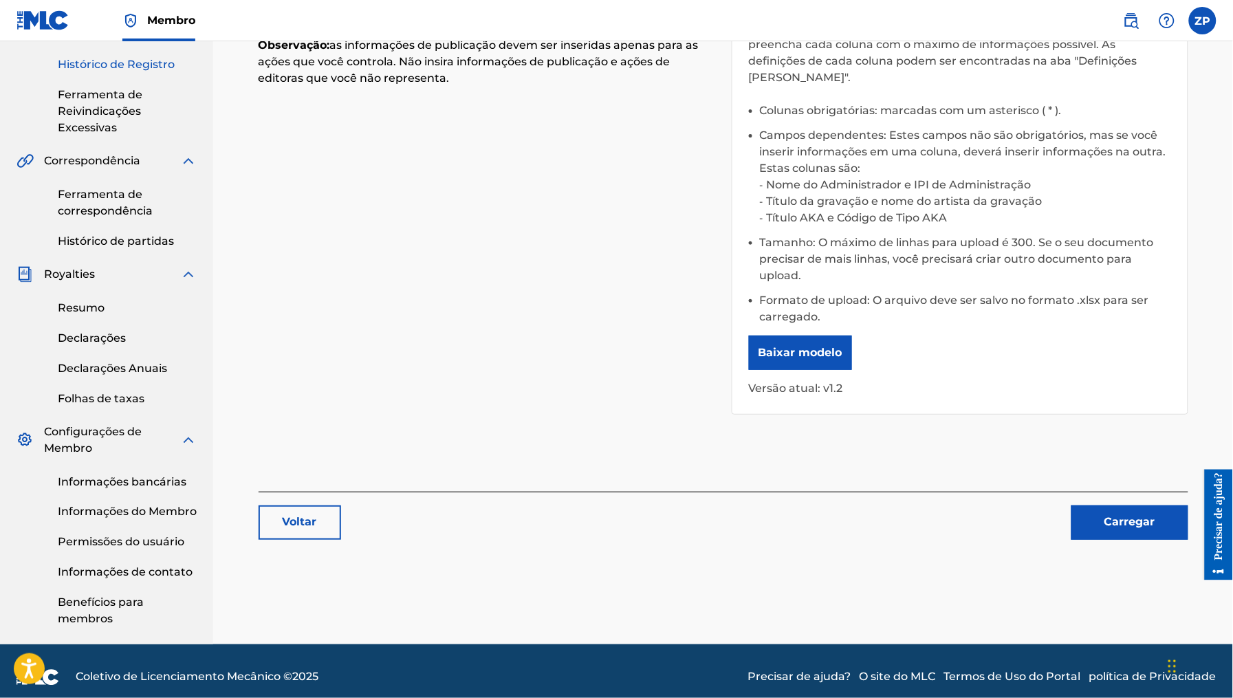
scroll to position [317, 0]
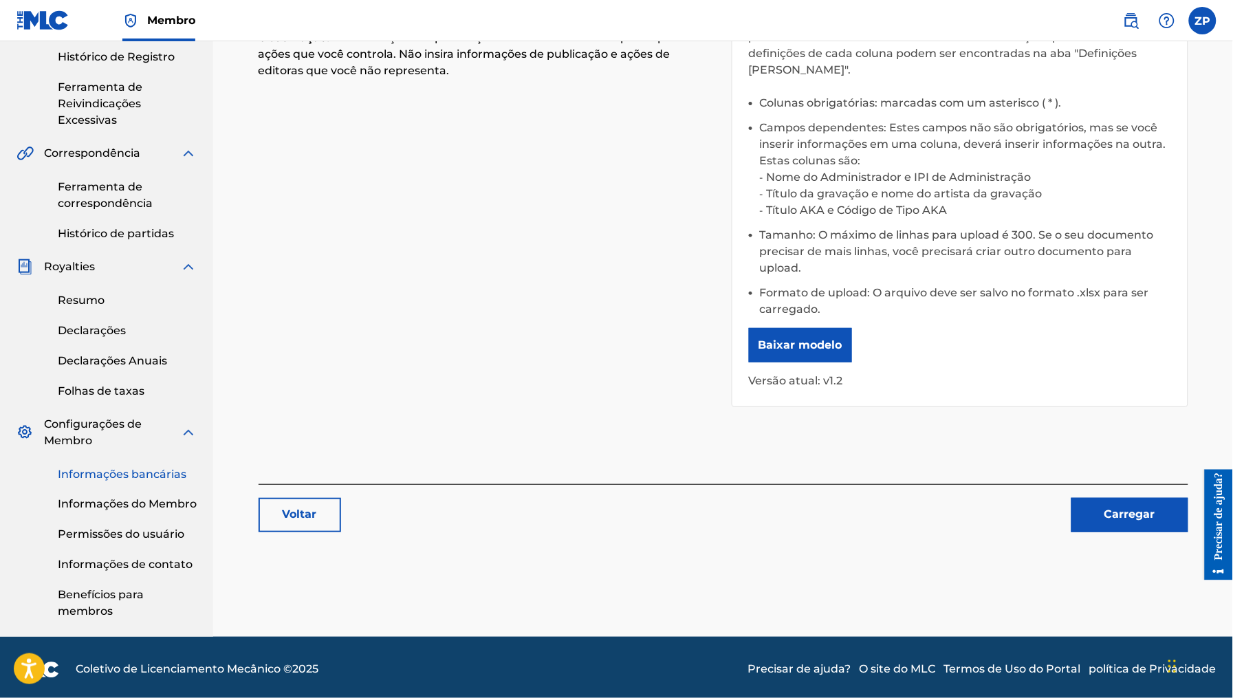
click at [140, 475] on font "Informações bancárias" at bounding box center [122, 474] width 129 height 13
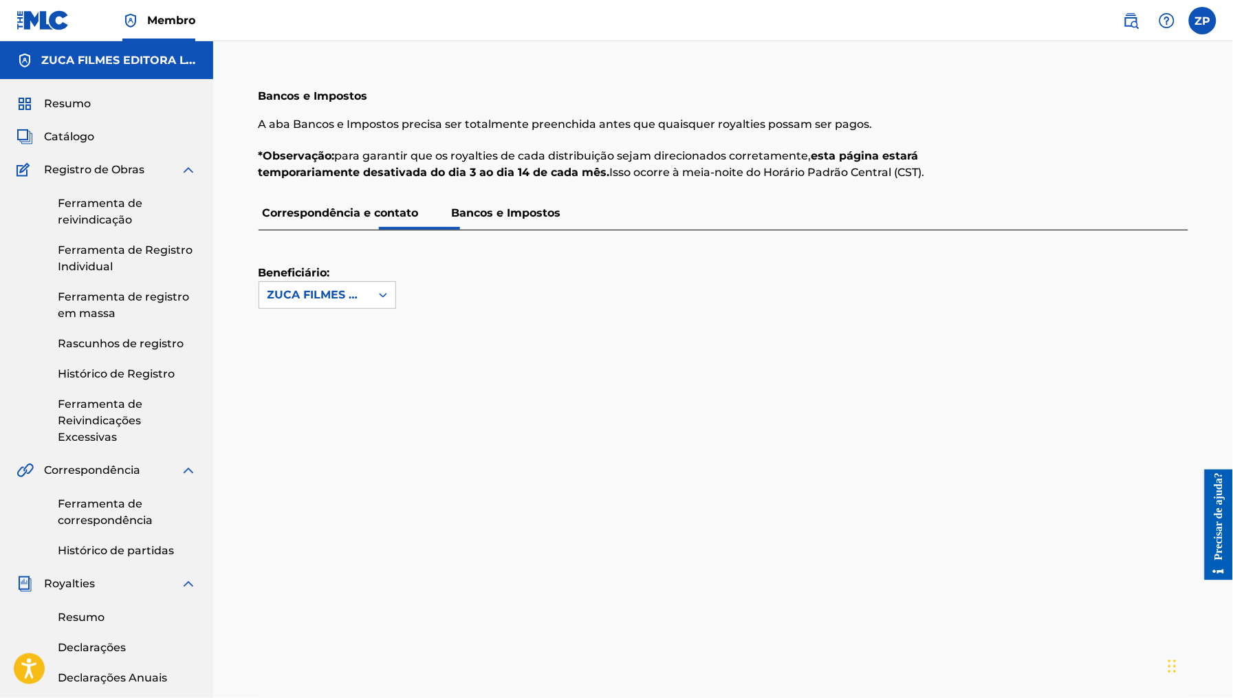
click at [513, 211] on font "Bancos e Impostos" at bounding box center [506, 212] width 109 height 13
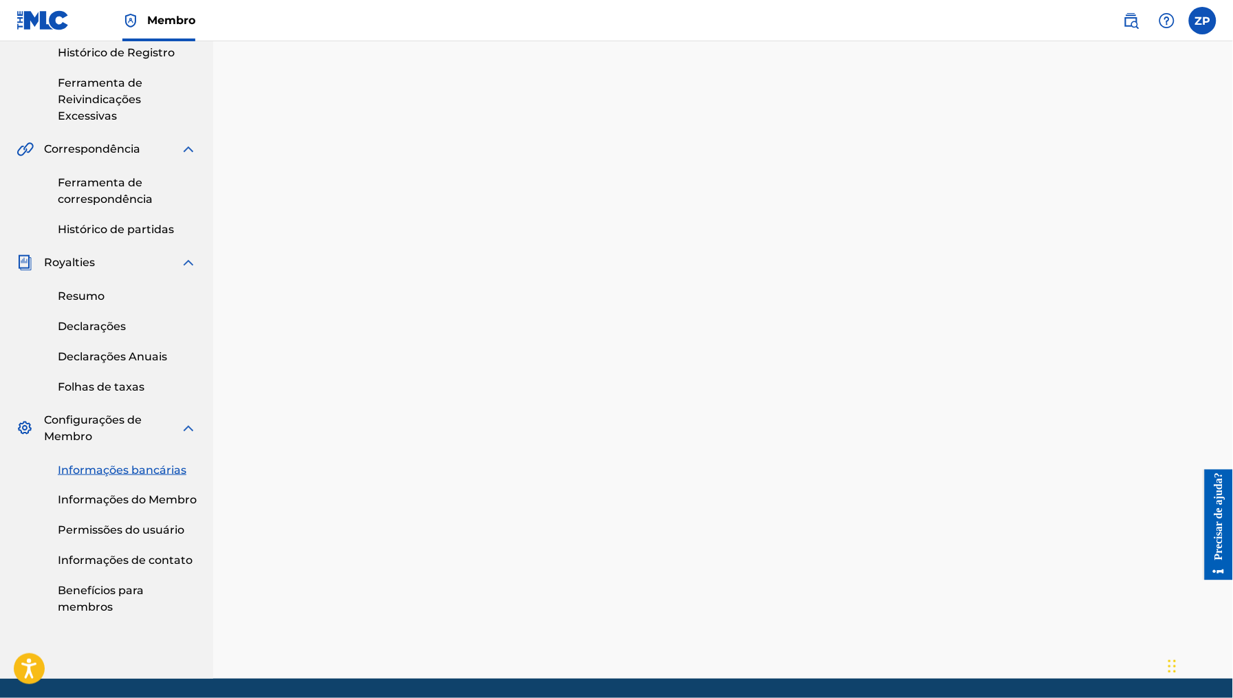
scroll to position [328, 0]
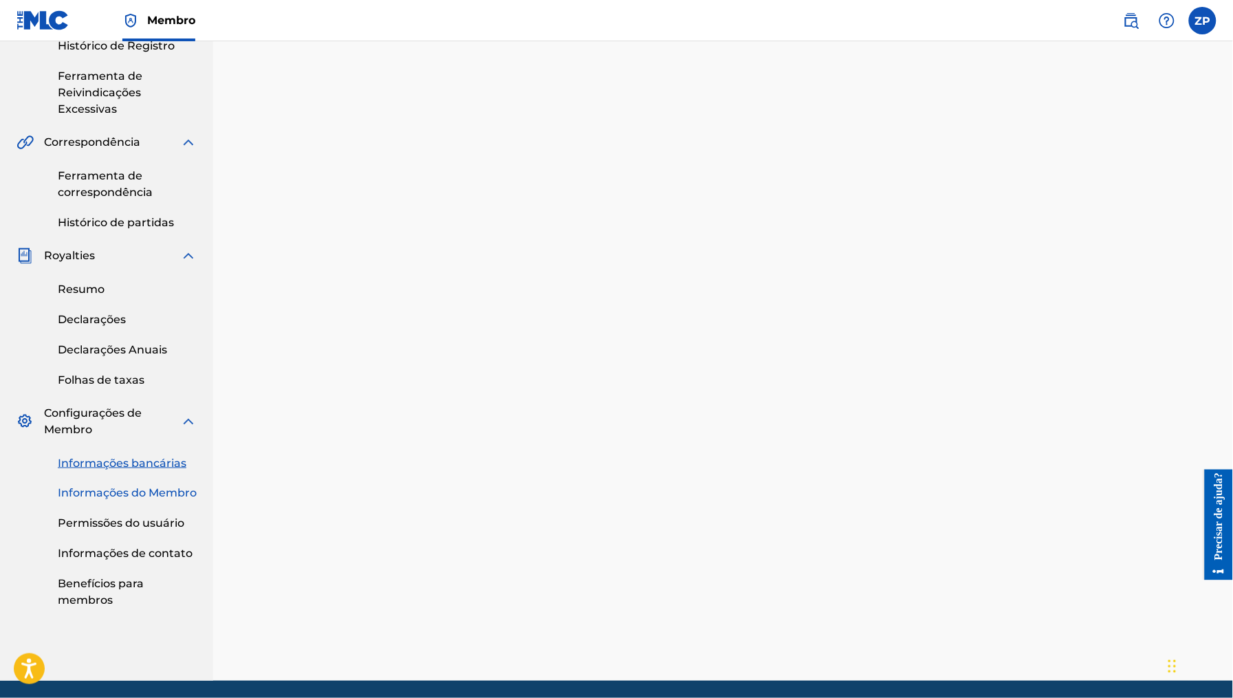
click at [135, 494] on font "Informações do Membro" at bounding box center [127, 493] width 139 height 13
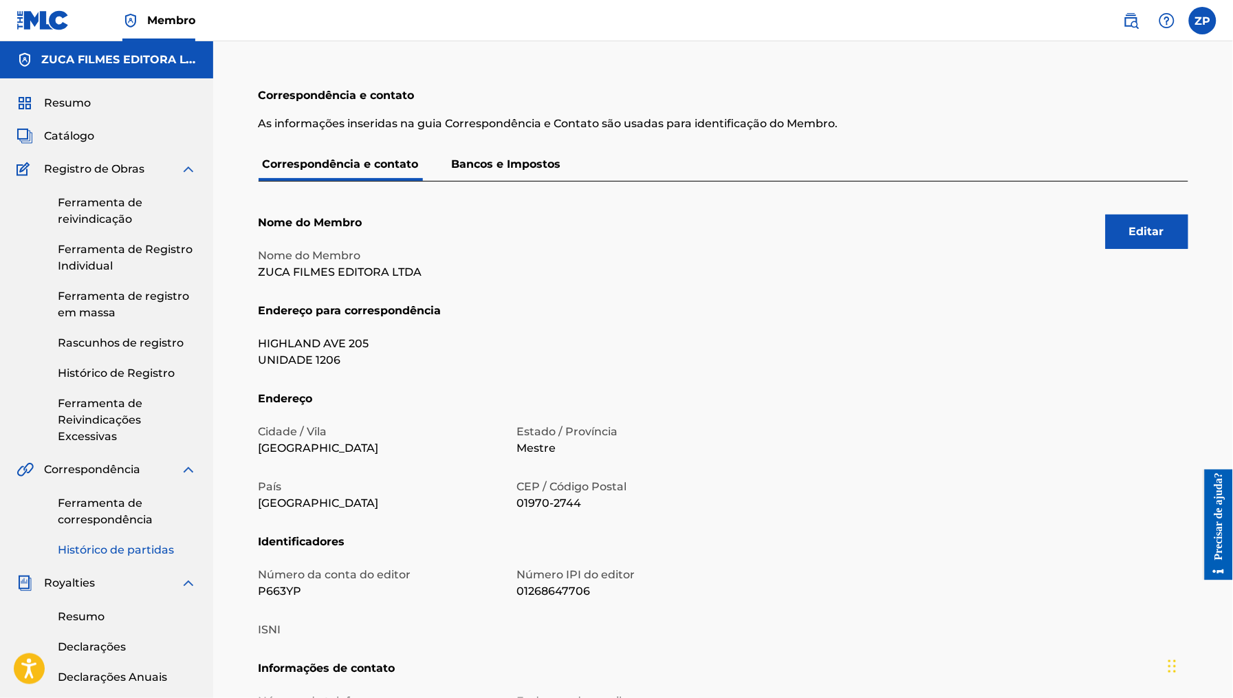
scroll to position [3, 0]
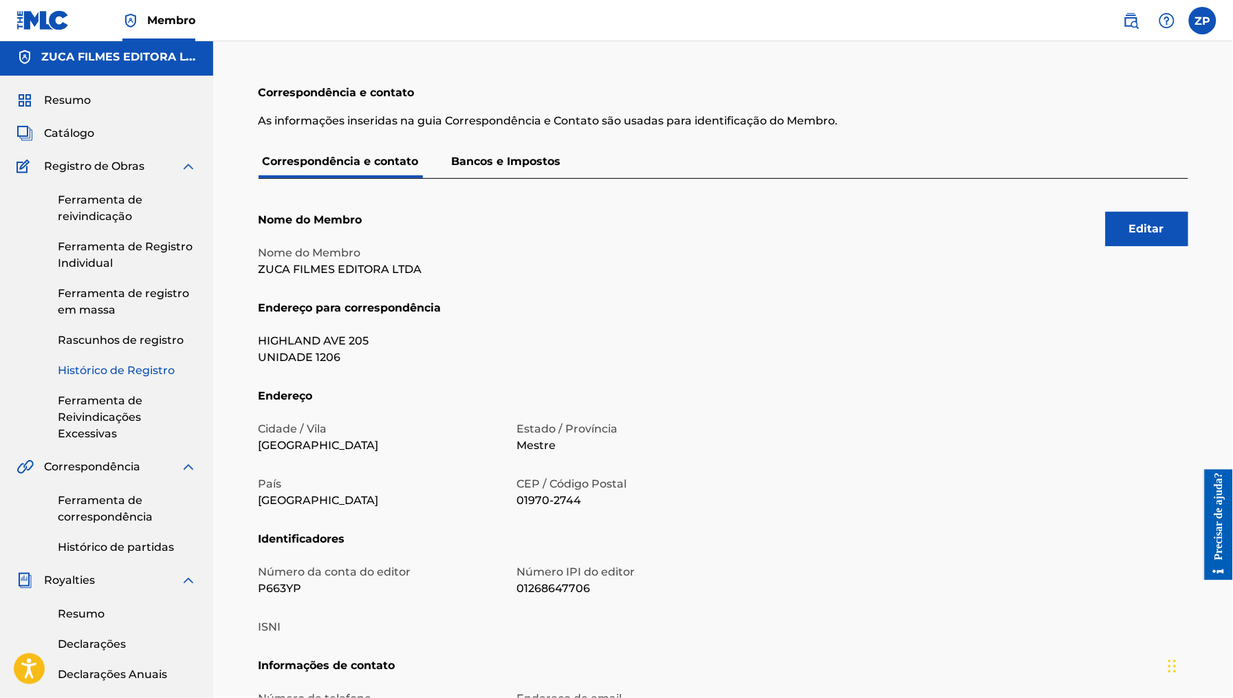
click at [109, 371] on font "Histórico de Registro" at bounding box center [116, 370] width 117 height 13
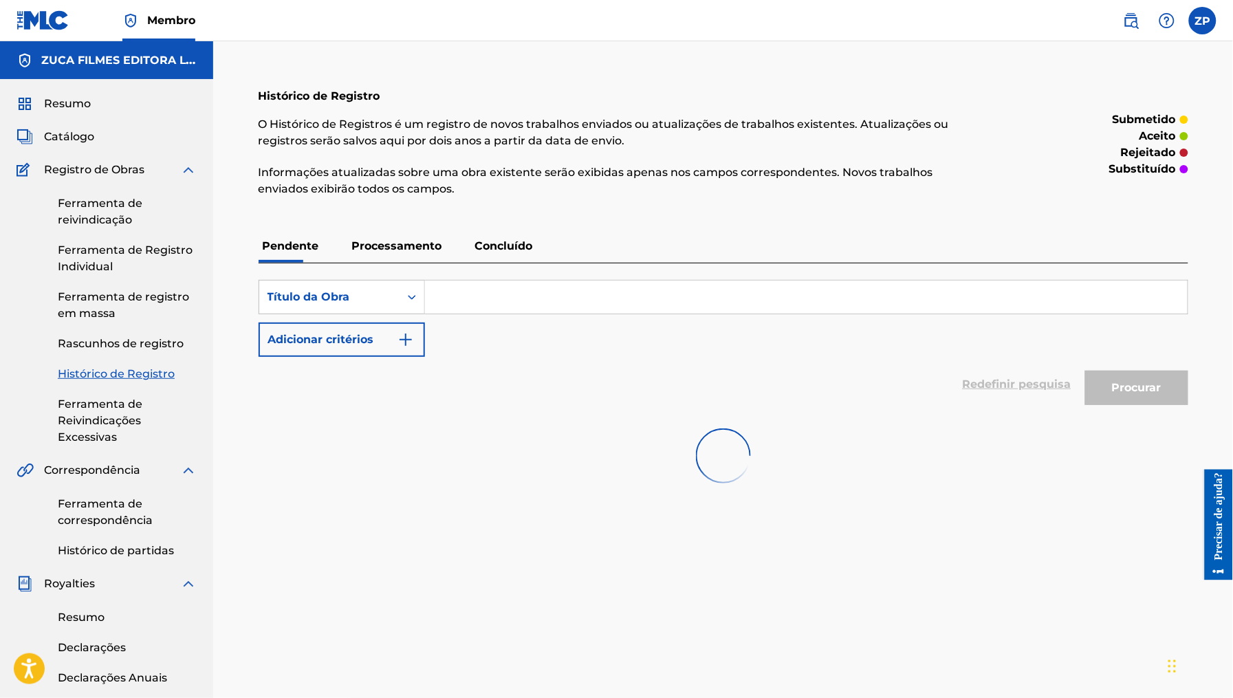
click at [409, 246] on font "Processamento" at bounding box center [397, 245] width 90 height 13
click at [516, 246] on font "Concluído" at bounding box center [504, 245] width 58 height 13
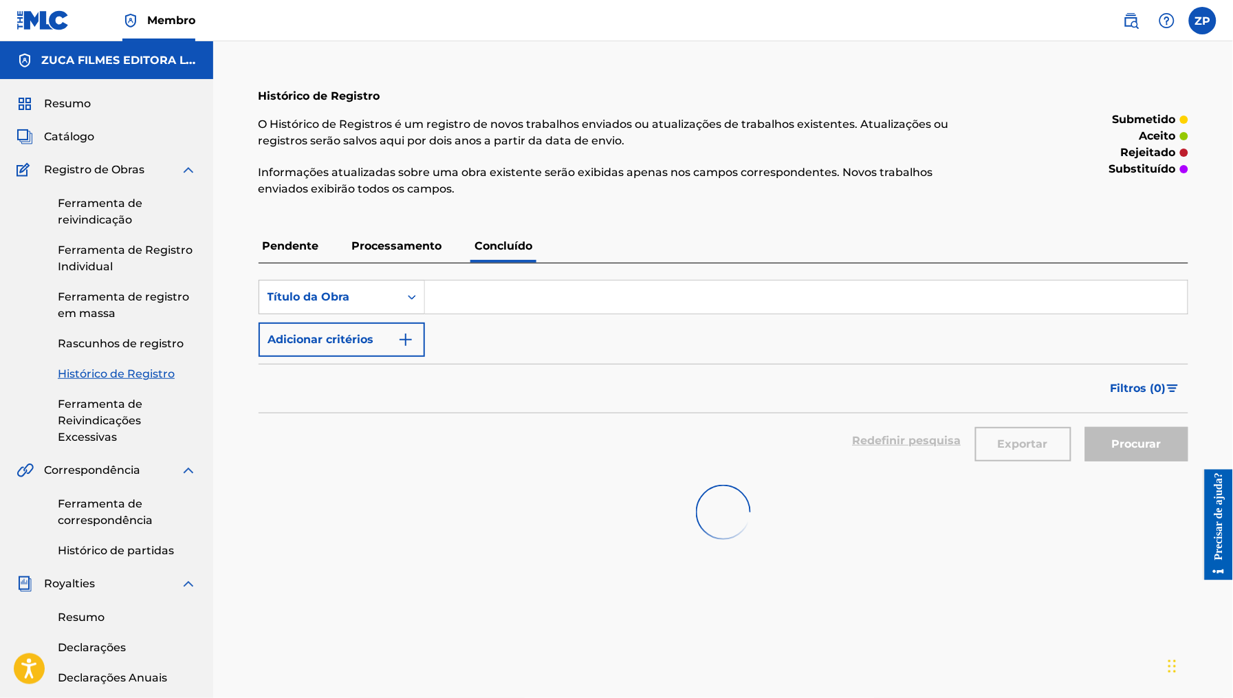
click at [508, 312] on input "Formulário de Pesquisa" at bounding box center [806, 297] width 763 height 33
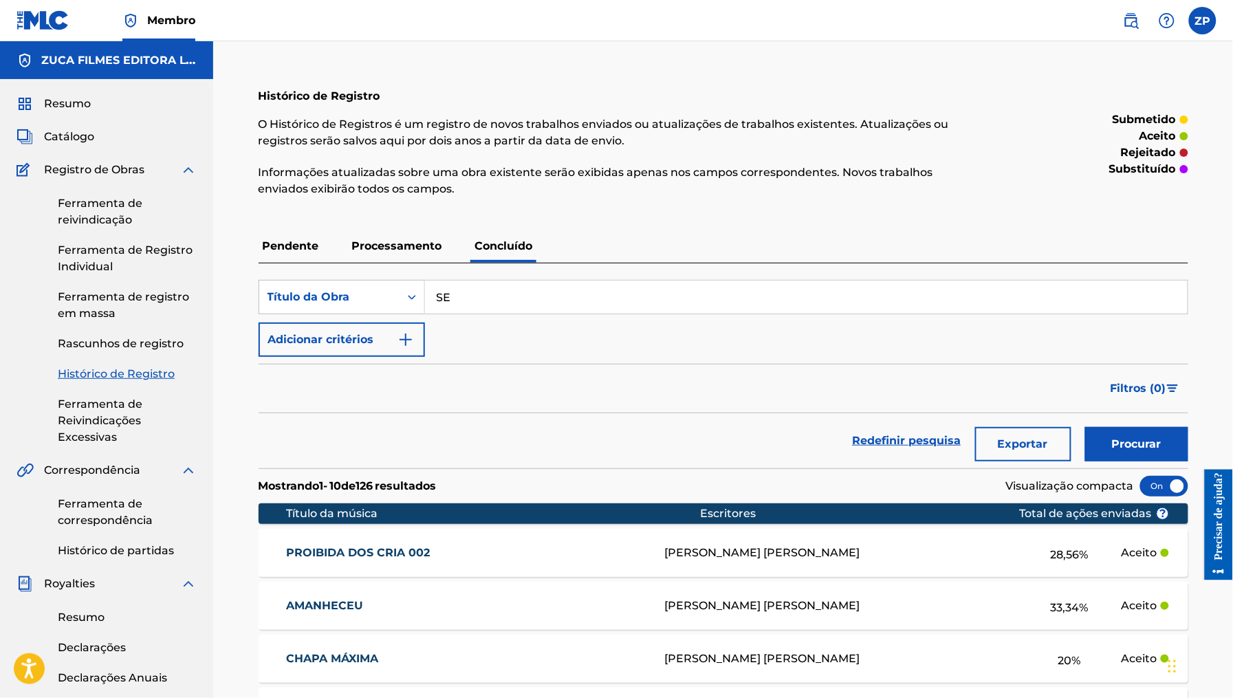
type input "SEM ALIANÇA NO DEDO"
click at [1085, 427] on button "Procurar" at bounding box center [1136, 444] width 103 height 34
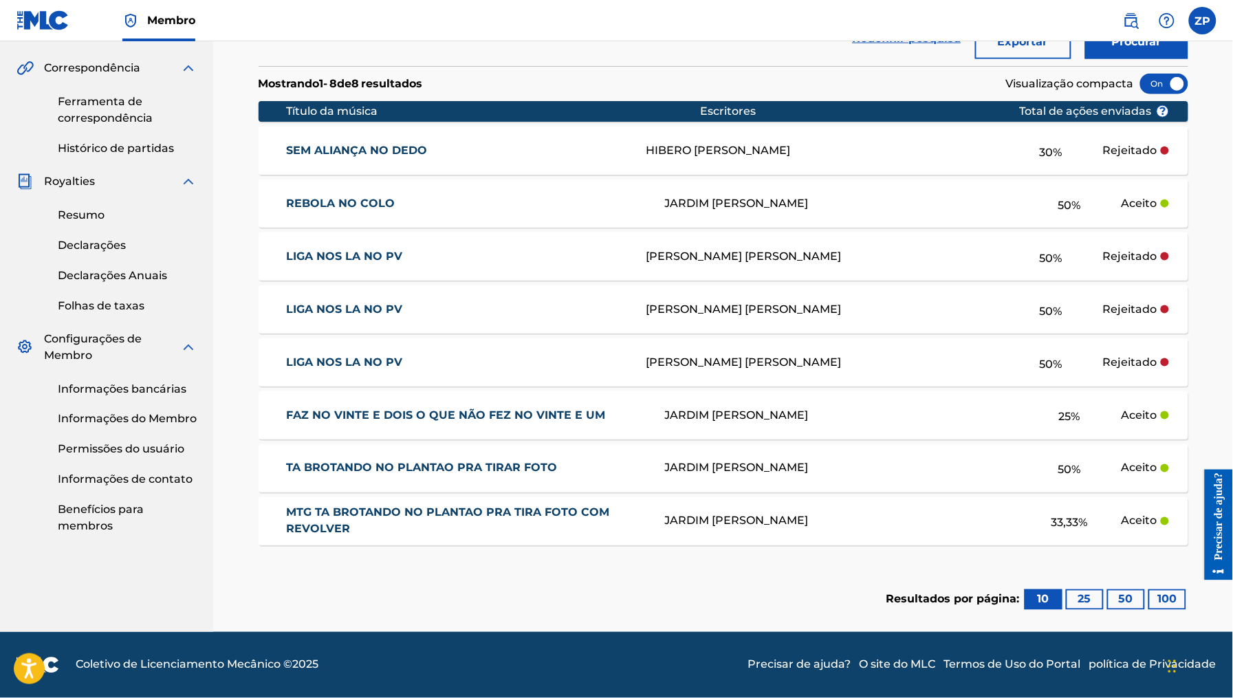
scroll to position [34, 0]
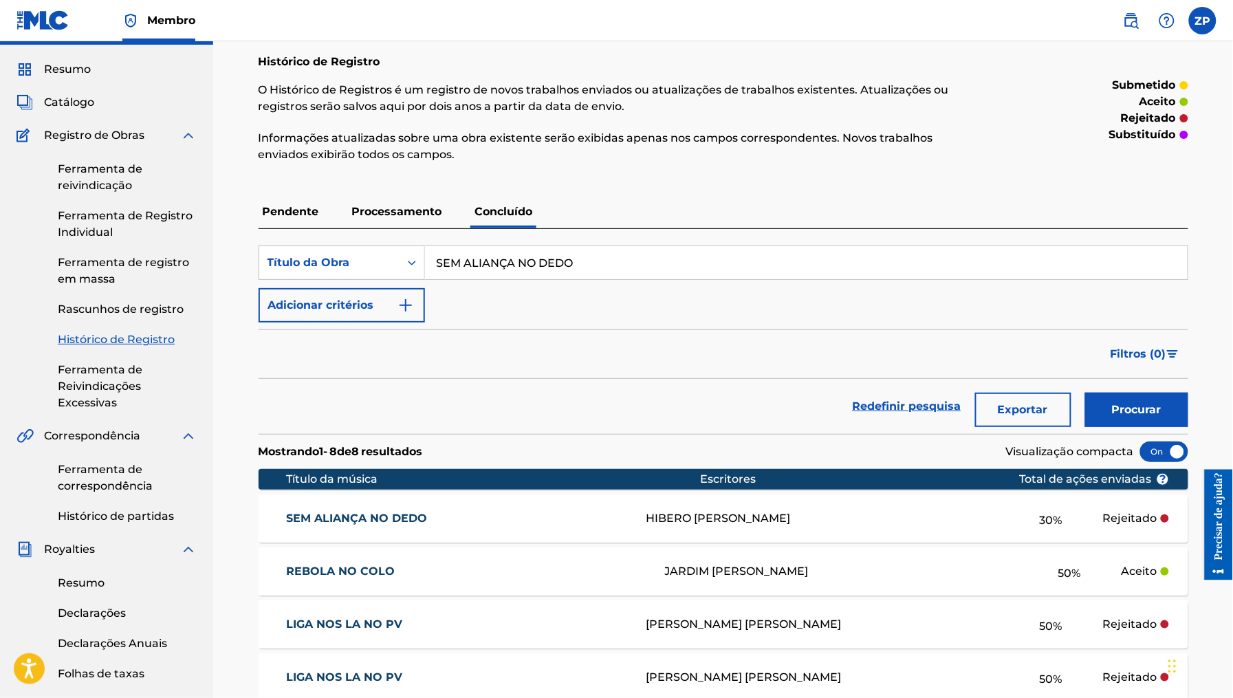
click at [403, 202] on p "Processamento" at bounding box center [397, 211] width 98 height 33
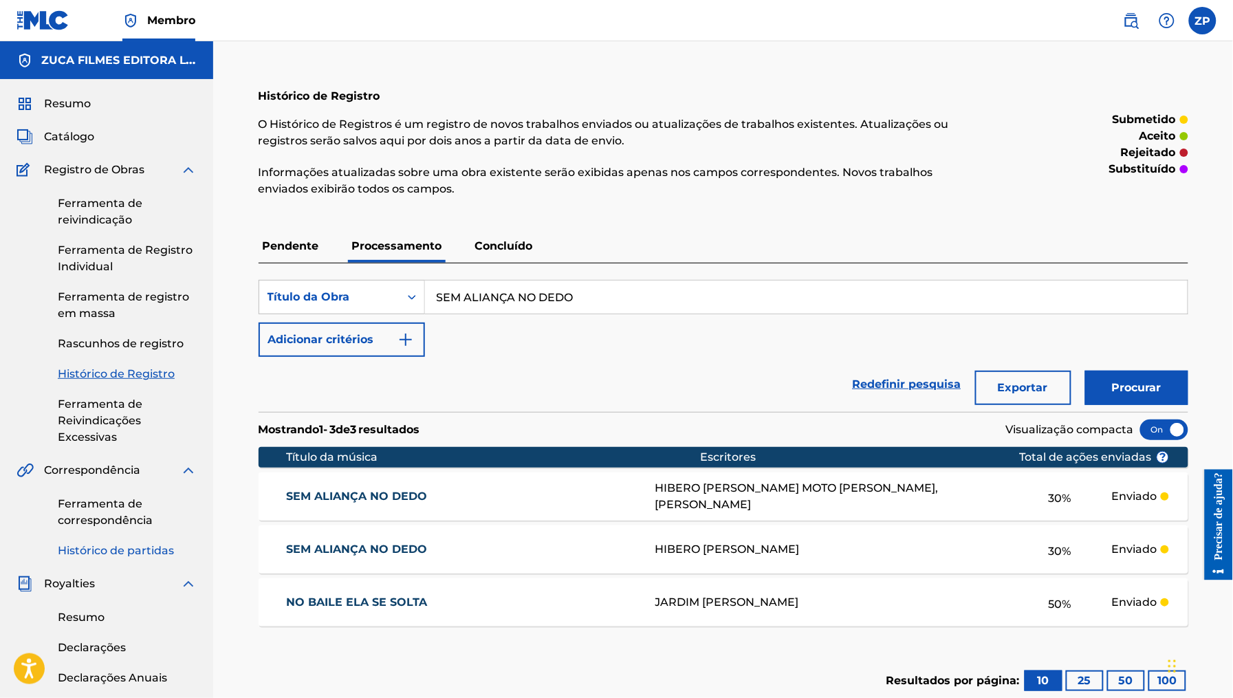
click at [111, 547] on font "Histórico de partidas" at bounding box center [116, 550] width 116 height 13
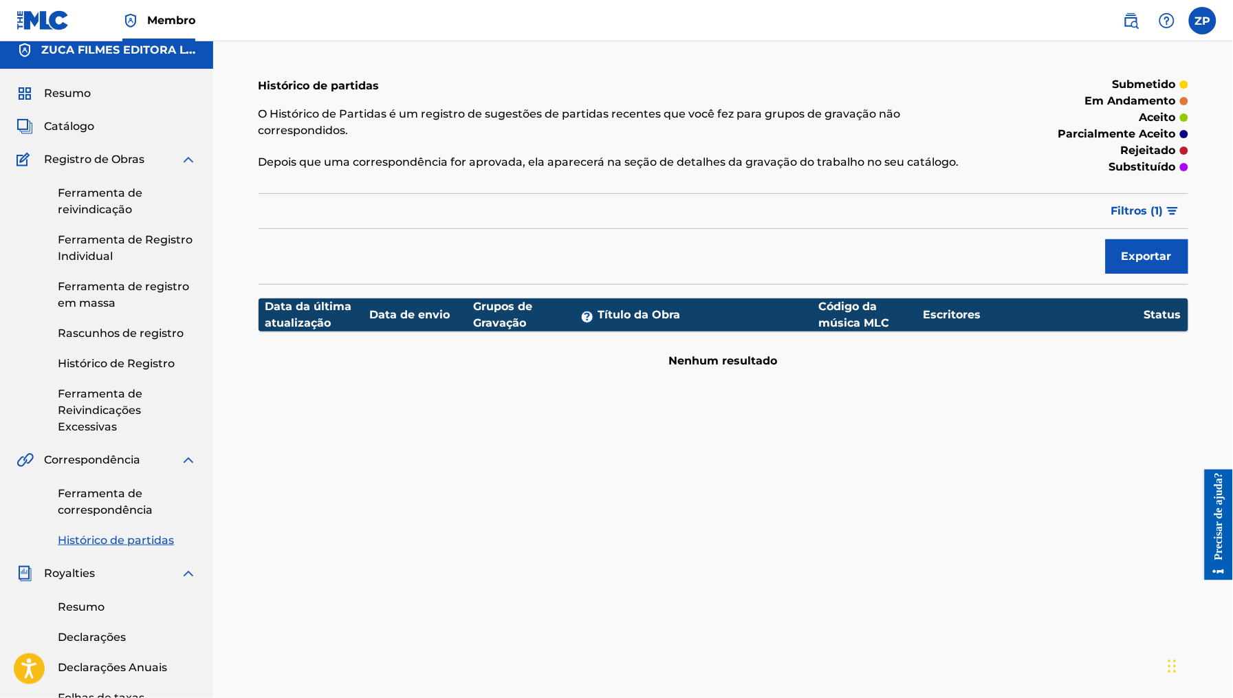
scroll to position [23, 0]
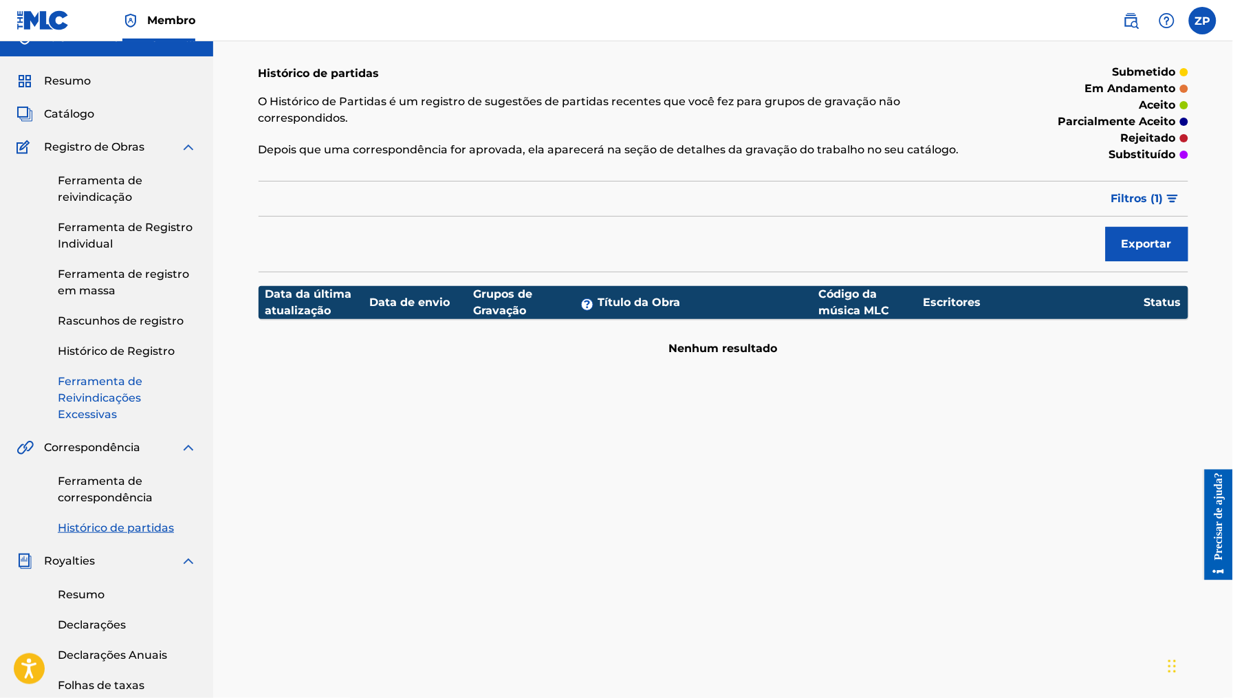
click at [93, 394] on font "Ferramenta de Reivindicações Excessivas" at bounding box center [100, 398] width 85 height 46
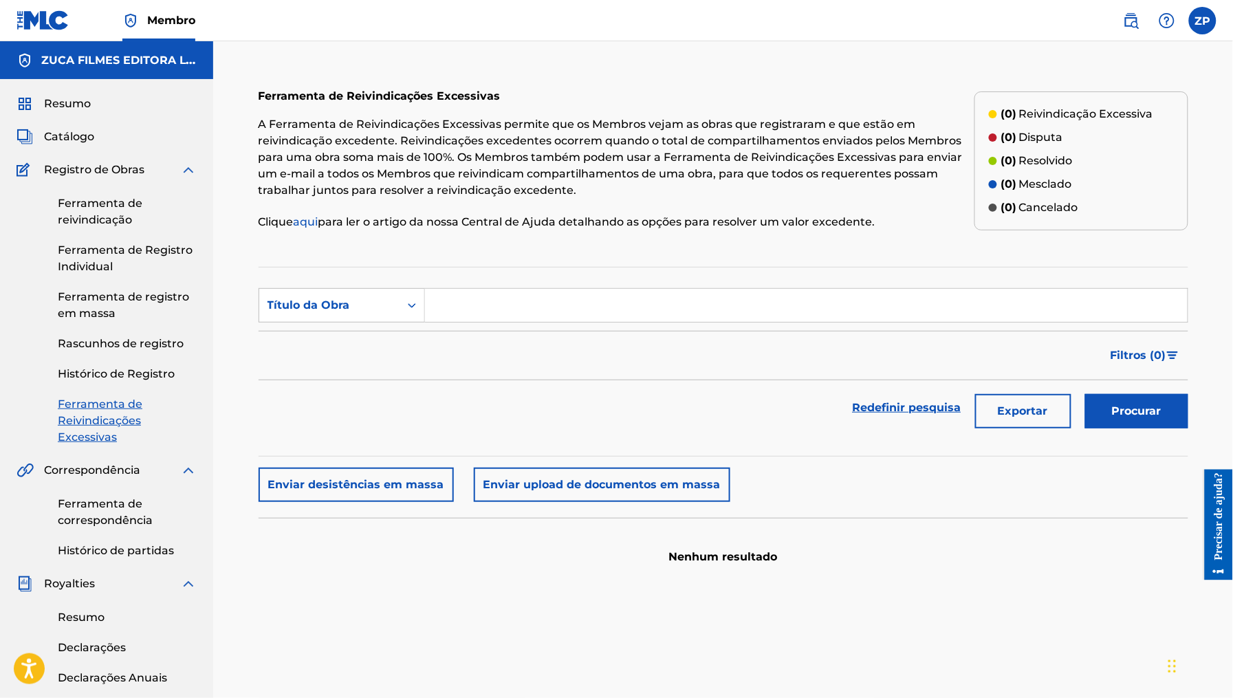
scroll to position [3, 0]
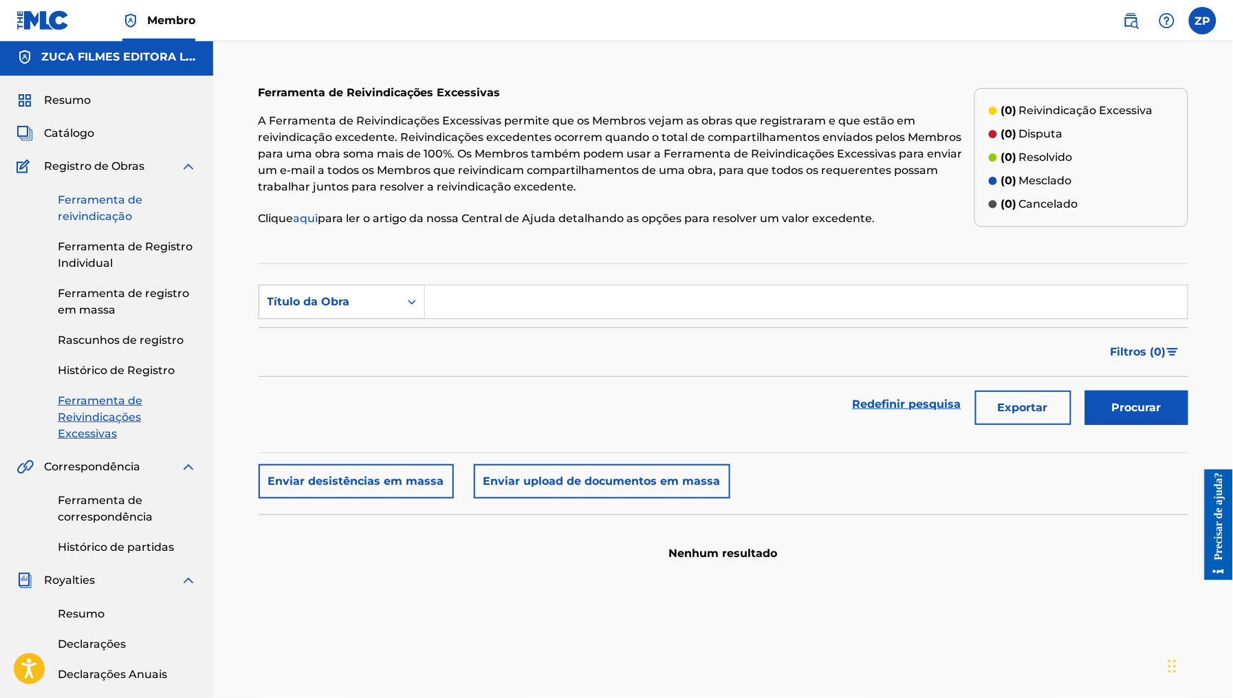
drag, startPoint x: 122, startPoint y: 210, endPoint x: 191, endPoint y: 201, distance: 68.7
click at [122, 210] on font "Ferramenta de reivindicação" at bounding box center [100, 208] width 85 height 30
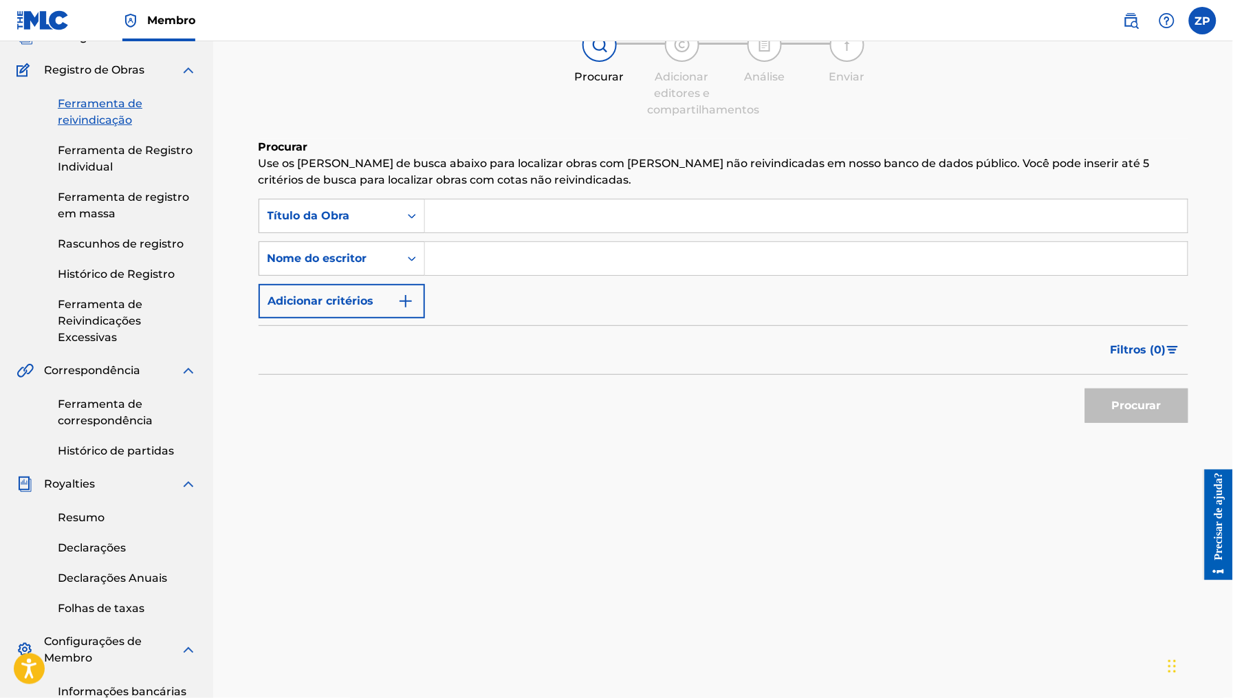
scroll to position [135, 0]
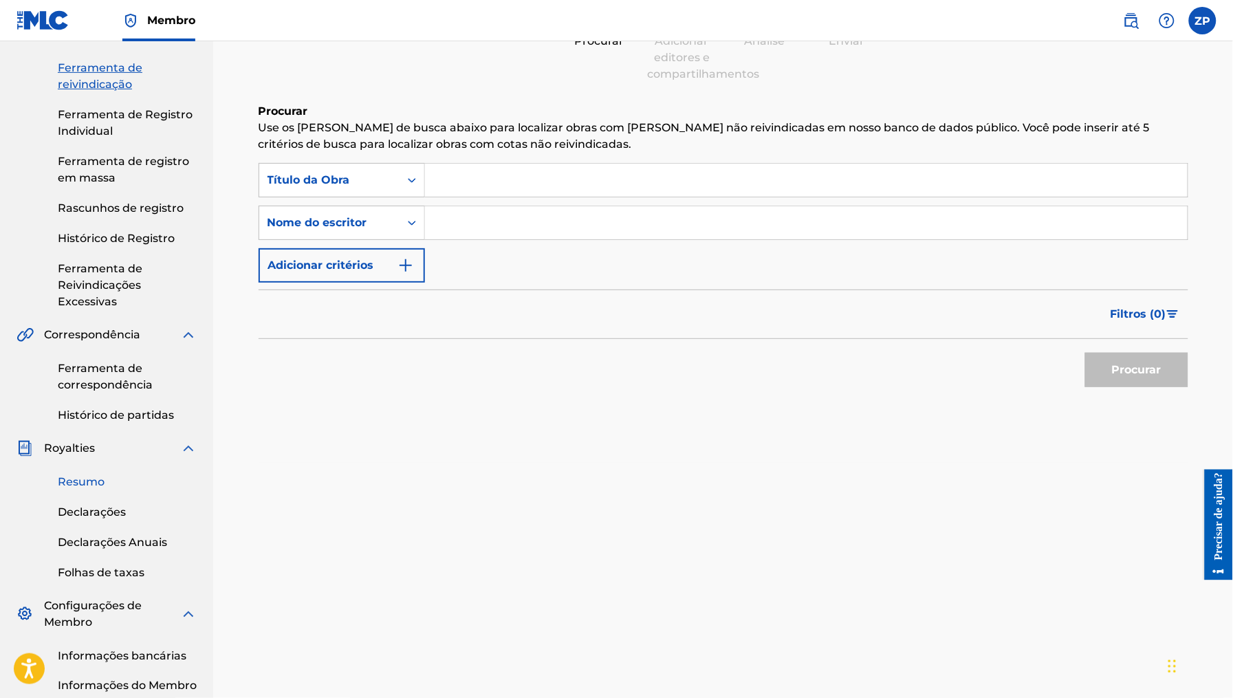
click at [88, 483] on font "Resumo" at bounding box center [81, 481] width 47 height 13
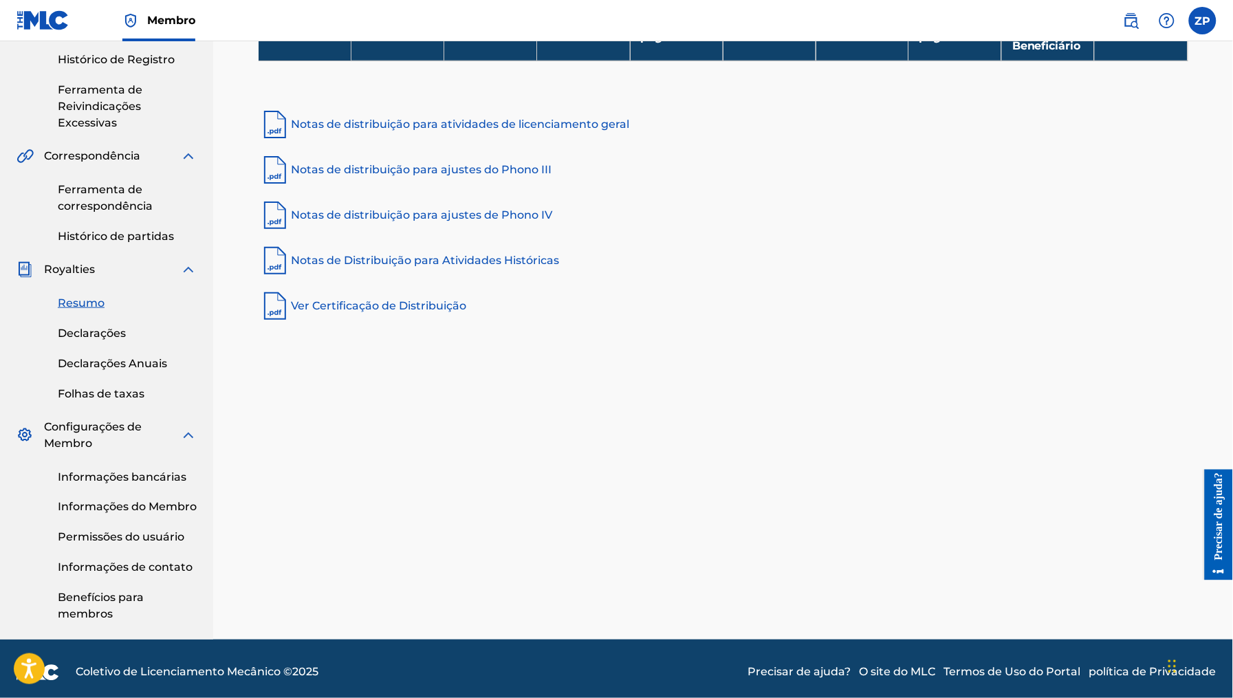
scroll to position [321, 0]
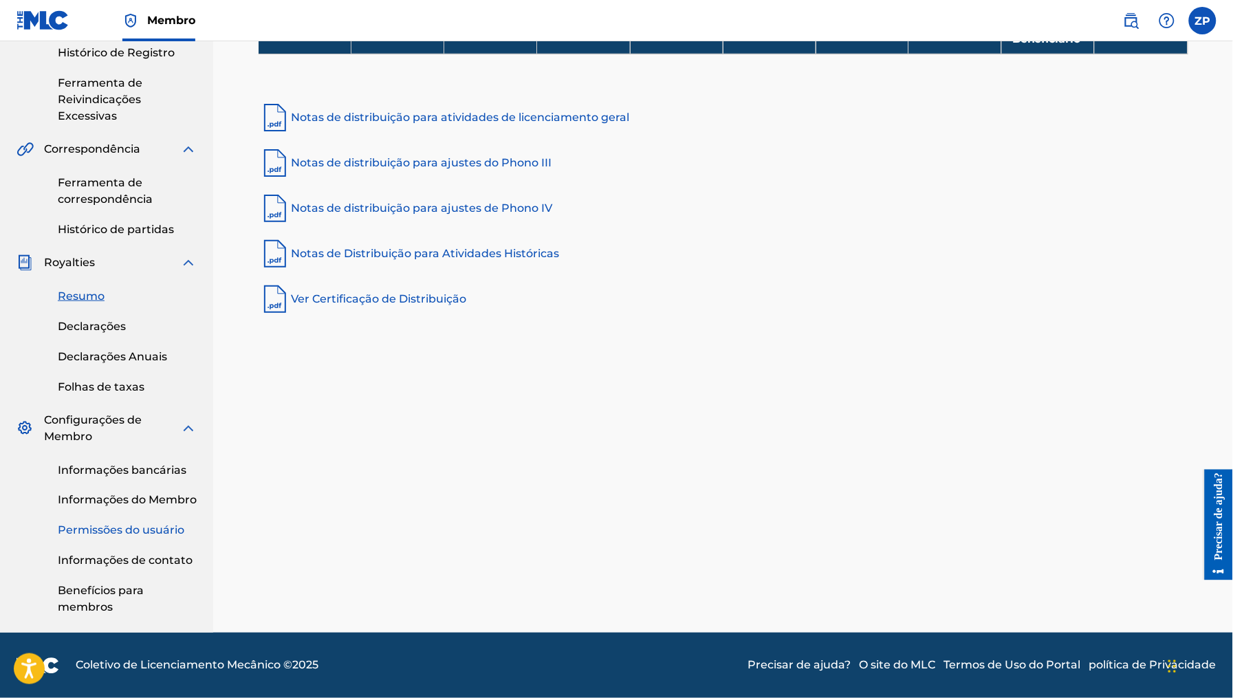
click at [166, 525] on font "Permissões do usuário" at bounding box center [121, 530] width 127 height 13
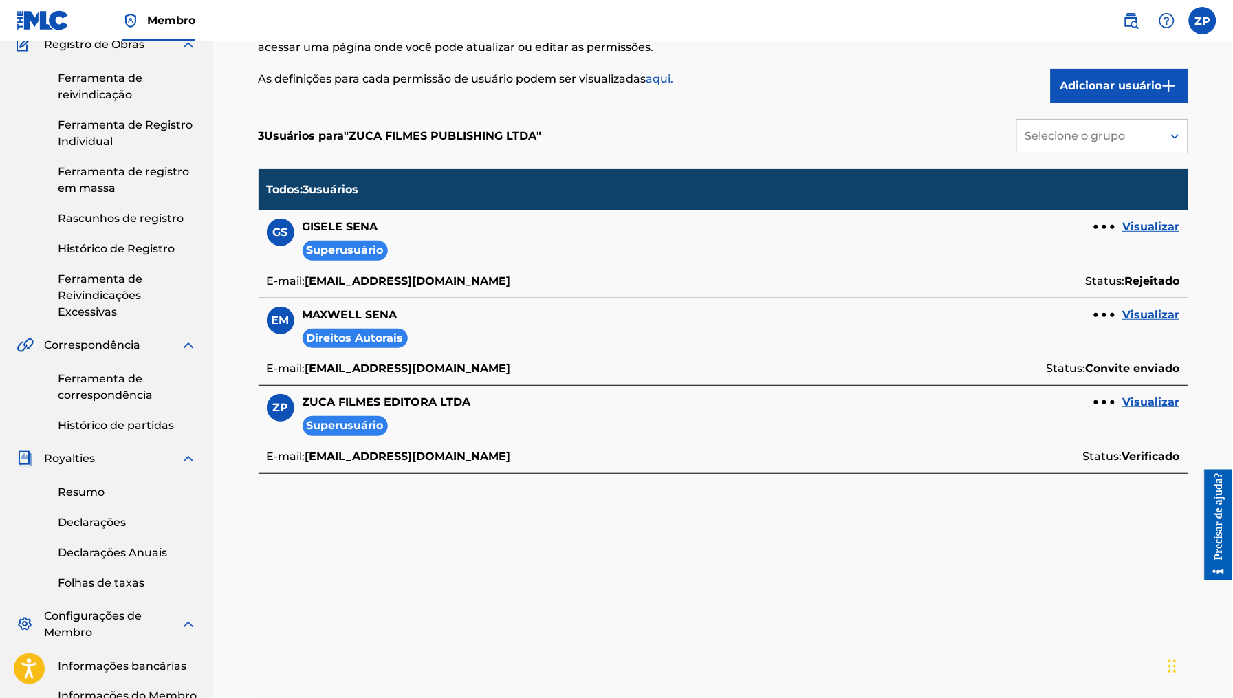
scroll to position [197, 0]
